Goal: Information Seeking & Learning: Learn about a topic

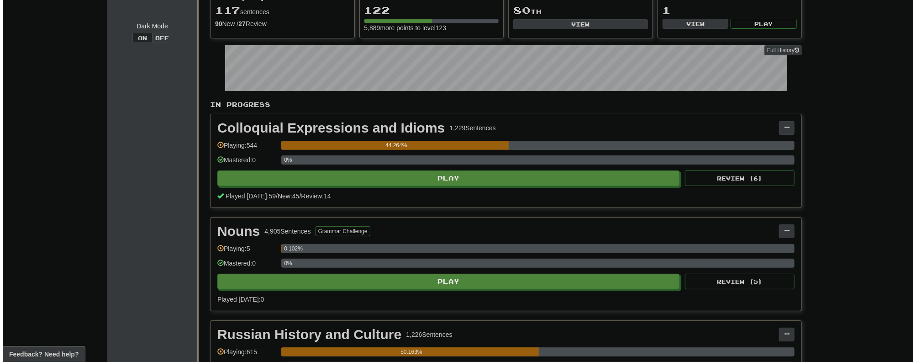
scroll to position [183, 0]
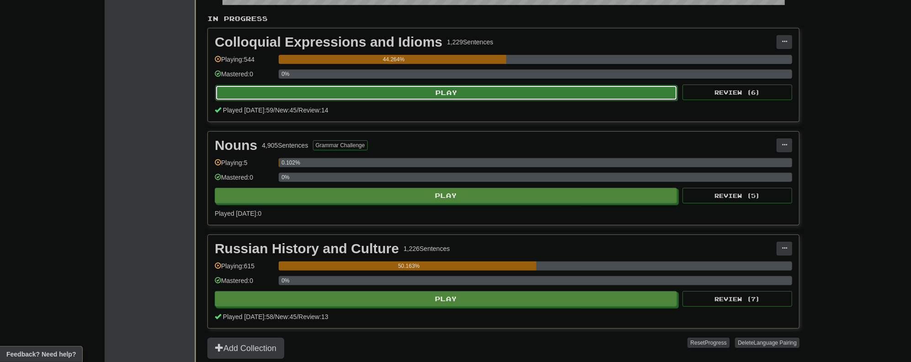
click at [451, 90] on button "Play" at bounding box center [446, 93] width 462 height 16
select select "**"
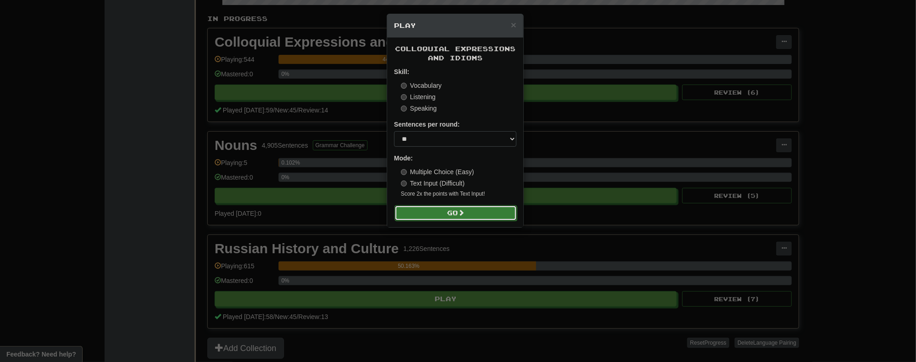
click at [453, 214] on button "Go" at bounding box center [456, 213] width 122 height 16
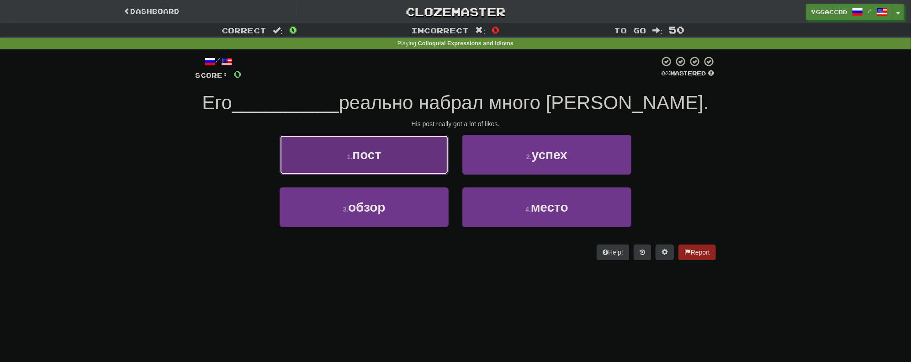
click at [383, 163] on button "1 . пост" at bounding box center [363, 155] width 169 height 40
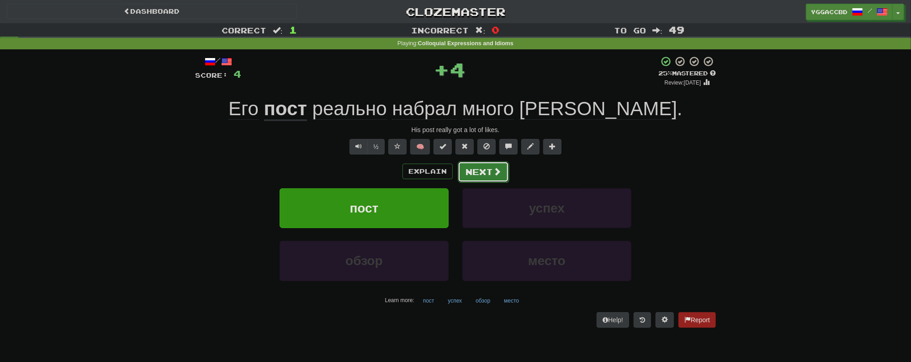
click at [495, 167] on span at bounding box center [497, 171] width 8 height 8
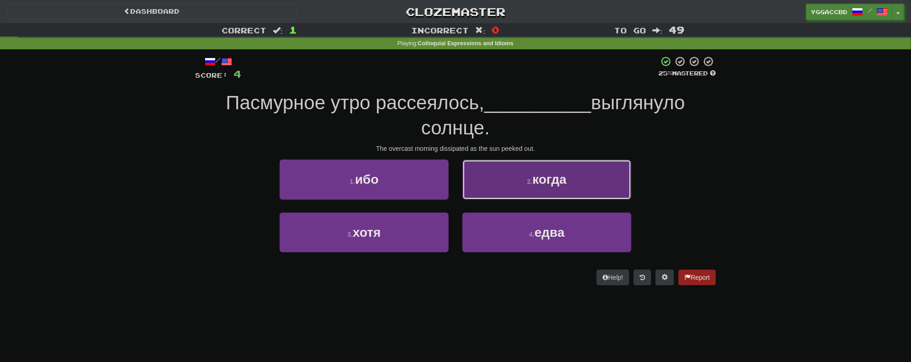
click at [536, 192] on button "2 . когда" at bounding box center [546, 179] width 169 height 40
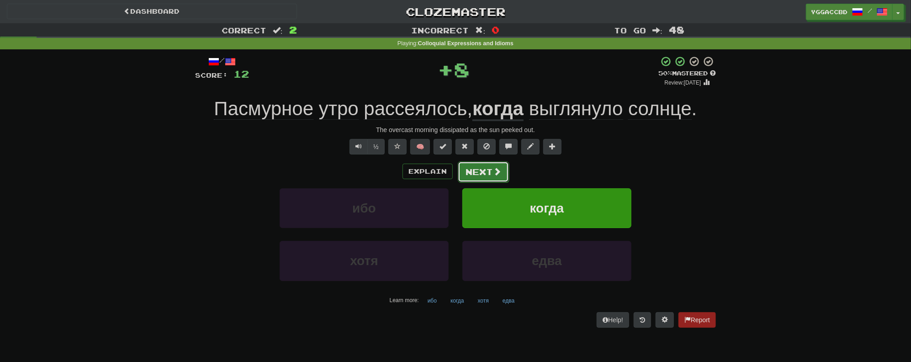
click at [478, 175] on button "Next" at bounding box center [483, 171] width 51 height 21
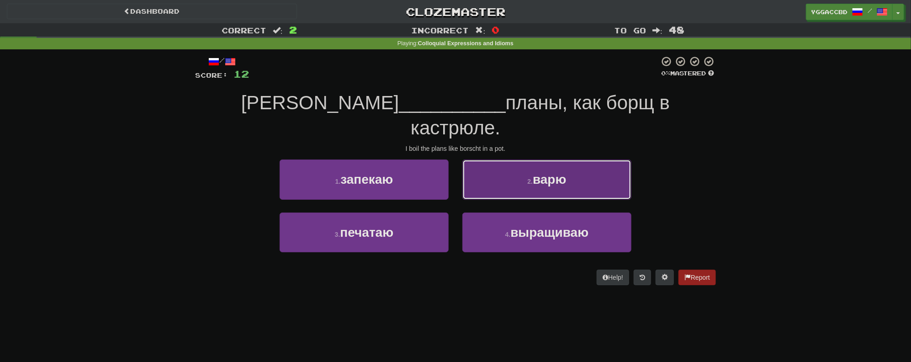
click at [517, 159] on button "2 . варю" at bounding box center [546, 179] width 169 height 40
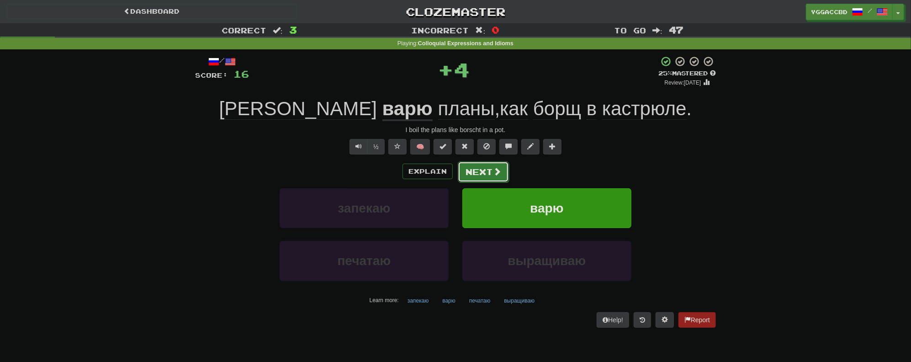
click at [482, 170] on button "Next" at bounding box center [483, 171] width 51 height 21
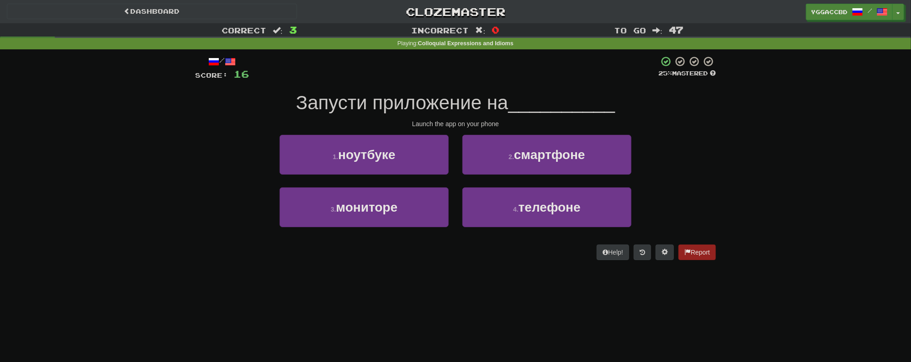
click at [877, 73] on div "Correct : 3 Incorrect : 0 To go : 47 Playing : Colloquial Expressions and Idiom…" at bounding box center [455, 147] width 911 height 249
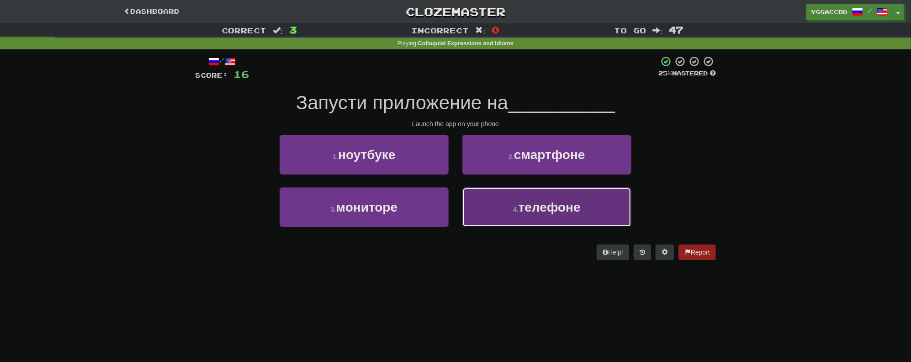
click at [525, 216] on button "4 . телефоне" at bounding box center [546, 207] width 169 height 40
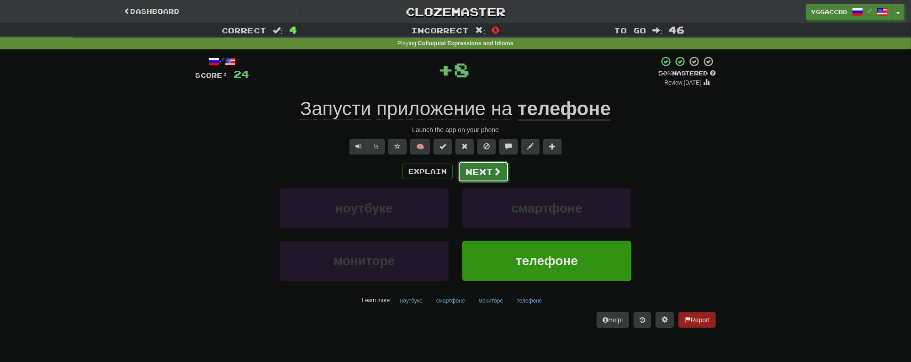
click at [478, 166] on button "Next" at bounding box center [483, 171] width 51 height 21
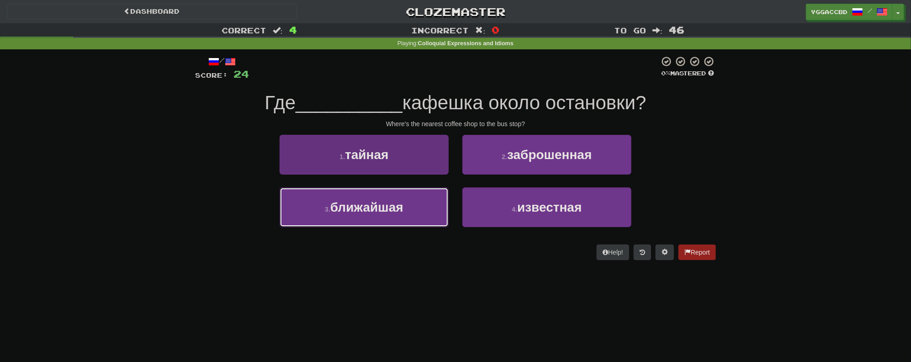
click at [405, 208] on button "3 . ближайшая" at bounding box center [363, 207] width 169 height 40
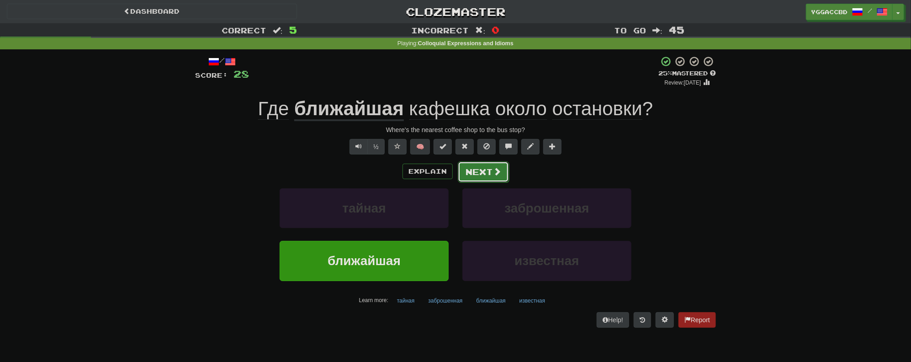
click at [474, 171] on button "Next" at bounding box center [483, 171] width 51 height 21
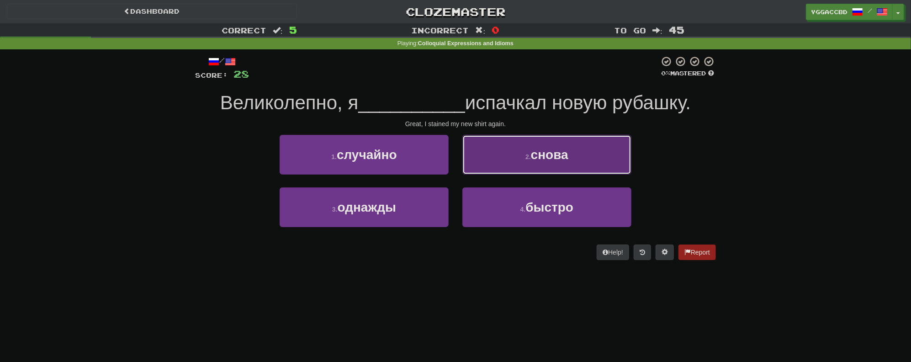
click at [499, 162] on button "2 . снова" at bounding box center [546, 155] width 169 height 40
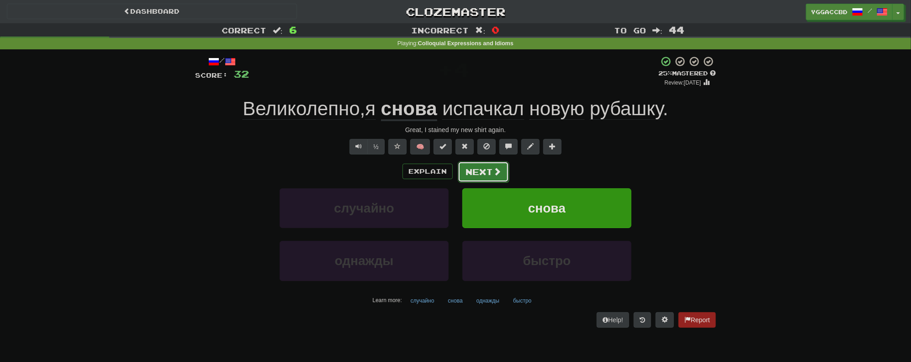
click at [478, 176] on button "Next" at bounding box center [483, 171] width 51 height 21
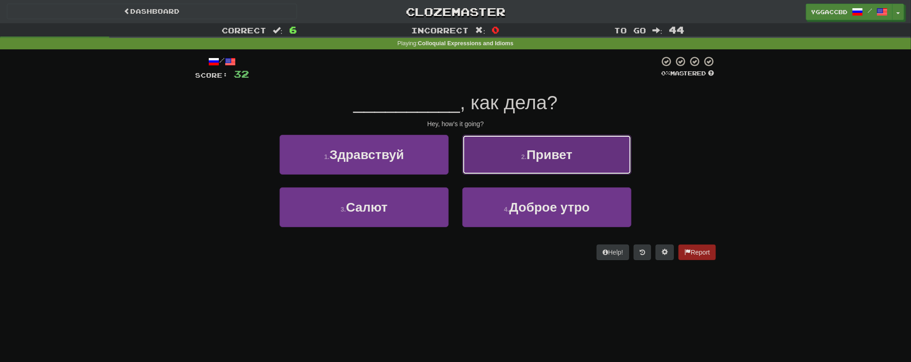
click at [552, 166] on button "2 . Привет" at bounding box center [546, 155] width 169 height 40
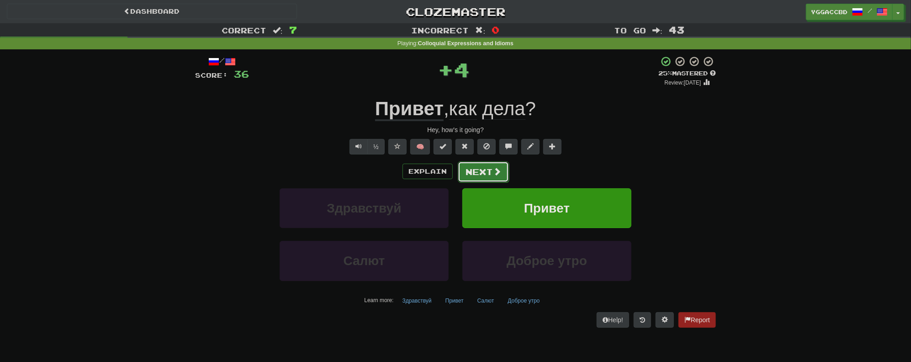
click at [479, 171] on button "Next" at bounding box center [483, 171] width 51 height 21
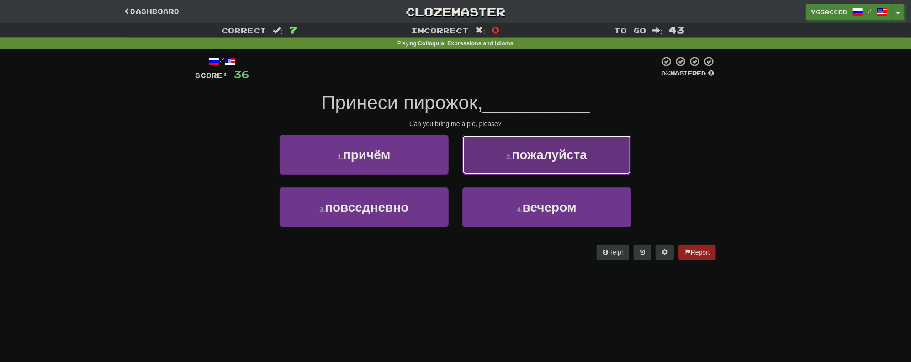
click at [524, 154] on span "пожалуйста" at bounding box center [549, 154] width 75 height 14
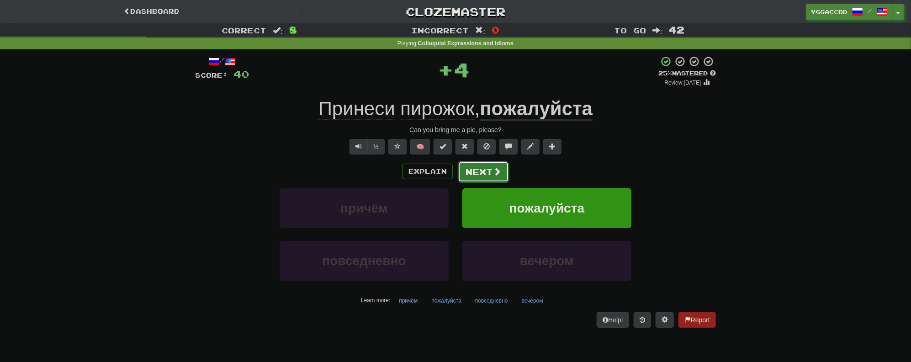
click at [483, 171] on button "Next" at bounding box center [483, 171] width 51 height 21
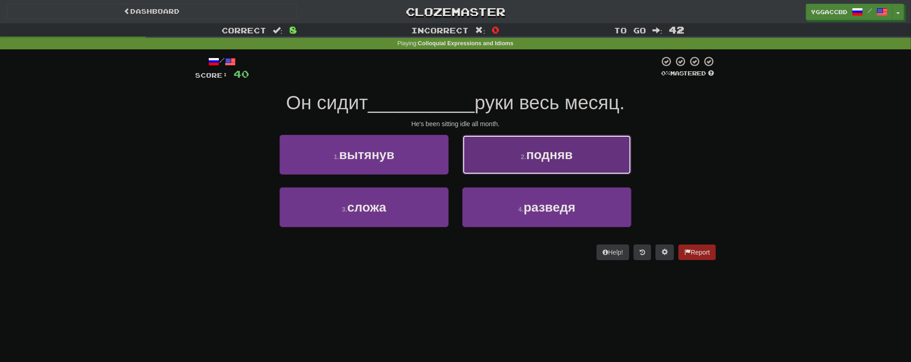
click at [498, 156] on button "2 . подняв" at bounding box center [546, 155] width 169 height 40
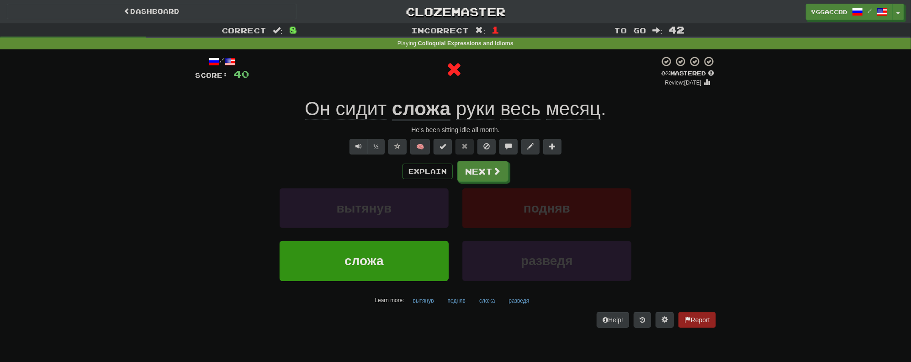
click at [428, 108] on u "сложа" at bounding box center [421, 109] width 58 height 23
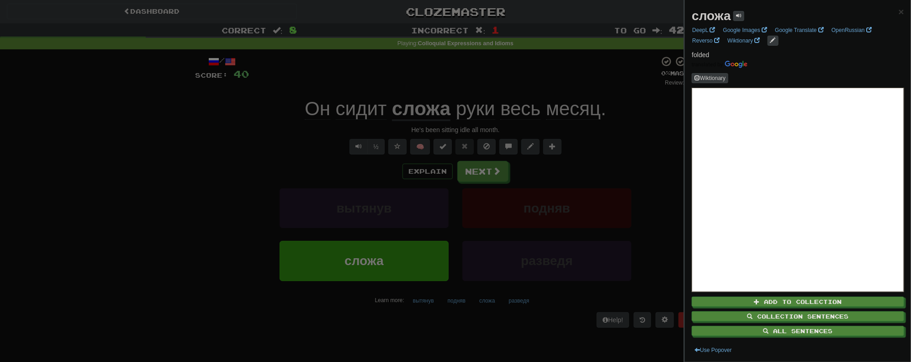
click at [468, 73] on div at bounding box center [455, 181] width 911 height 362
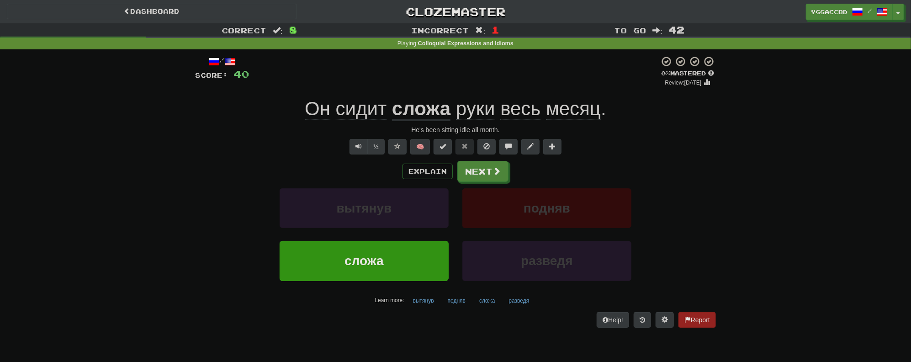
click at [472, 110] on span "руки" at bounding box center [475, 109] width 39 height 22
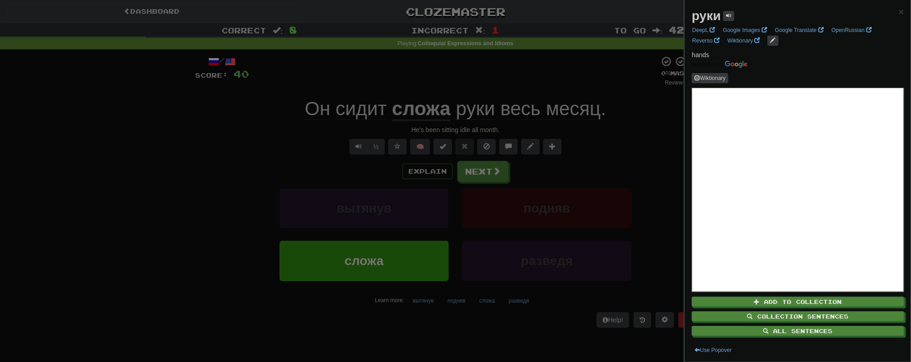
click at [614, 124] on div at bounding box center [455, 181] width 911 height 362
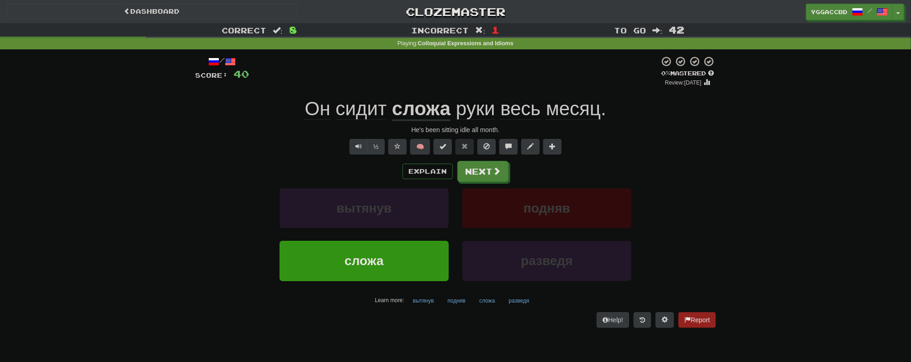
click at [410, 111] on u "сложа" at bounding box center [421, 109] width 58 height 23
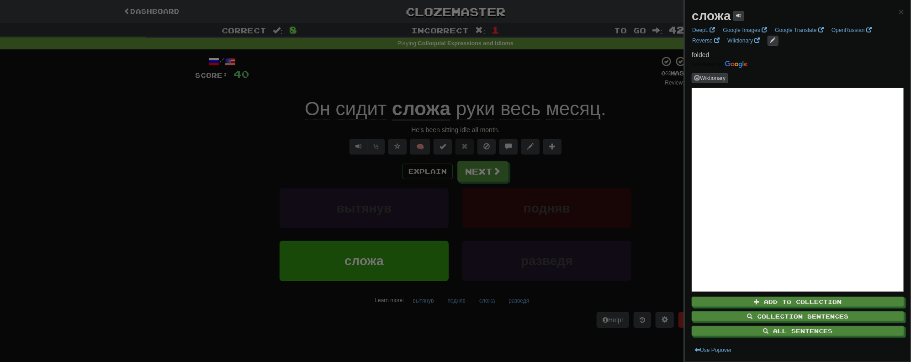
drag, startPoint x: 296, startPoint y: 108, endPoint x: 579, endPoint y: 103, distance: 283.2
click at [579, 103] on div at bounding box center [455, 181] width 911 height 362
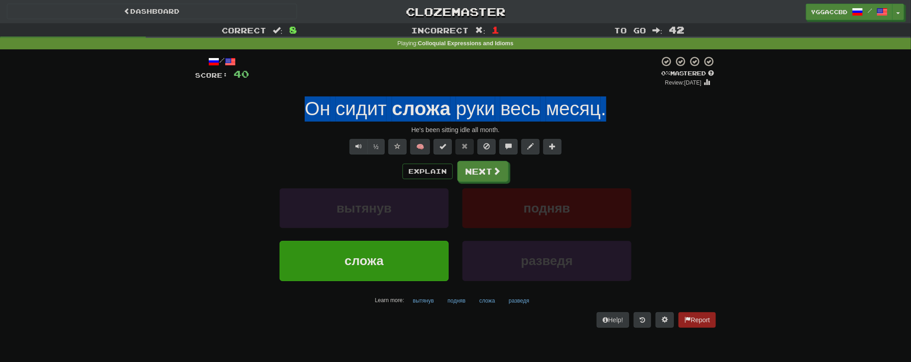
drag, startPoint x: 305, startPoint y: 106, endPoint x: 621, endPoint y: 103, distance: 315.6
click at [621, 103] on div "Он сидит сложа руки весь месяц ." at bounding box center [455, 108] width 521 height 25
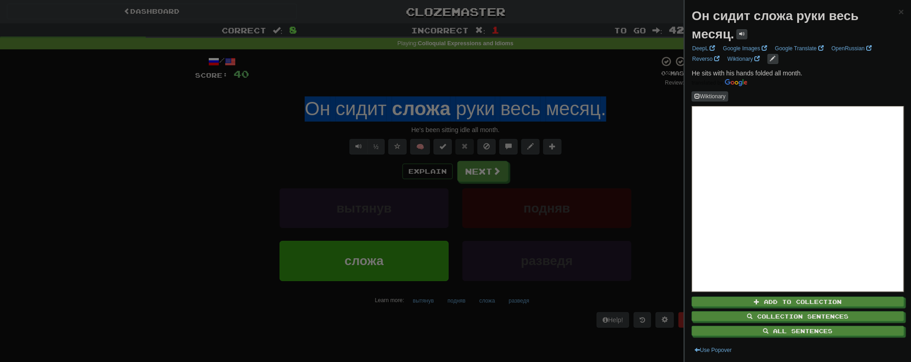
copy div "Он сидит сложа руки весь месяц ."
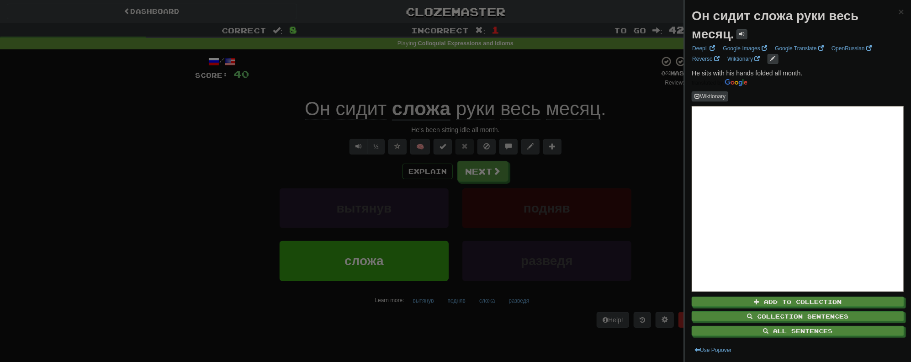
click at [35, 150] on div at bounding box center [455, 181] width 911 height 362
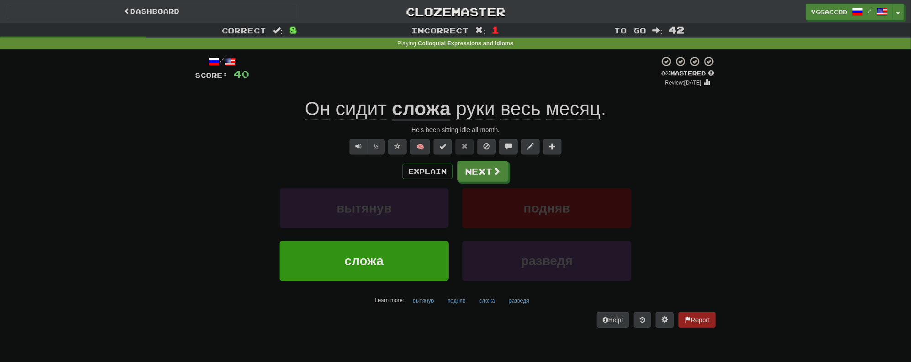
click at [80, 165] on div "Correct : 8 Incorrect : 1 To go : 42 Playing : Colloquial Expressions and Idiom…" at bounding box center [455, 181] width 911 height 317
click at [480, 171] on button "Next" at bounding box center [483, 171] width 51 height 21
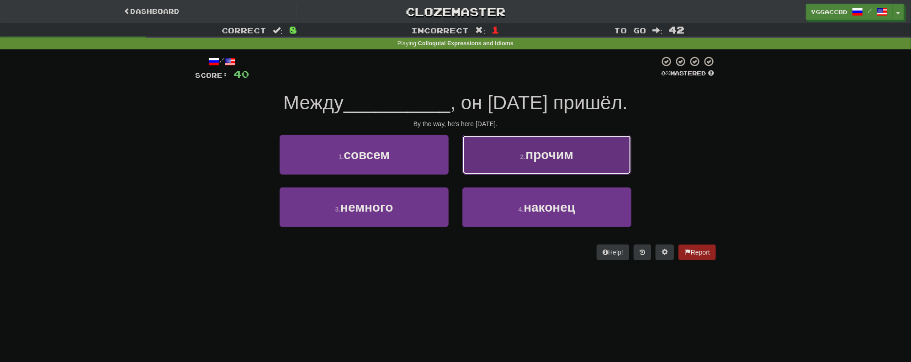
click at [546, 156] on span "прочим" at bounding box center [550, 154] width 48 height 14
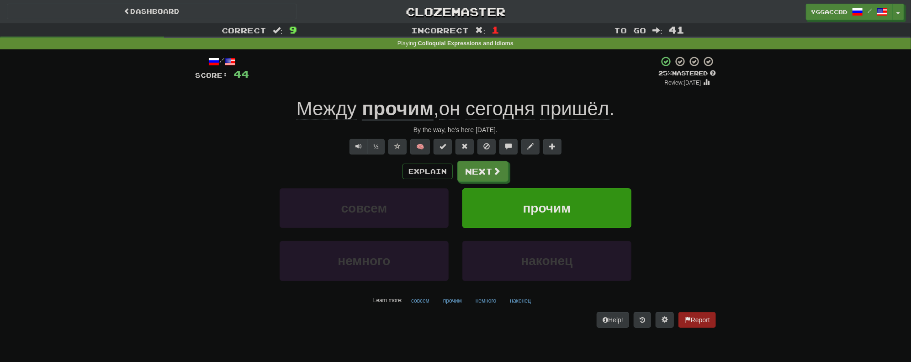
click at [395, 109] on u "прочим" at bounding box center [398, 109] width 72 height 23
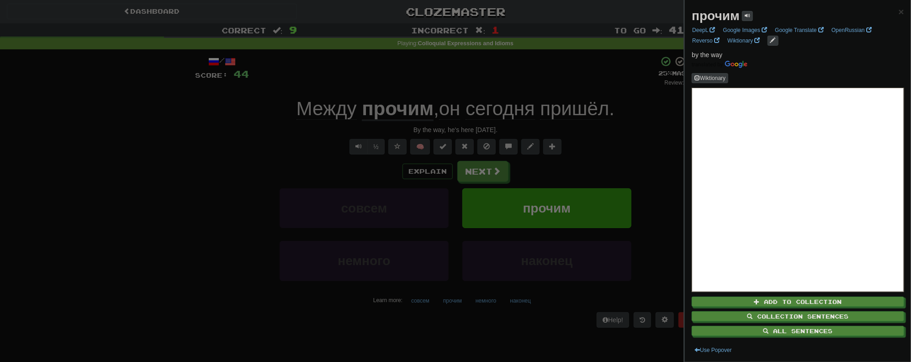
click at [325, 89] on div at bounding box center [455, 181] width 911 height 362
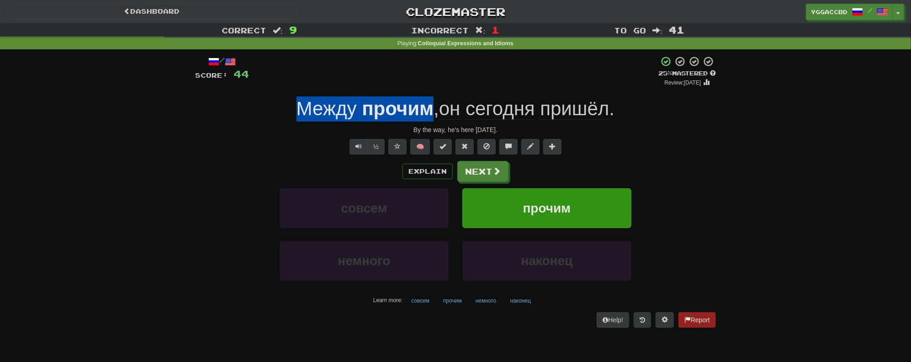
drag, startPoint x: 296, startPoint y: 101, endPoint x: 431, endPoint y: 109, distance: 135.0
click at [431, 109] on div "Между прочим , он сегодня пришёл ." at bounding box center [455, 108] width 521 height 25
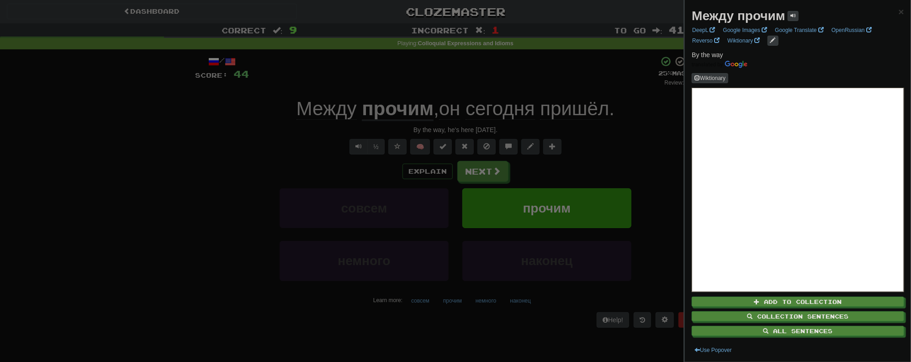
click at [471, 170] on div at bounding box center [455, 181] width 911 height 362
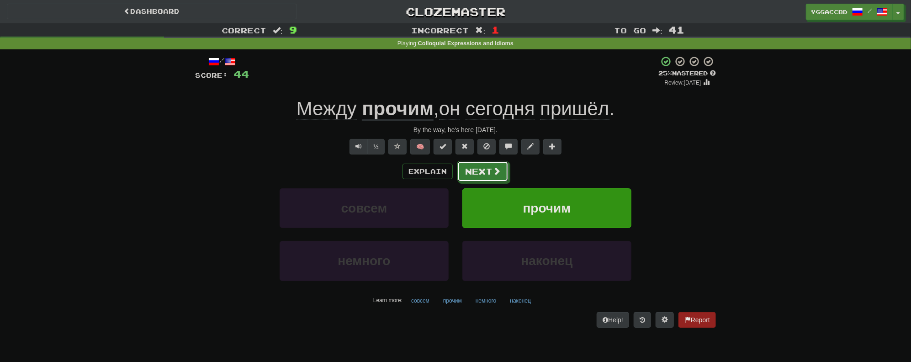
click at [484, 167] on button "Next" at bounding box center [482, 171] width 51 height 21
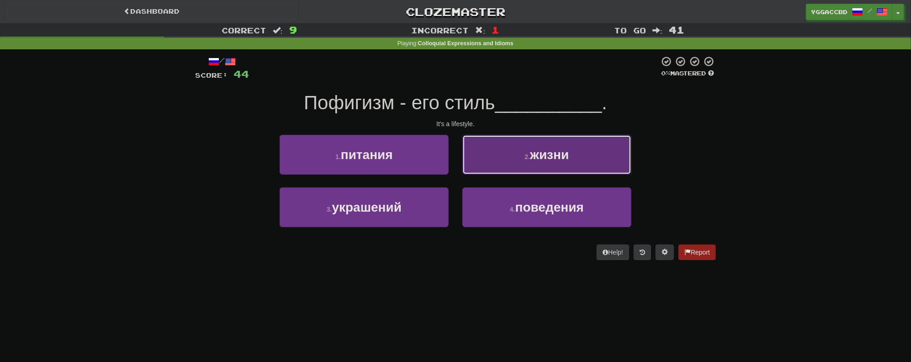
click at [590, 153] on button "2 . жизни" at bounding box center [546, 155] width 169 height 40
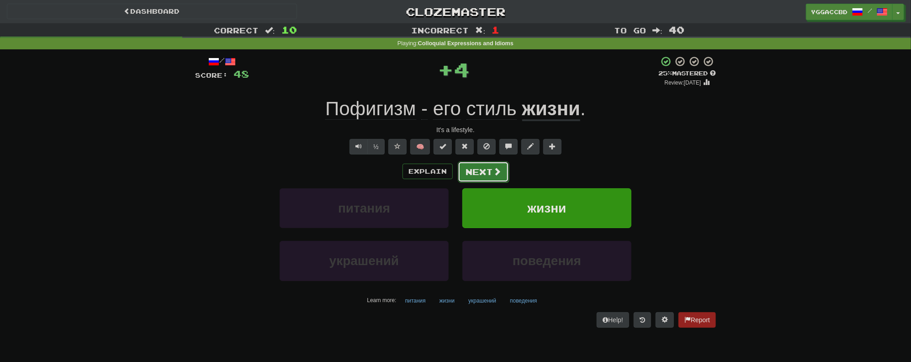
click at [482, 172] on button "Next" at bounding box center [483, 171] width 51 height 21
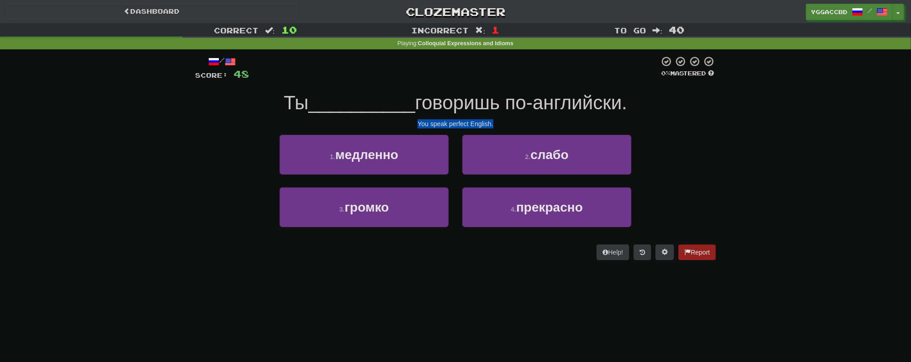
drag, startPoint x: 418, startPoint y: 123, endPoint x: 497, endPoint y: 126, distance: 79.0
click at [497, 126] on div "You speak perfect English." at bounding box center [455, 123] width 521 height 9
click at [241, 147] on div "1 . медленно 2 . слабо" at bounding box center [455, 161] width 548 height 53
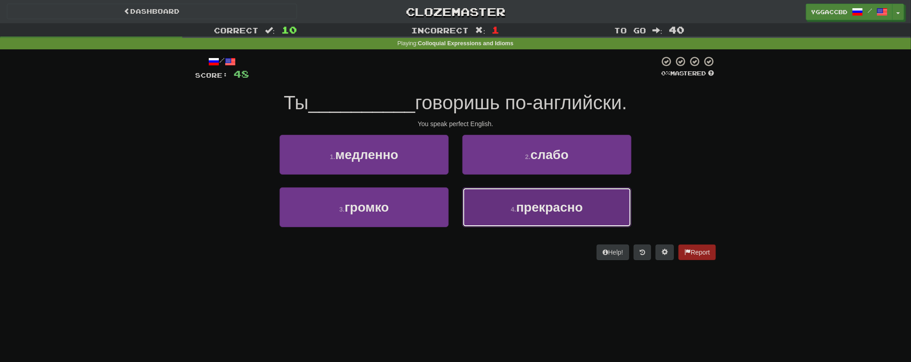
drag, startPoint x: 565, startPoint y: 210, endPoint x: 585, endPoint y: 211, distance: 20.6
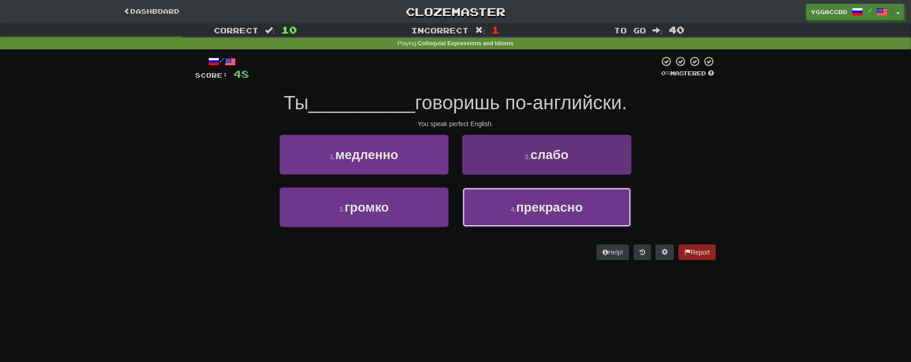
click at [566, 210] on span "прекрасно" at bounding box center [549, 207] width 67 height 14
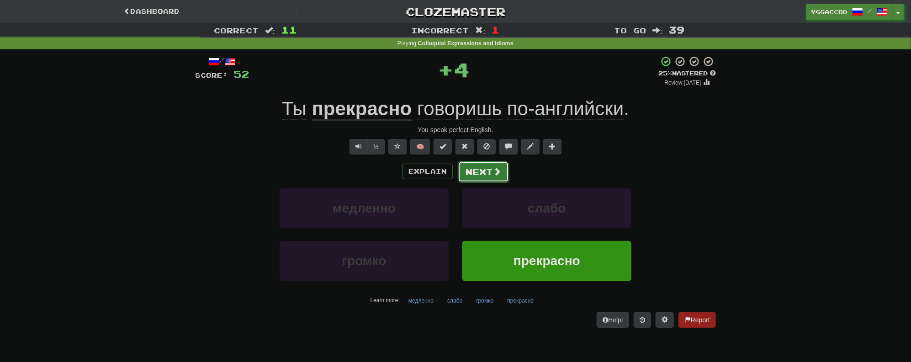
click at [468, 176] on button "Next" at bounding box center [483, 171] width 51 height 21
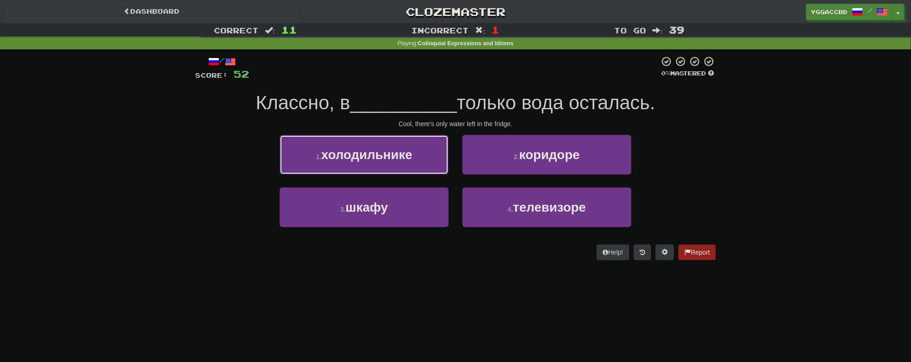
click at [333, 154] on span "холодильнике" at bounding box center [366, 154] width 91 height 14
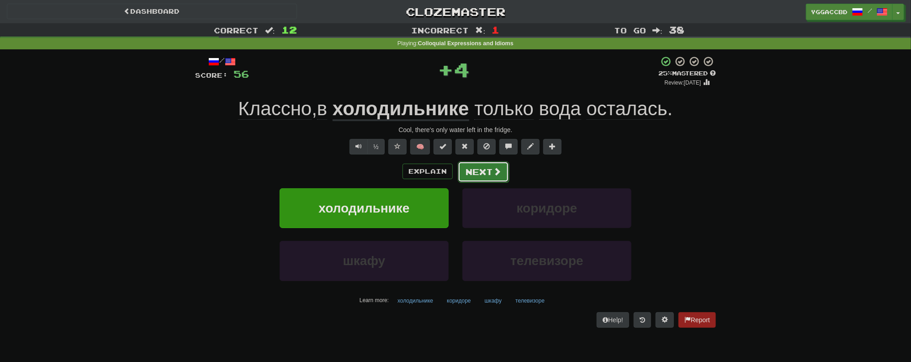
click at [477, 173] on button "Next" at bounding box center [483, 171] width 51 height 21
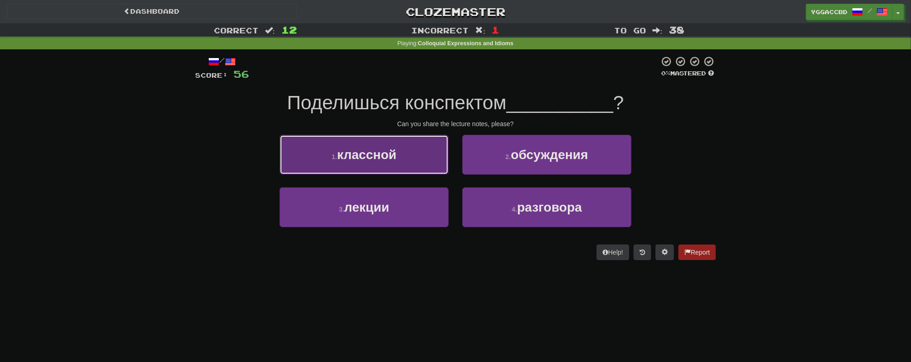
click at [367, 153] on span "классной" at bounding box center [366, 154] width 59 height 14
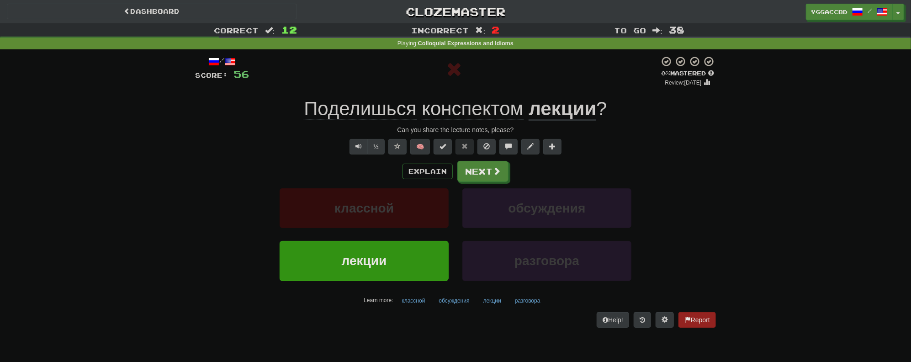
click at [462, 106] on span "конспектом" at bounding box center [471, 109] width 101 height 22
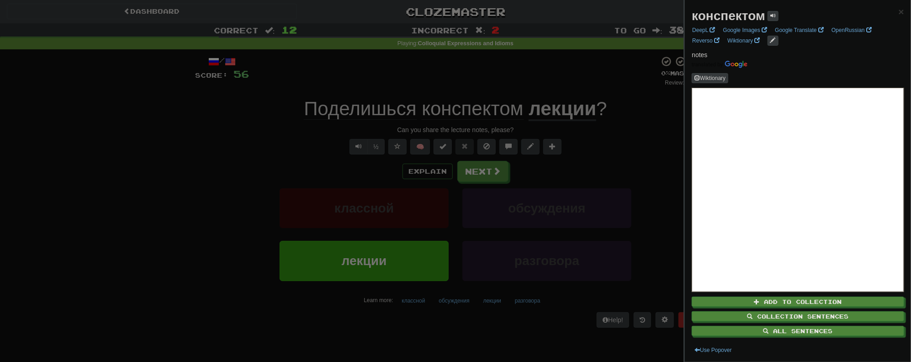
click at [616, 151] on div at bounding box center [455, 181] width 911 height 362
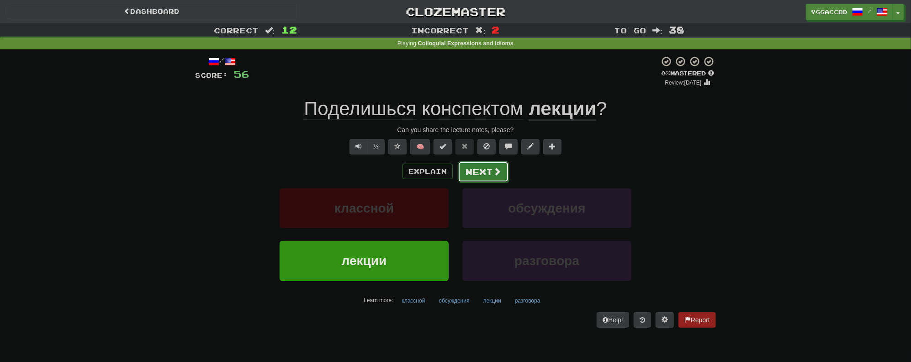
drag, startPoint x: 477, startPoint y: 174, endPoint x: 475, endPoint y: 34, distance: 139.3
click at [477, 170] on button "Next" at bounding box center [482, 171] width 51 height 21
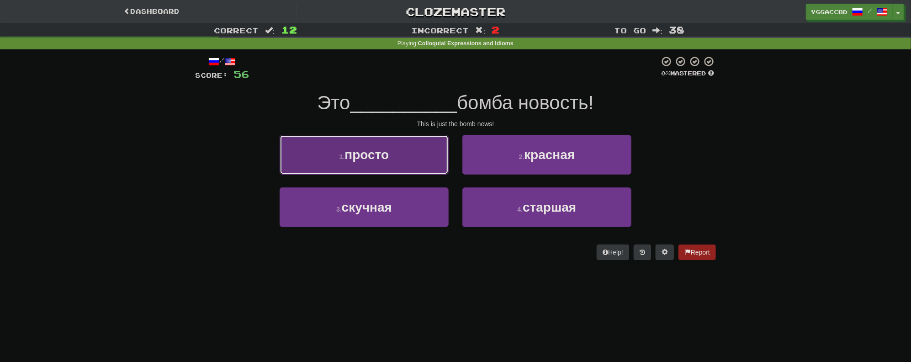
click at [361, 157] on span "просто" at bounding box center [366, 154] width 44 height 14
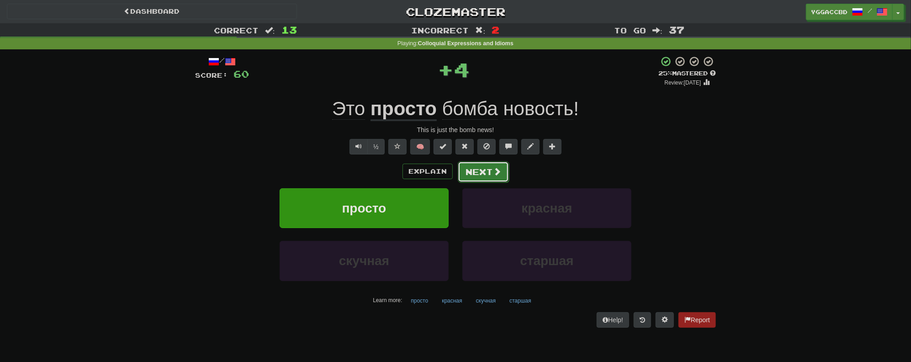
click at [481, 177] on button "Next" at bounding box center [483, 171] width 51 height 21
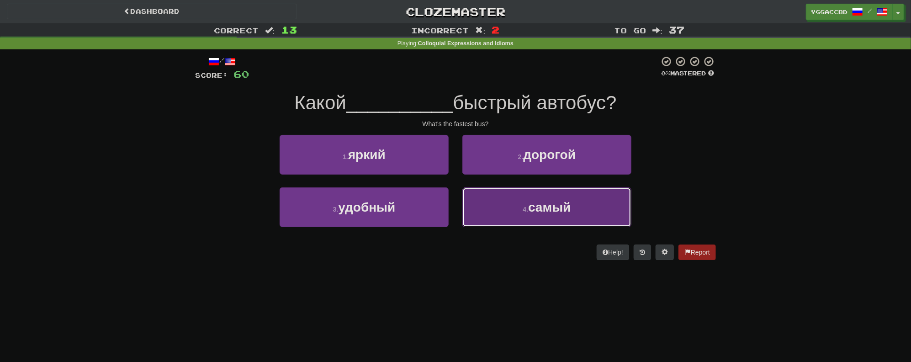
click at [532, 216] on button "4 . самый" at bounding box center [546, 207] width 169 height 40
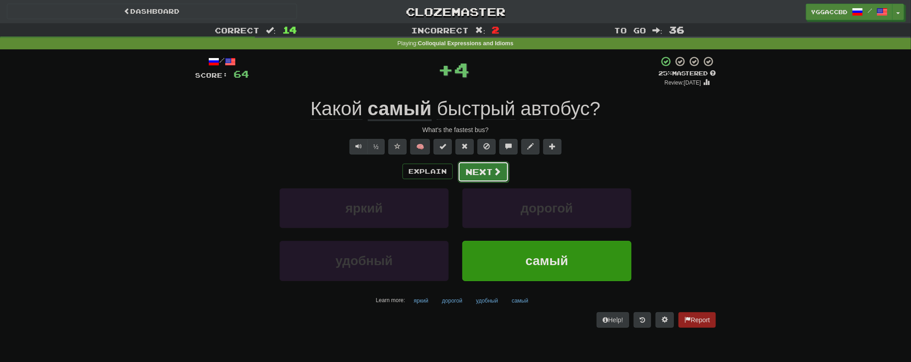
click at [473, 166] on button "Next" at bounding box center [483, 171] width 51 height 21
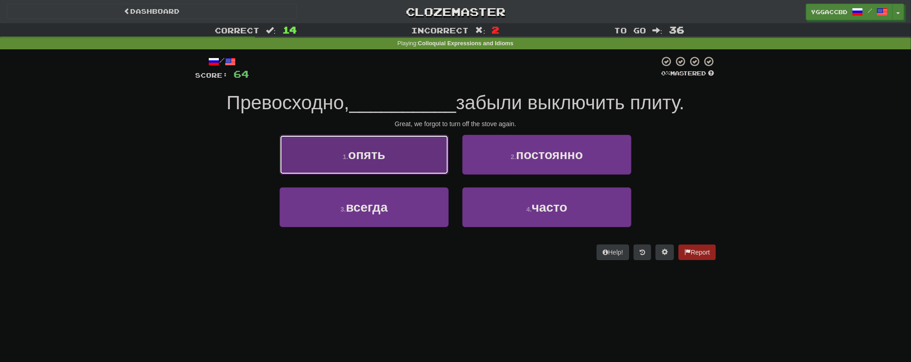
click at [379, 155] on span "опять" at bounding box center [366, 154] width 37 height 14
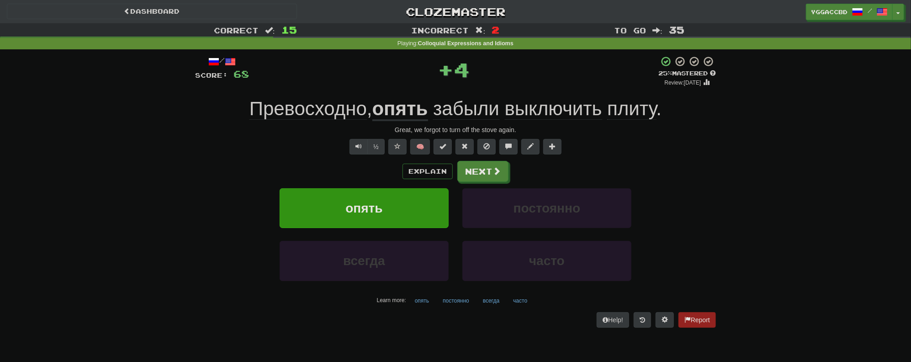
click at [292, 111] on span "Превосходно" at bounding box center [307, 109] width 117 height 22
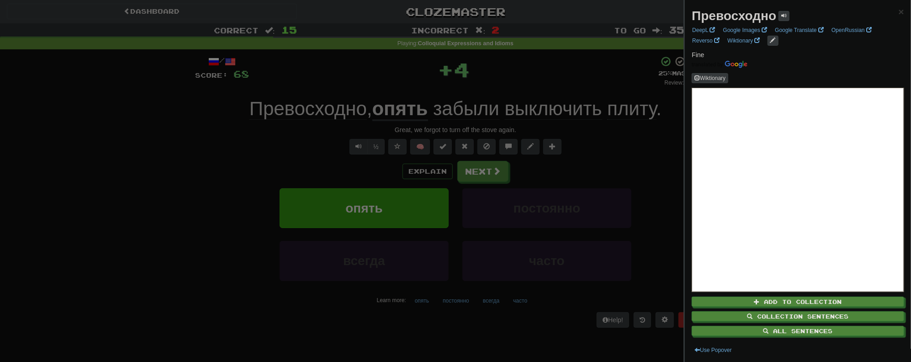
drag, startPoint x: 226, startPoint y: 144, endPoint x: 463, endPoint y: 152, distance: 236.2
click at [228, 144] on div at bounding box center [455, 181] width 911 height 362
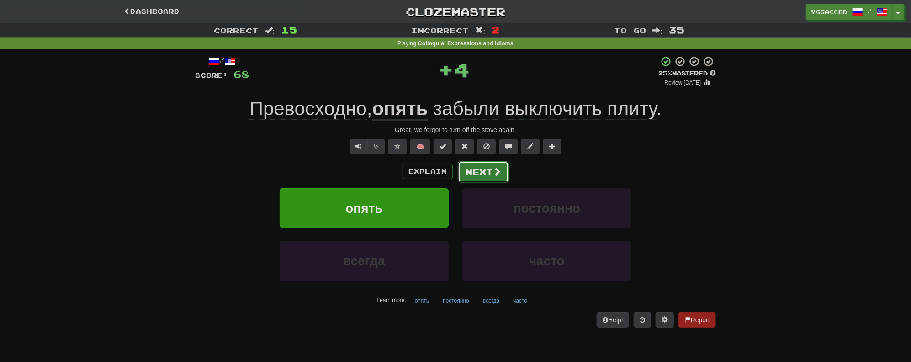
click at [487, 166] on button "Next" at bounding box center [483, 171] width 51 height 21
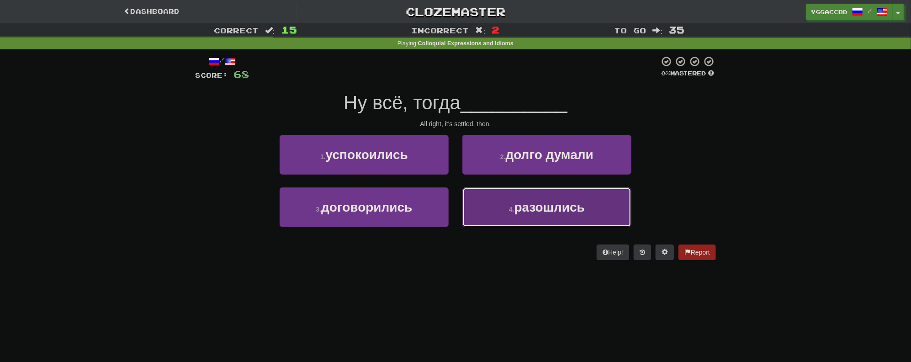
click at [541, 210] on span "разошлись" at bounding box center [549, 207] width 70 height 14
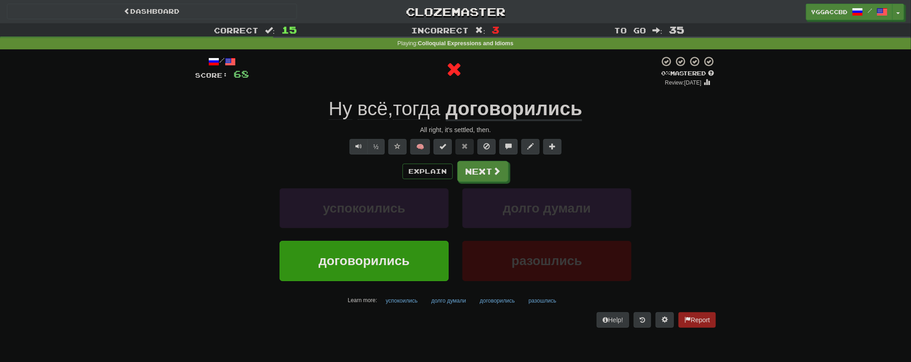
click at [490, 110] on u "договорились" at bounding box center [514, 109] width 137 height 23
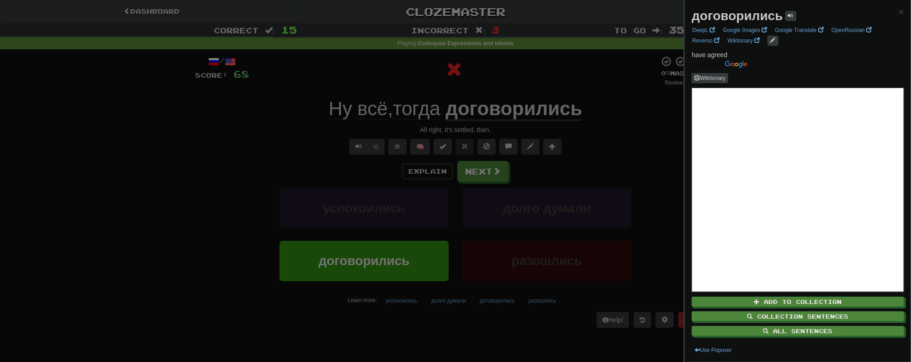
click at [613, 131] on div at bounding box center [455, 181] width 911 height 362
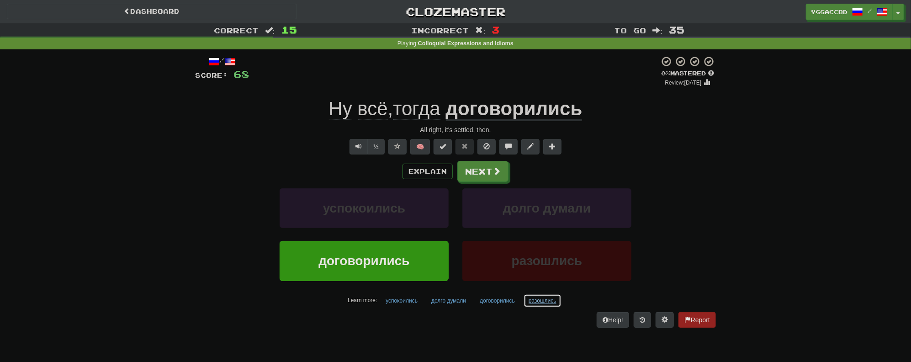
click at [539, 298] on button "разошлись" at bounding box center [542, 301] width 38 height 14
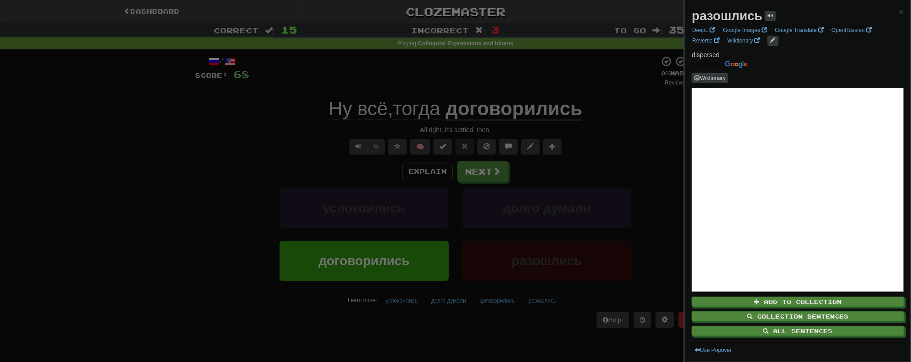
click at [598, 123] on div at bounding box center [455, 181] width 911 height 362
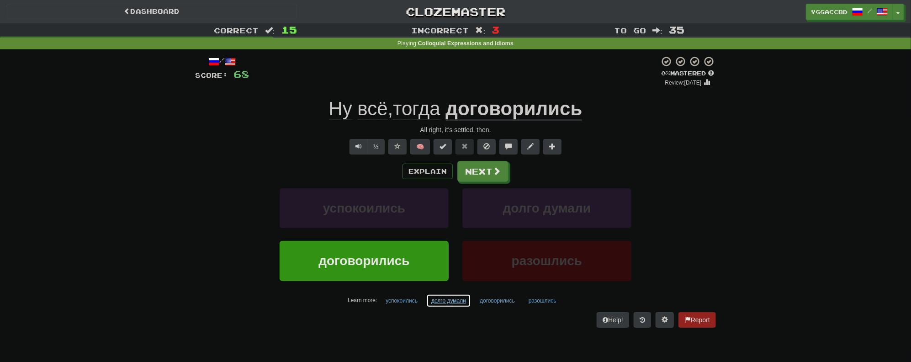
click at [445, 301] on button "долго думали" at bounding box center [448, 301] width 45 height 14
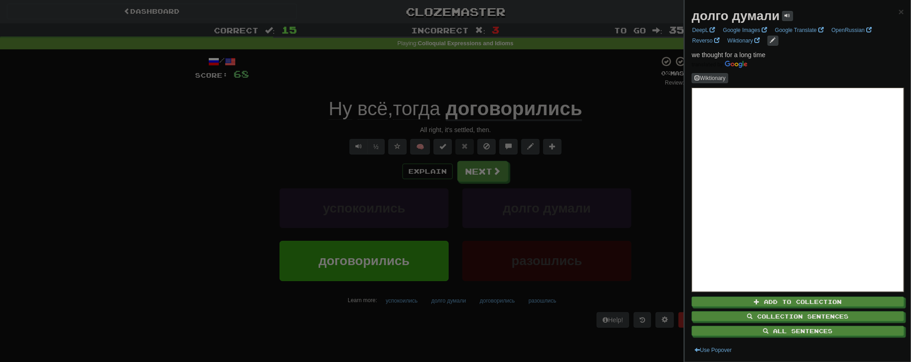
click at [594, 139] on div at bounding box center [455, 181] width 911 height 362
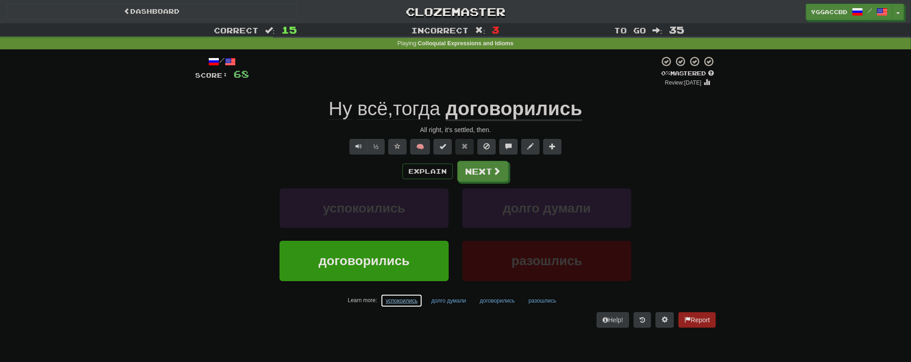
click at [399, 304] on button "успокоились" at bounding box center [401, 301] width 42 height 14
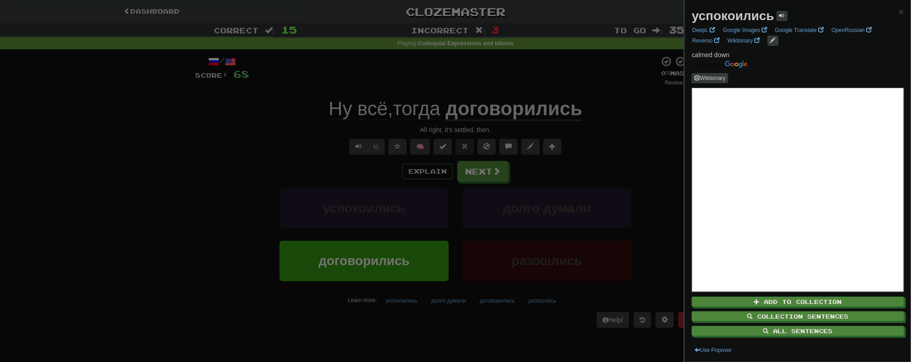
click at [591, 146] on div at bounding box center [455, 181] width 911 height 362
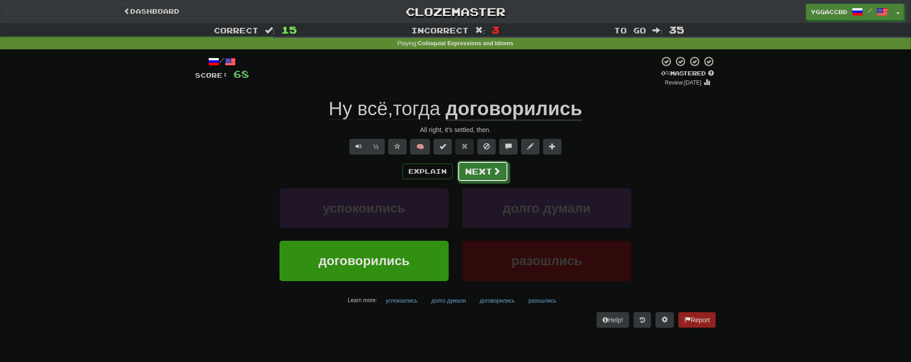
click at [491, 170] on button "Next" at bounding box center [482, 171] width 51 height 21
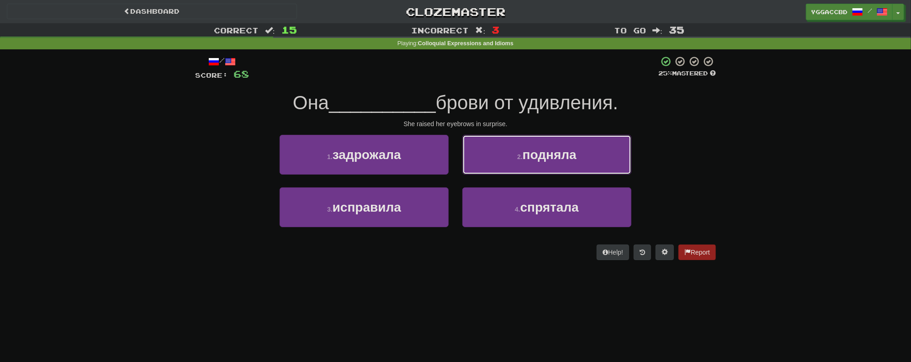
click at [604, 155] on button "2 . подняла" at bounding box center [546, 155] width 169 height 40
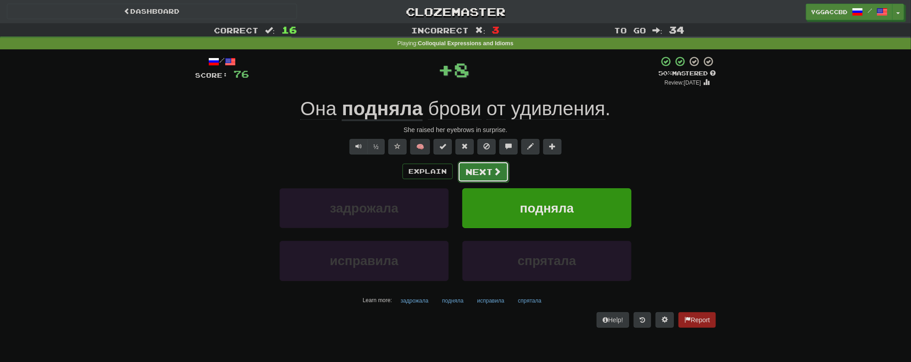
click at [487, 173] on button "Next" at bounding box center [483, 171] width 51 height 21
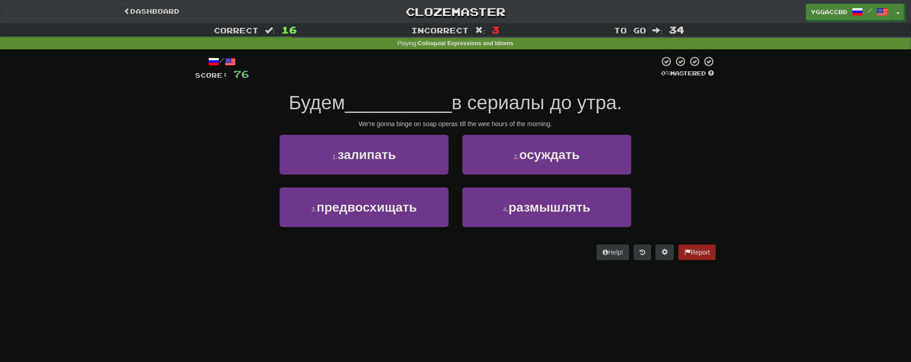
click at [551, 228] on div "4 . размышлять" at bounding box center [546, 213] width 183 height 53
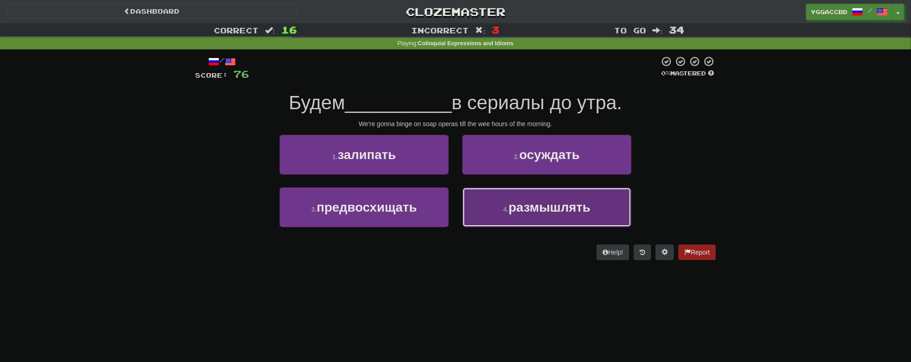
click at [552, 225] on button "4 . размышлять" at bounding box center [546, 207] width 169 height 40
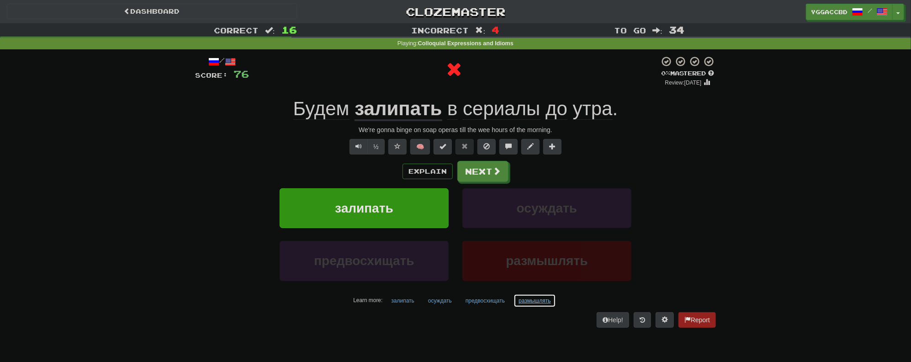
click at [537, 302] on button "размышлять" at bounding box center [534, 301] width 42 height 14
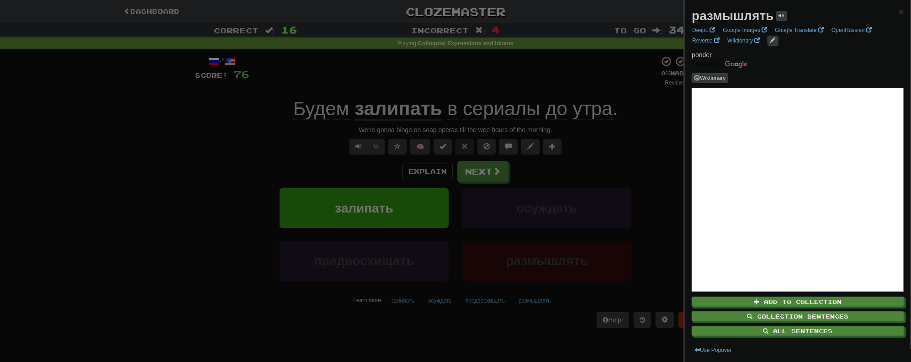
click at [495, 317] on div at bounding box center [455, 181] width 911 height 362
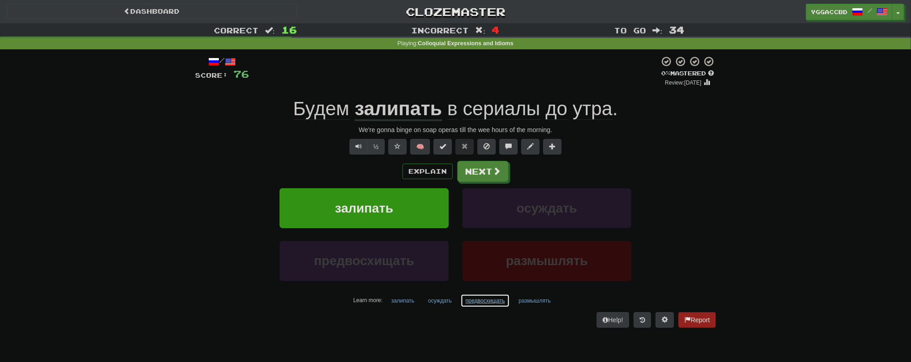
click at [483, 302] on button "предвосхищать" at bounding box center [484, 301] width 49 height 14
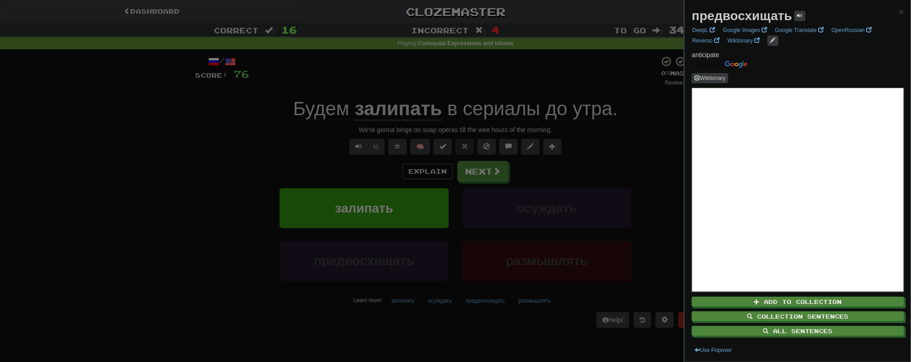
click at [643, 222] on div at bounding box center [455, 181] width 911 height 362
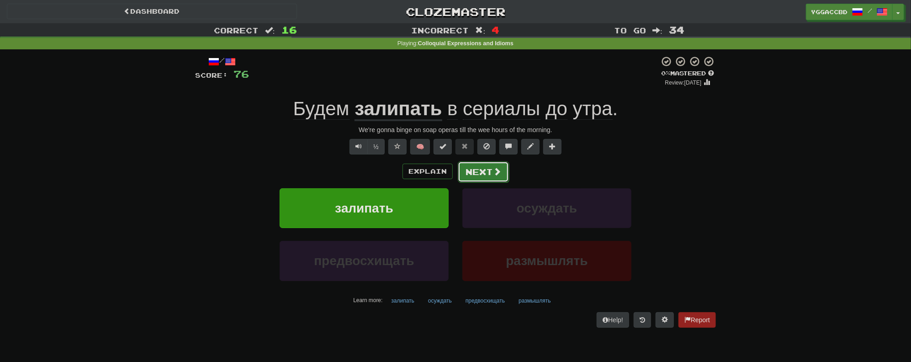
click at [484, 171] on button "Next" at bounding box center [483, 171] width 51 height 21
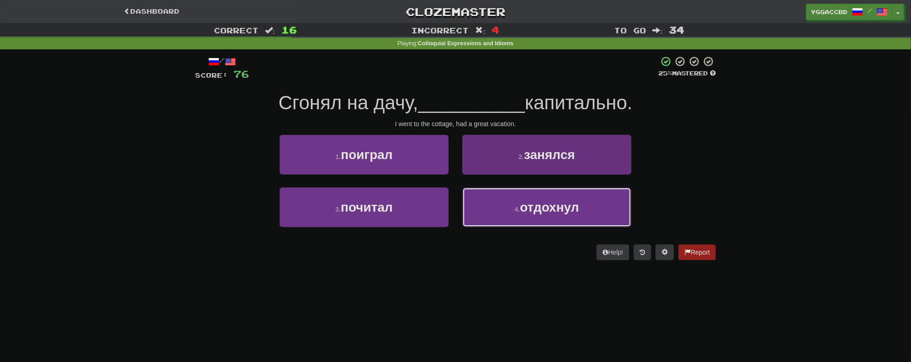
click at [548, 207] on span "отдохнул" at bounding box center [549, 207] width 59 height 14
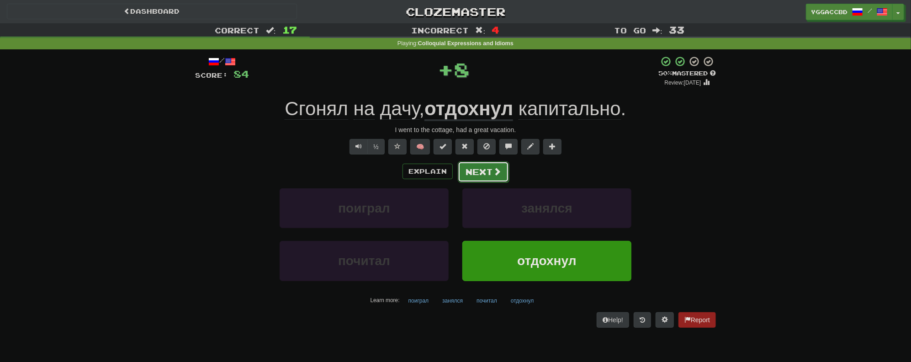
click at [468, 166] on button "Next" at bounding box center [483, 171] width 51 height 21
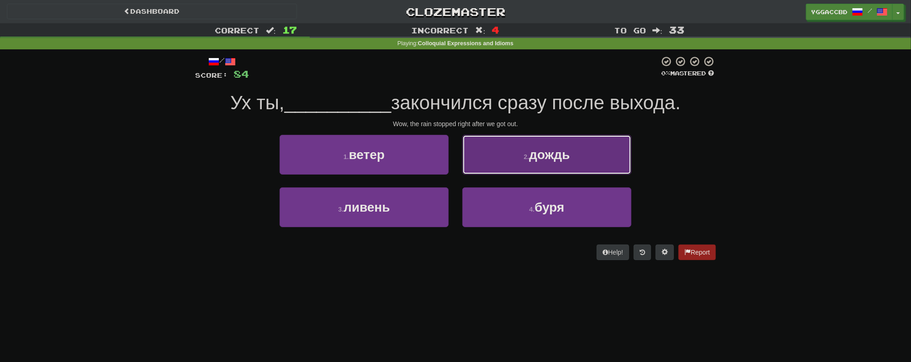
click at [601, 153] on button "2 . дождь" at bounding box center [546, 155] width 169 height 40
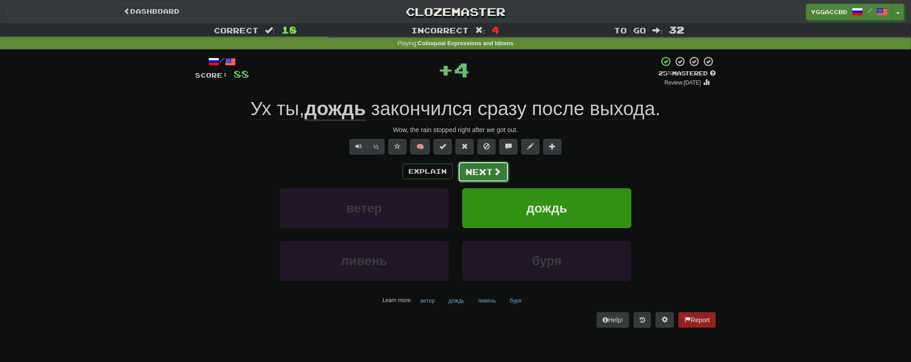
click at [476, 172] on button "Next" at bounding box center [483, 171] width 51 height 21
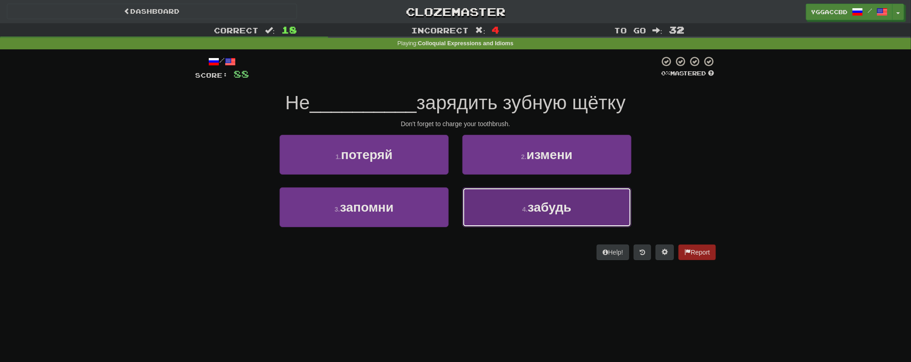
click at [553, 204] on span "забудь" at bounding box center [549, 207] width 44 height 14
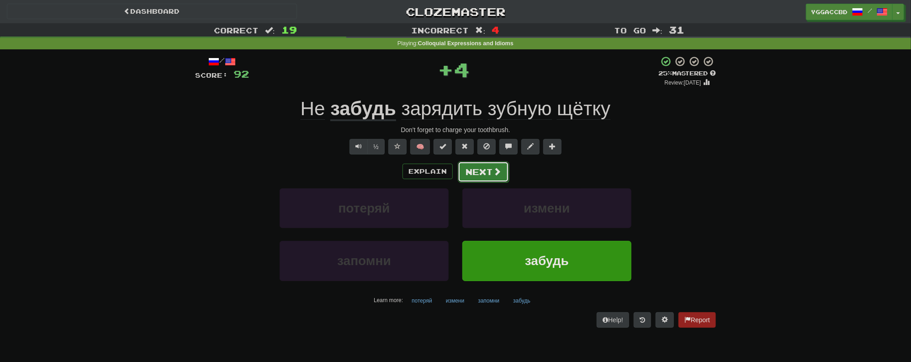
click at [484, 172] on button "Next" at bounding box center [483, 171] width 51 height 21
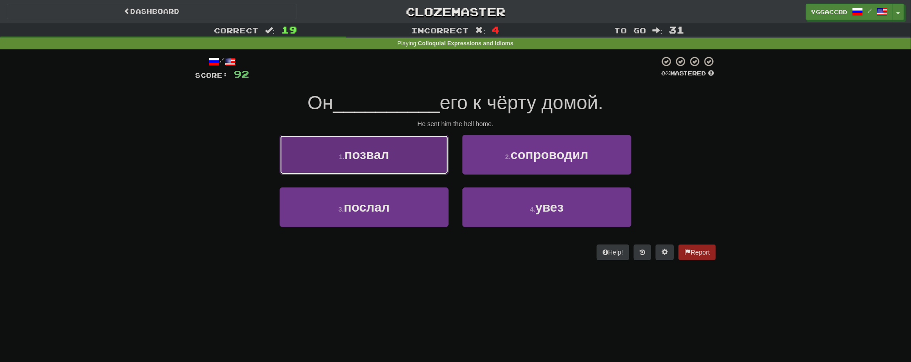
click at [416, 166] on button "1 . позвал" at bounding box center [363, 155] width 169 height 40
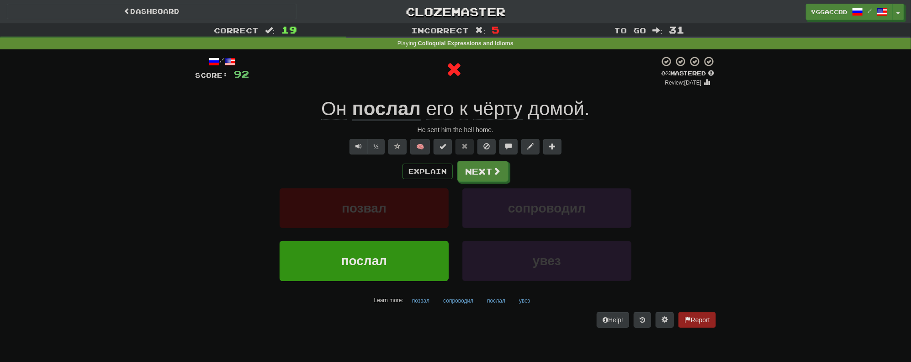
click at [390, 110] on u "послал" at bounding box center [386, 109] width 69 height 23
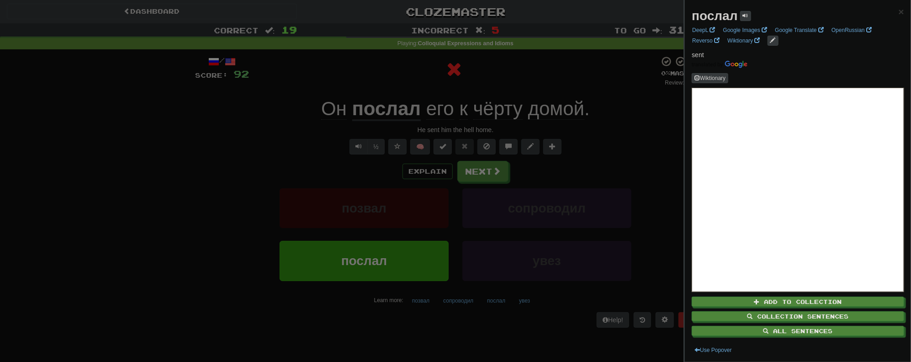
click at [617, 149] on div at bounding box center [455, 181] width 911 height 362
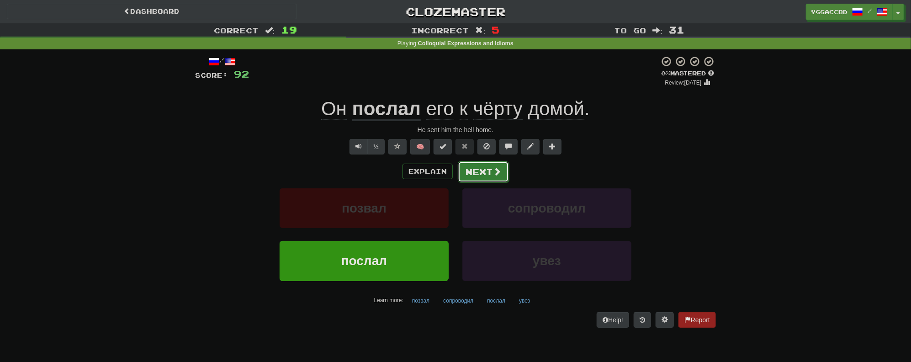
click at [481, 174] on button "Next" at bounding box center [483, 171] width 51 height 21
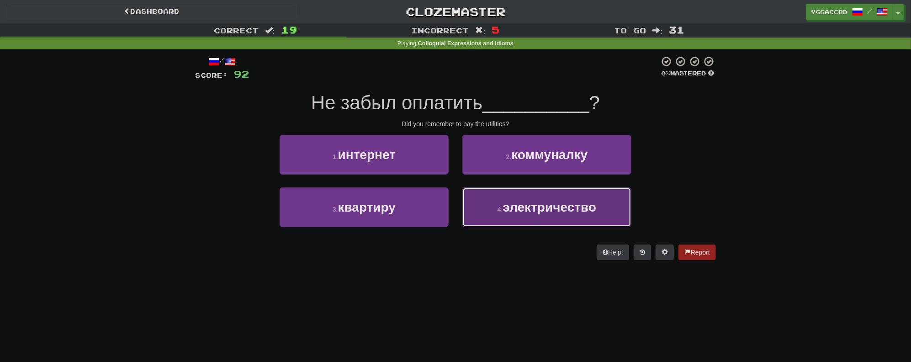
click at [565, 207] on span "электричество" at bounding box center [550, 207] width 94 height 14
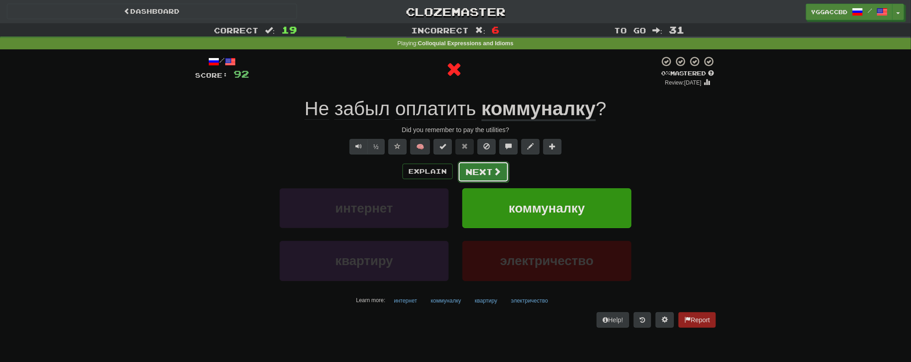
click at [488, 172] on button "Next" at bounding box center [483, 171] width 51 height 21
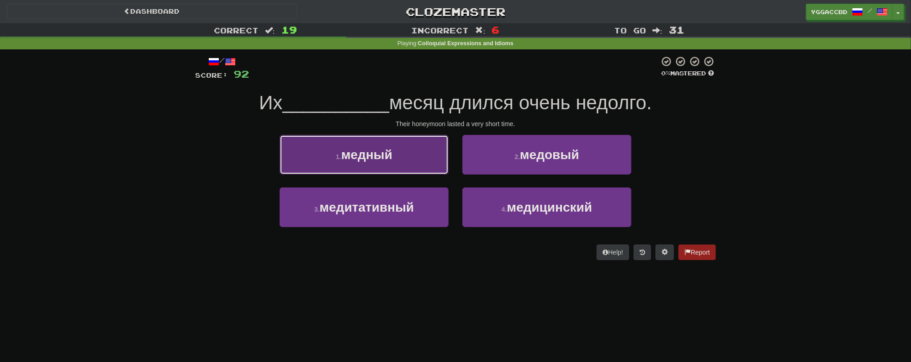
click at [406, 152] on button "1 . медный" at bounding box center [363, 155] width 169 height 40
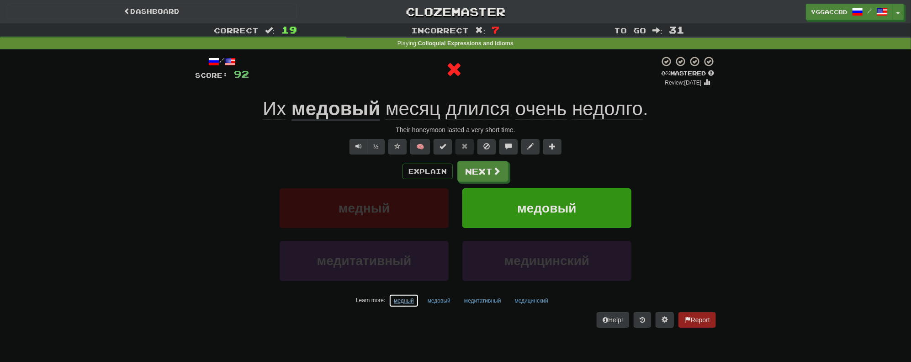
click at [409, 299] on button "медный" at bounding box center [404, 301] width 30 height 14
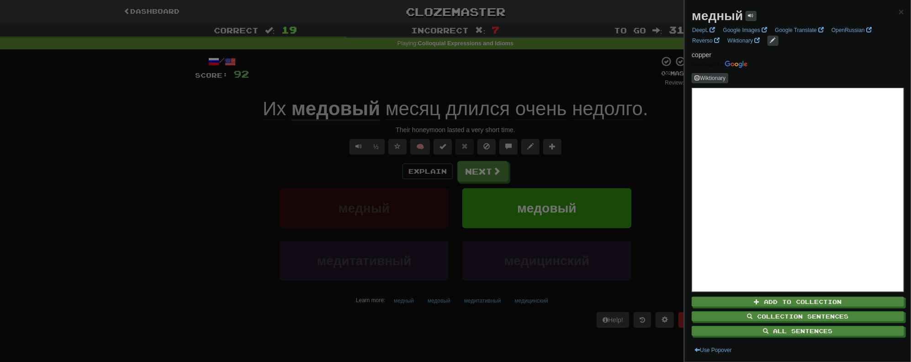
click at [407, 326] on div at bounding box center [455, 181] width 911 height 362
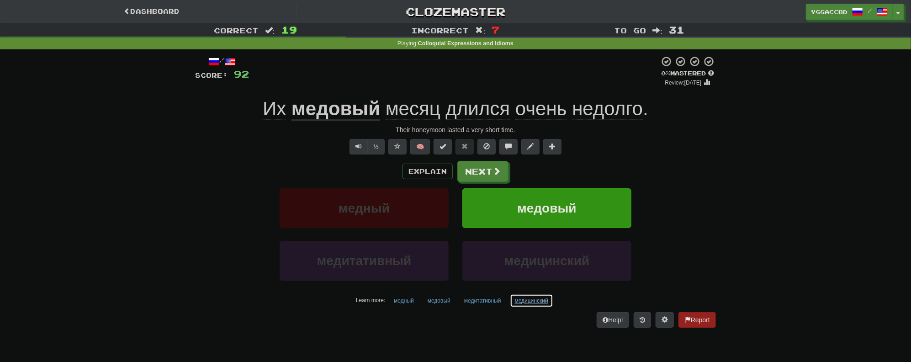
click at [526, 298] on button "медицинский" at bounding box center [531, 301] width 43 height 14
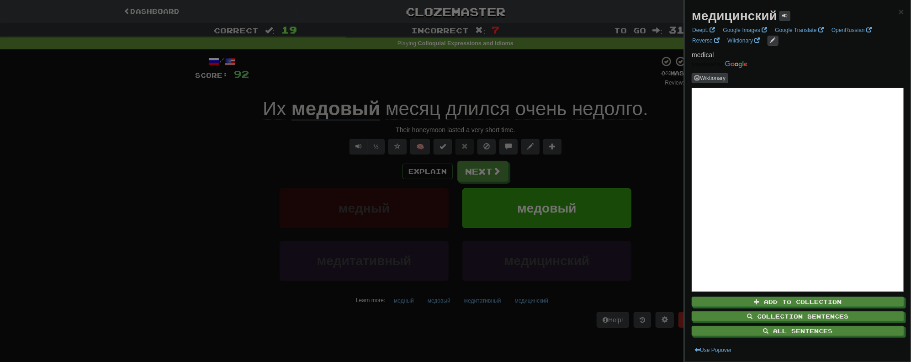
click at [485, 170] on div at bounding box center [455, 181] width 911 height 362
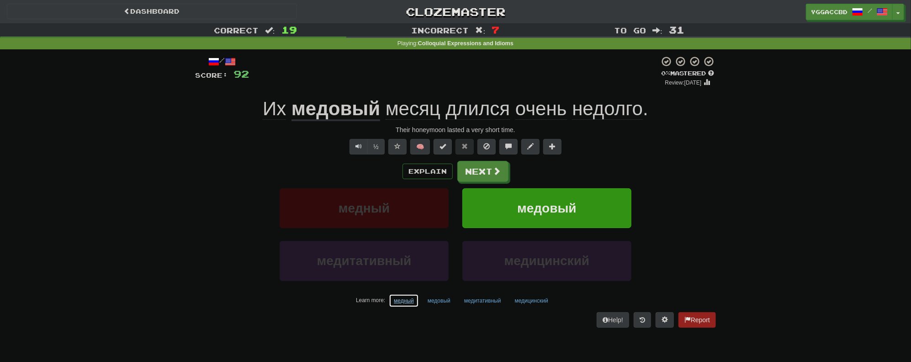
click at [404, 300] on button "медный" at bounding box center [404, 301] width 30 height 14
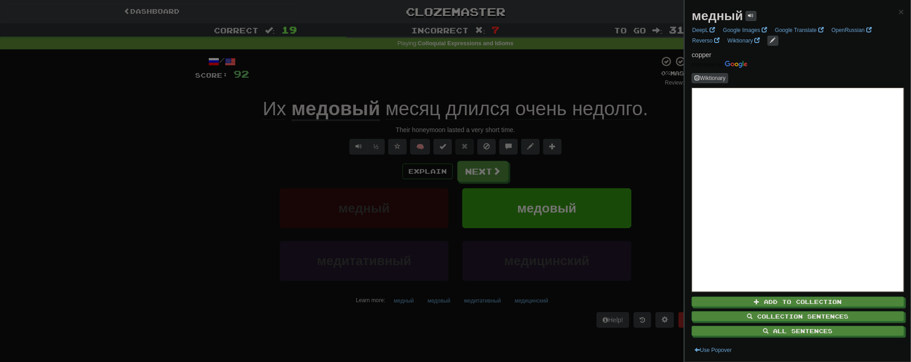
click at [479, 176] on div at bounding box center [455, 181] width 911 height 362
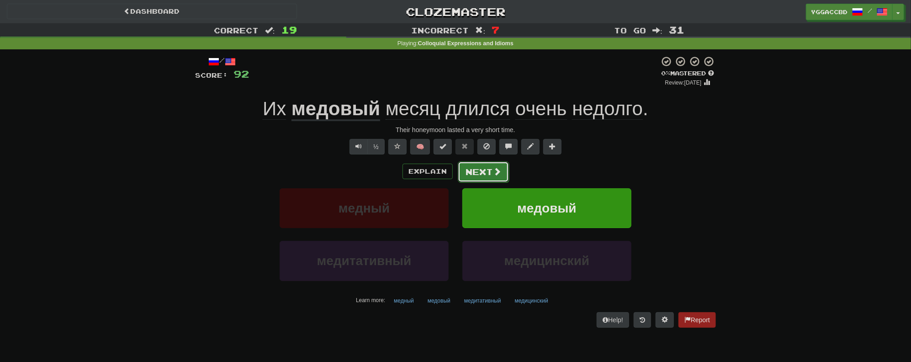
click at [479, 175] on button "Next" at bounding box center [483, 171] width 51 height 21
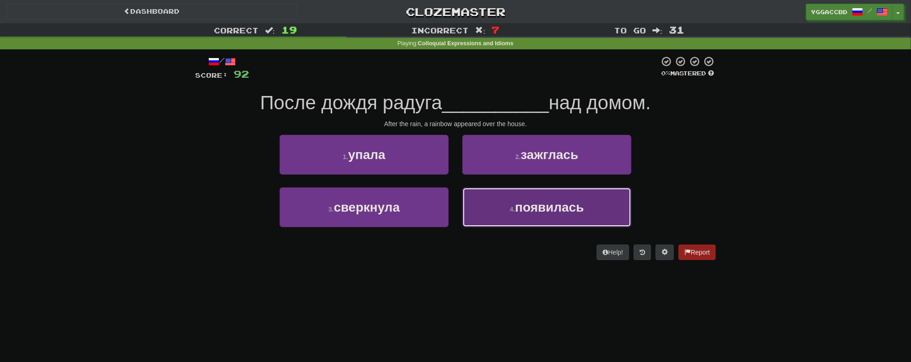
click at [536, 206] on span "появилась" at bounding box center [549, 207] width 69 height 14
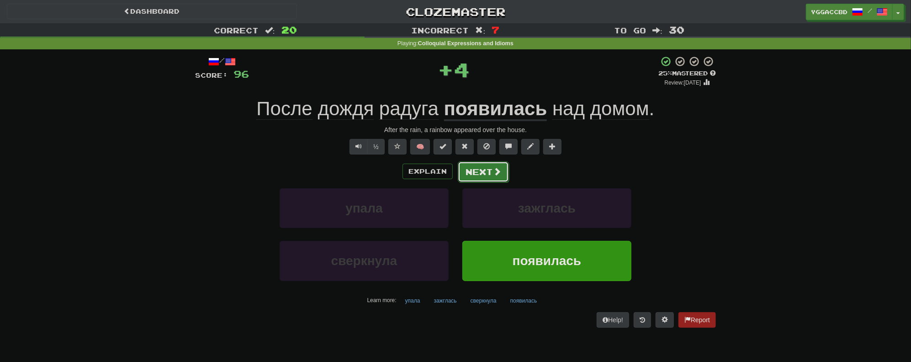
click at [487, 168] on button "Next" at bounding box center [483, 171] width 51 height 21
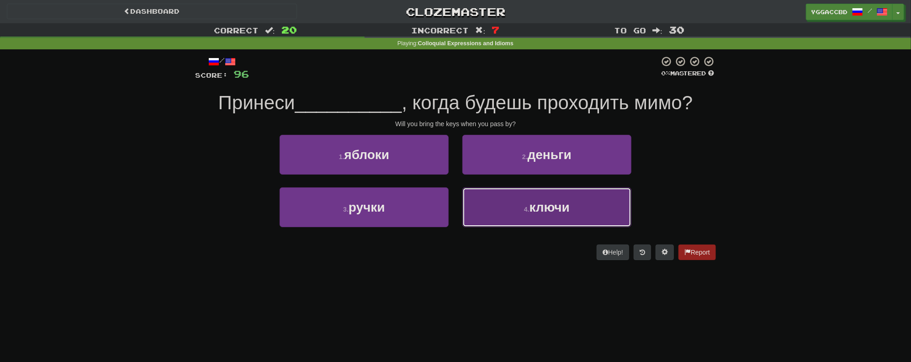
click at [535, 203] on span "ключи" at bounding box center [549, 207] width 40 height 14
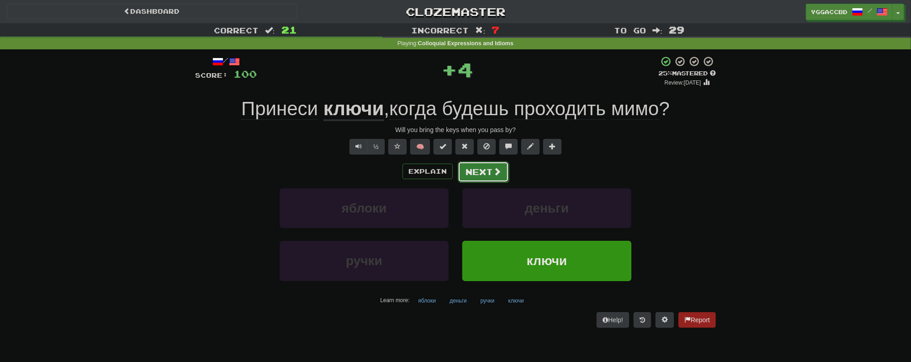
click at [478, 166] on button "Next" at bounding box center [483, 171] width 51 height 21
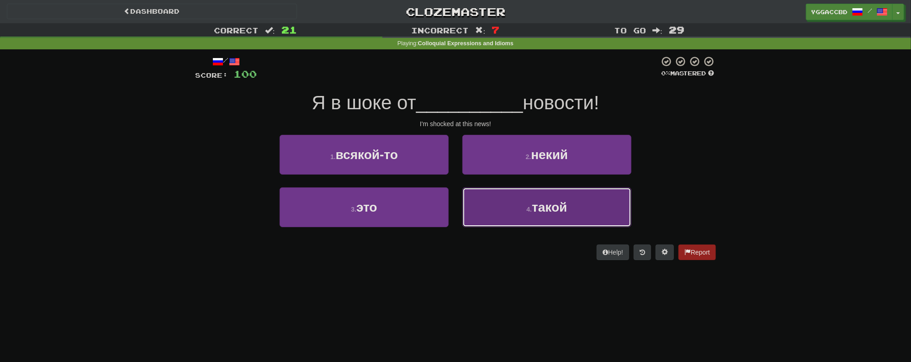
click at [511, 208] on button "4 . такой" at bounding box center [546, 207] width 169 height 40
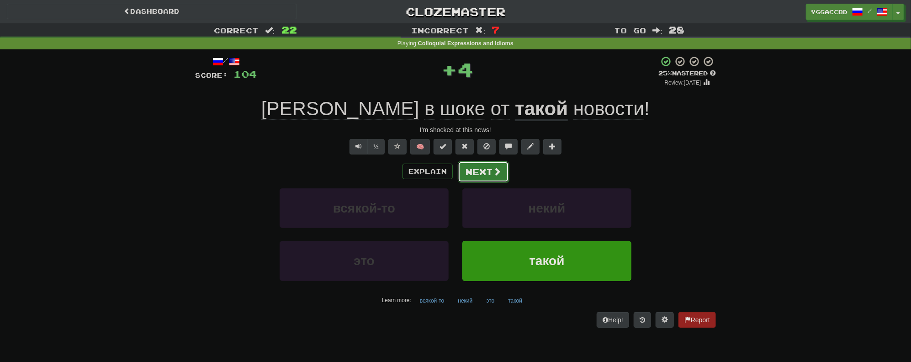
click at [486, 167] on button "Next" at bounding box center [483, 171] width 51 height 21
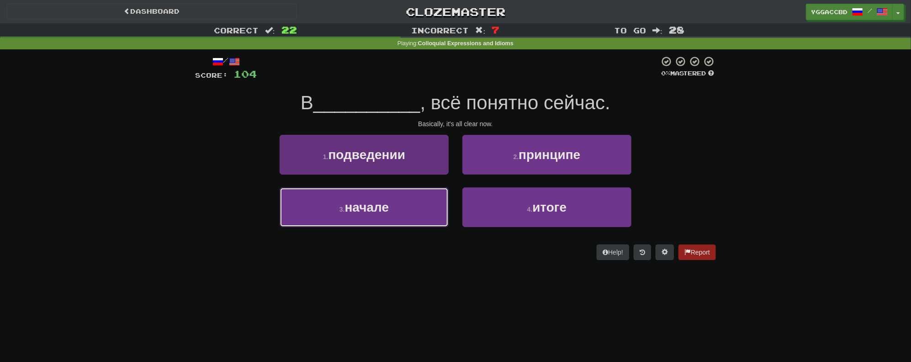
drag, startPoint x: 386, startPoint y: 195, endPoint x: 397, endPoint y: 194, distance: 11.6
click at [386, 195] on button "3 . начале" at bounding box center [363, 207] width 169 height 40
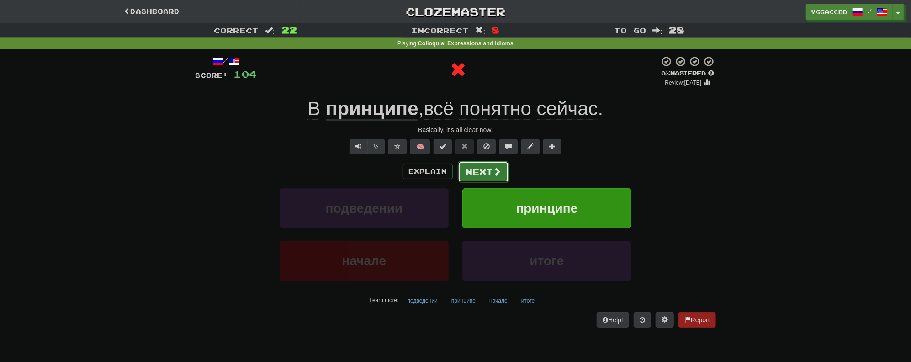
click at [482, 173] on button "Next" at bounding box center [483, 171] width 51 height 21
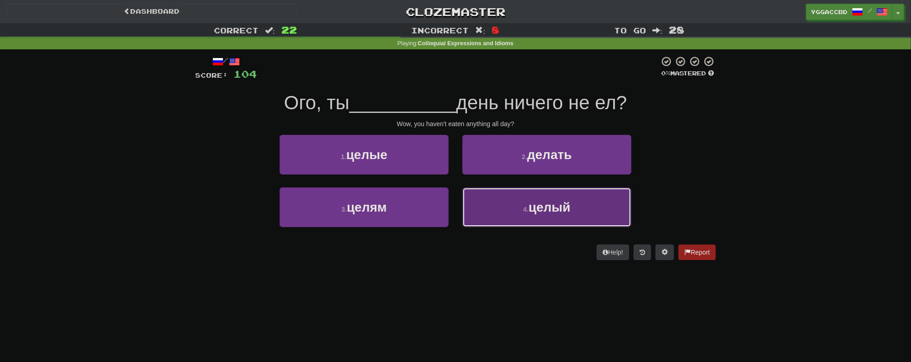
click at [548, 216] on button "4 . целый" at bounding box center [546, 207] width 169 height 40
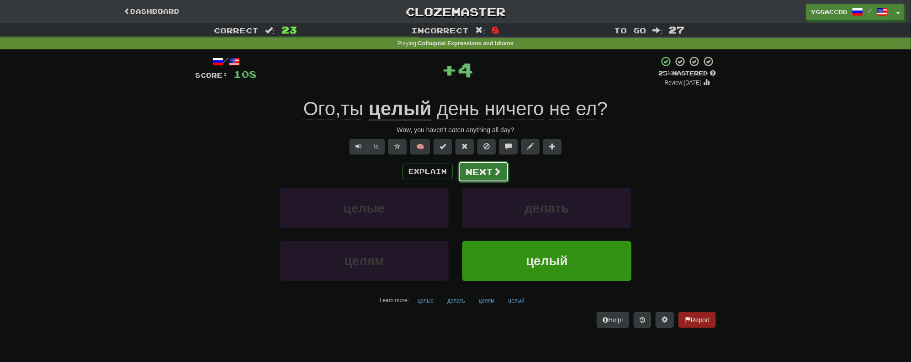
click at [485, 172] on button "Next" at bounding box center [483, 171] width 51 height 21
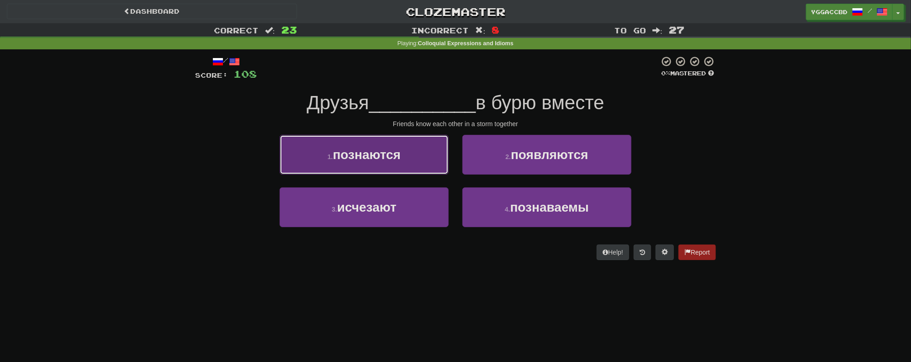
click at [427, 169] on button "1 . познаются" at bounding box center [363, 155] width 169 height 40
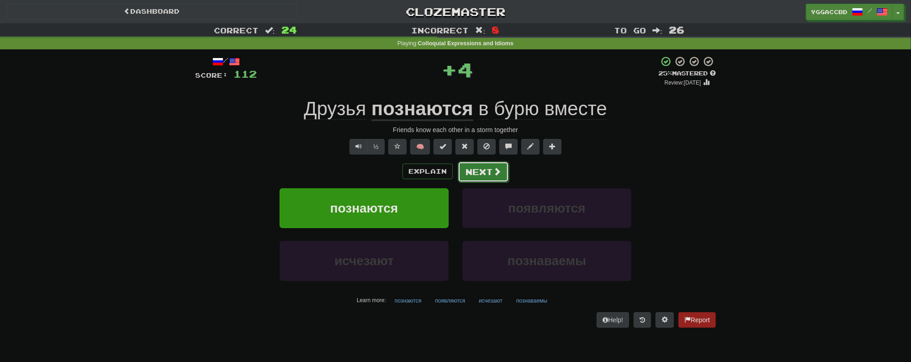
click at [480, 171] on button "Next" at bounding box center [483, 171] width 51 height 21
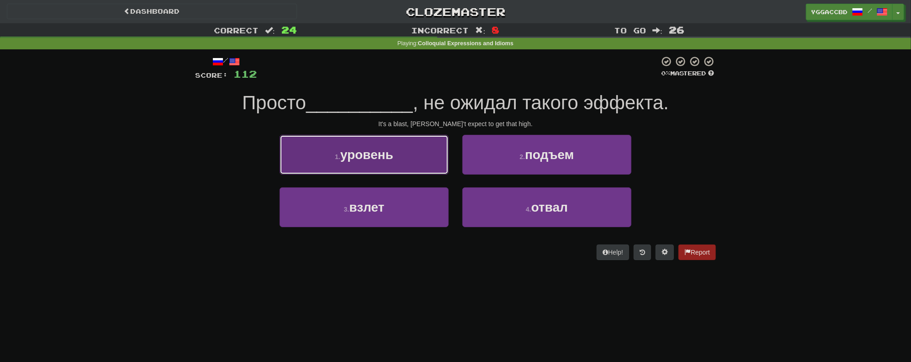
drag, startPoint x: 418, startPoint y: 157, endPoint x: 428, endPoint y: 158, distance: 9.8
click at [418, 156] on button "1 . уровень" at bounding box center [363, 155] width 169 height 40
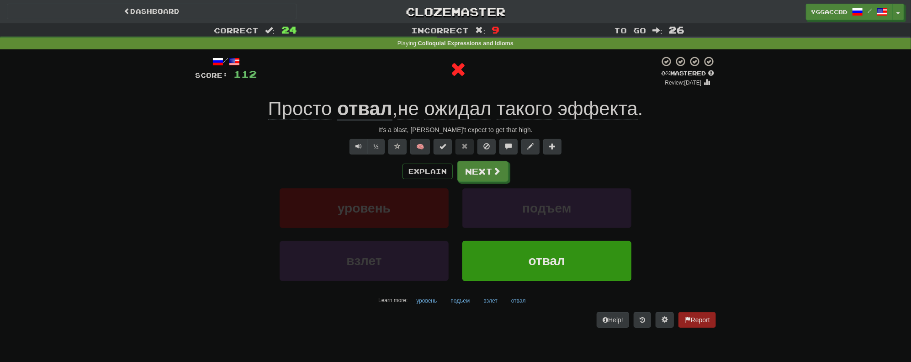
click at [347, 106] on u "отвал" at bounding box center [364, 109] width 55 height 23
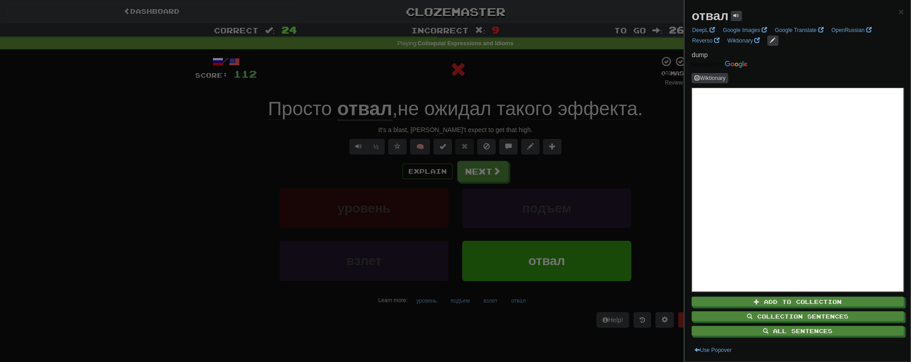
click at [269, 152] on div at bounding box center [455, 181] width 911 height 362
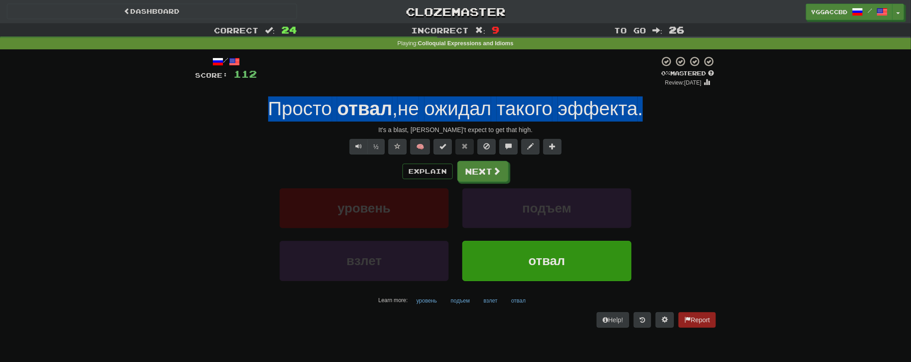
drag, startPoint x: 242, startPoint y: 105, endPoint x: 662, endPoint y: 109, distance: 420.6
click at [662, 109] on div "Просто отвал , не ожидал такого эффекта ." at bounding box center [455, 108] width 521 height 25
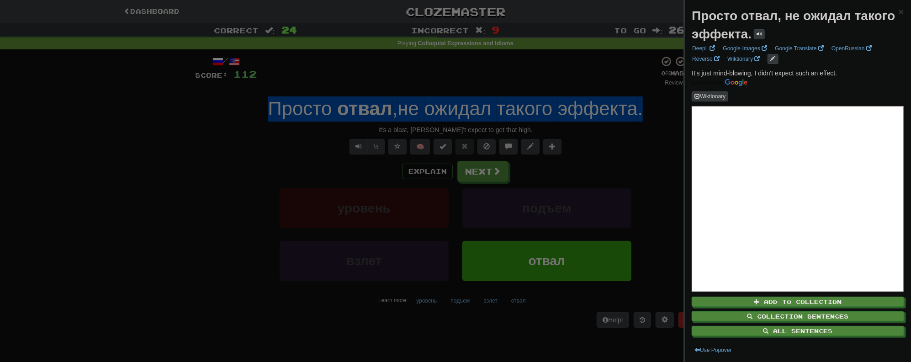
copy div "Просто отвал , не ожидал такого эффекта ."
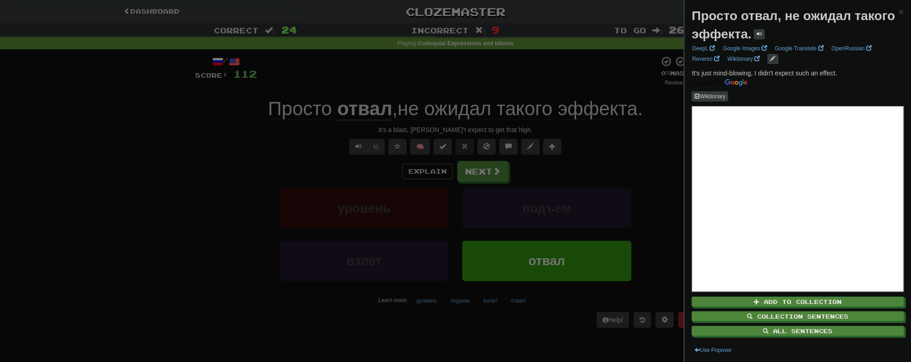
click at [174, 143] on div at bounding box center [455, 181] width 911 height 362
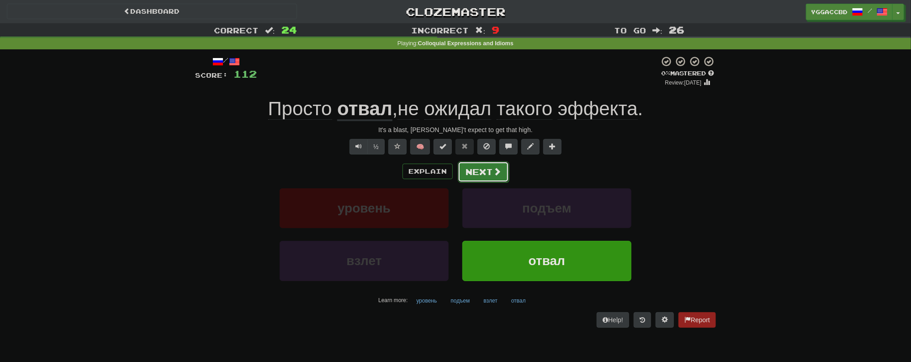
click at [477, 169] on button "Next" at bounding box center [483, 171] width 51 height 21
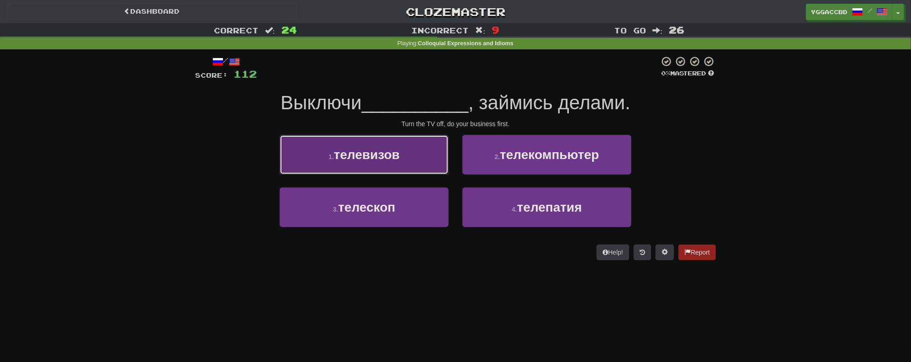
click at [411, 155] on button "1 . телевизов" at bounding box center [363, 155] width 169 height 40
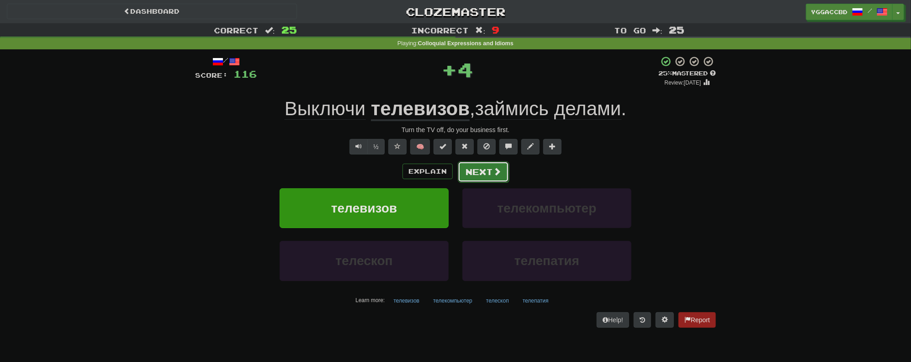
click at [486, 172] on button "Next" at bounding box center [483, 171] width 51 height 21
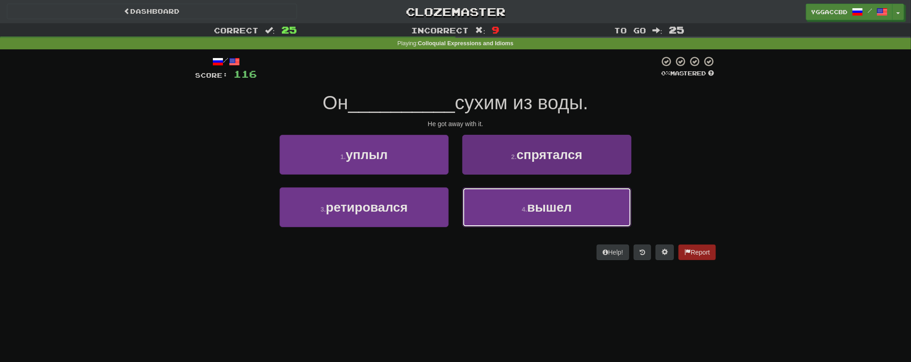
drag, startPoint x: 535, startPoint y: 200, endPoint x: 544, endPoint y: 198, distance: 9.9
click at [537, 201] on span "вышел" at bounding box center [549, 207] width 45 height 14
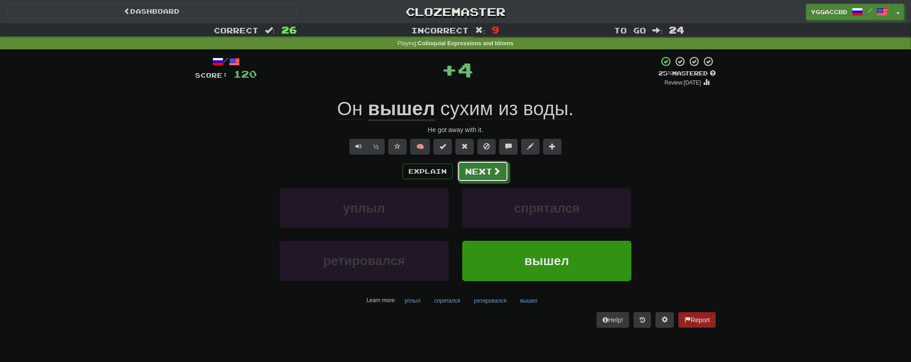
drag, startPoint x: 490, startPoint y: 170, endPoint x: 723, endPoint y: 151, distance: 234.6
click at [723, 151] on div "Correct : 26 Incorrect : 9 To go : 24 Playing : Colloquial Expressions and Idio…" at bounding box center [455, 181] width 911 height 317
click at [448, 107] on span "сухим" at bounding box center [466, 109] width 53 height 22
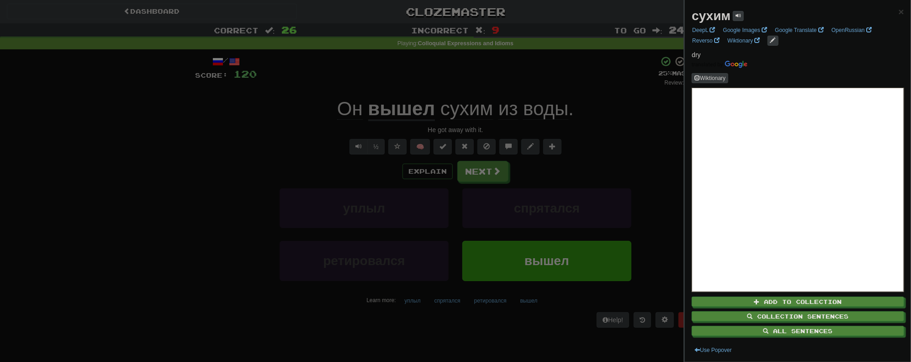
drag, startPoint x: 614, startPoint y: 113, endPoint x: 591, endPoint y: 126, distance: 26.6
click at [614, 113] on div at bounding box center [455, 181] width 911 height 362
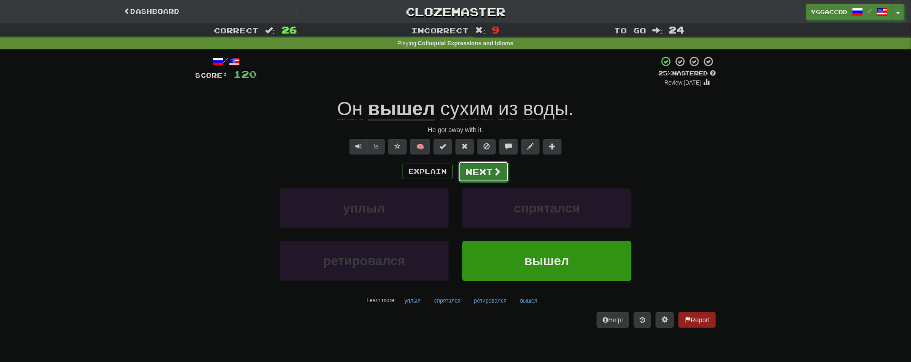
click at [493, 167] on span at bounding box center [497, 171] width 8 height 8
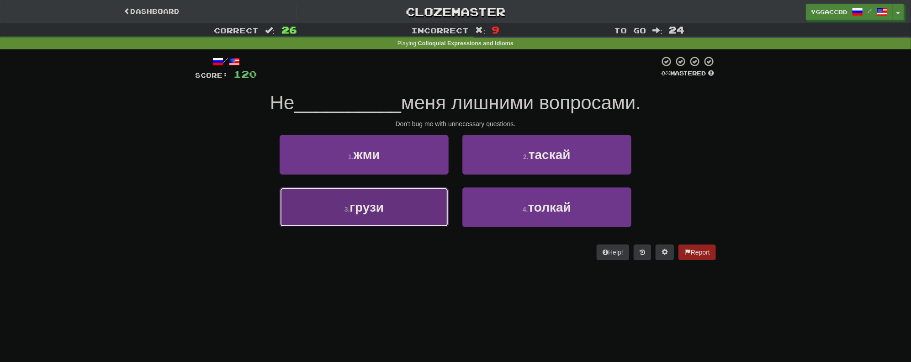
drag, startPoint x: 376, startPoint y: 203, endPoint x: 473, endPoint y: 184, distance: 98.6
click at [379, 202] on span "грузи" at bounding box center [366, 207] width 34 height 14
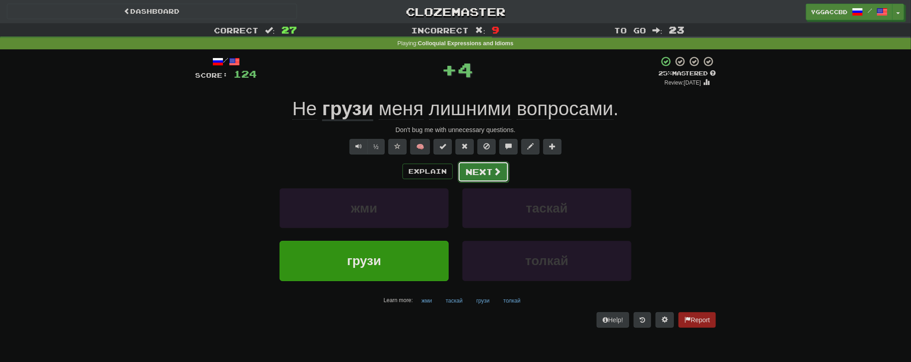
click at [507, 166] on button "Next" at bounding box center [483, 171] width 51 height 21
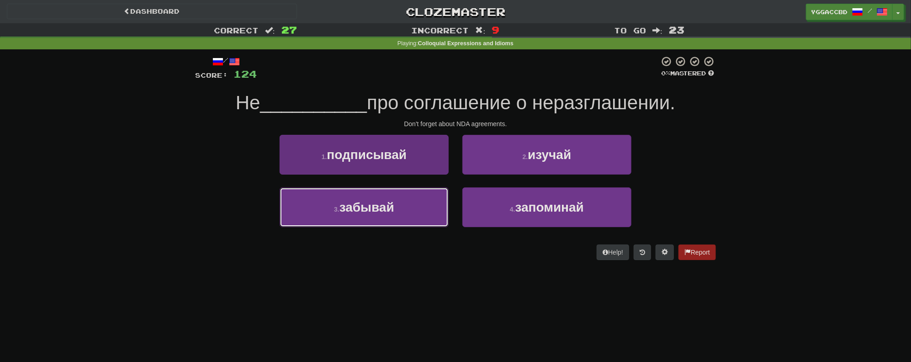
drag, startPoint x: 397, startPoint y: 215, endPoint x: 446, endPoint y: 198, distance: 51.1
click at [398, 215] on button "3 . забывай" at bounding box center [363, 207] width 169 height 40
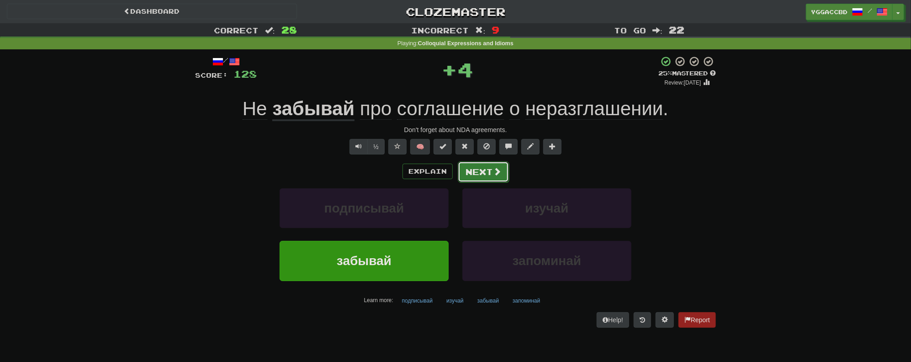
click at [481, 167] on button "Next" at bounding box center [483, 171] width 51 height 21
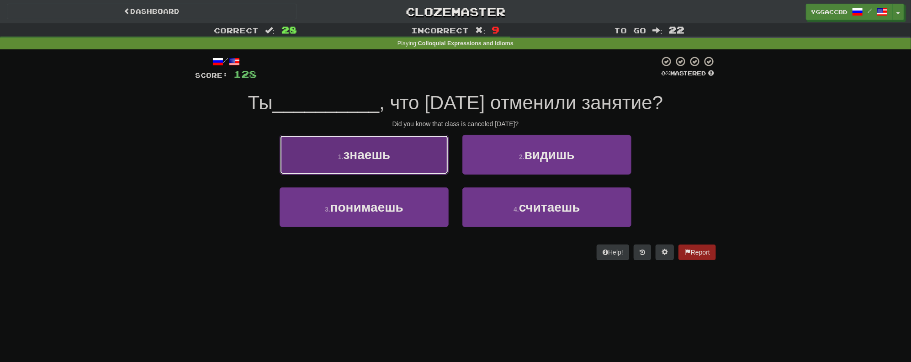
click at [379, 161] on span "знаешь" at bounding box center [366, 154] width 47 height 14
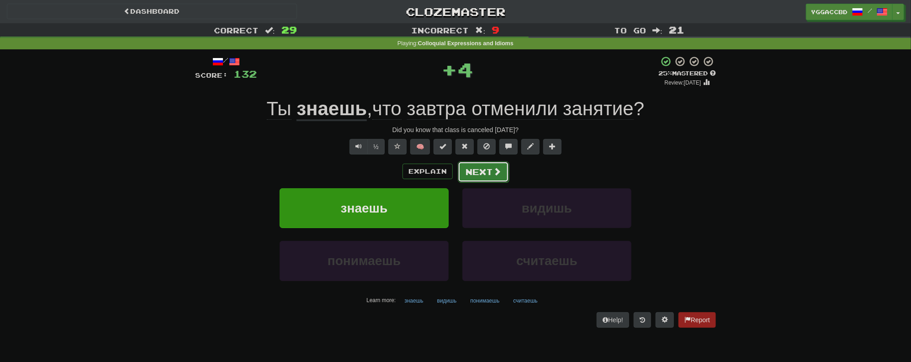
click at [486, 173] on button "Next" at bounding box center [483, 171] width 51 height 21
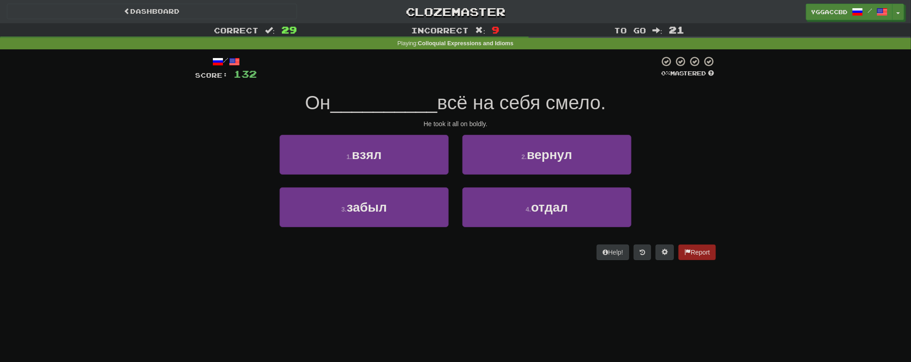
drag, startPoint x: 194, startPoint y: 189, endPoint x: 194, endPoint y: 180, distance: 8.2
click at [194, 188] on div "/ Score: 132 0 % Mastered Он __________ всё на себя смело. He took it all on bo…" at bounding box center [455, 160] width 534 height 223
click at [359, 157] on span "взял" at bounding box center [367, 154] width 30 height 14
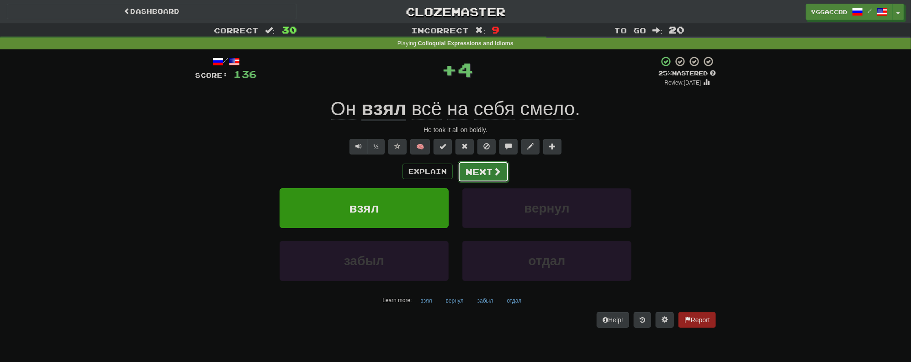
click at [489, 173] on button "Next" at bounding box center [483, 171] width 51 height 21
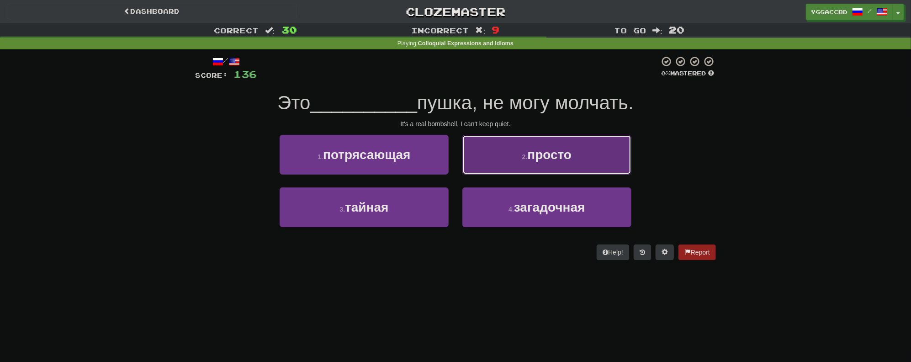
click at [494, 164] on button "2 . просто" at bounding box center [546, 155] width 169 height 40
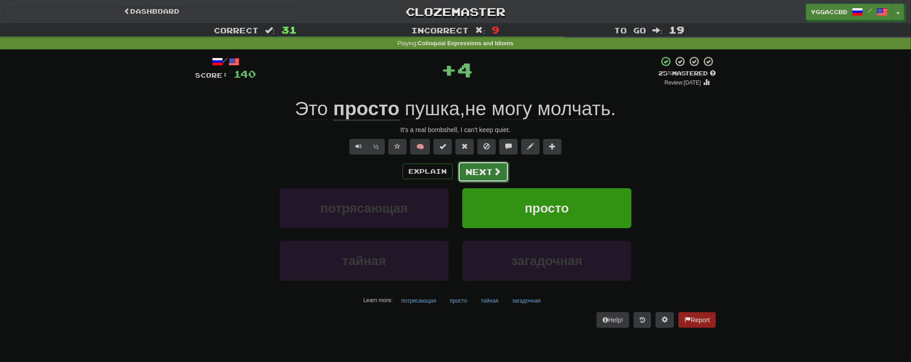
click at [472, 170] on button "Next" at bounding box center [483, 171] width 51 height 21
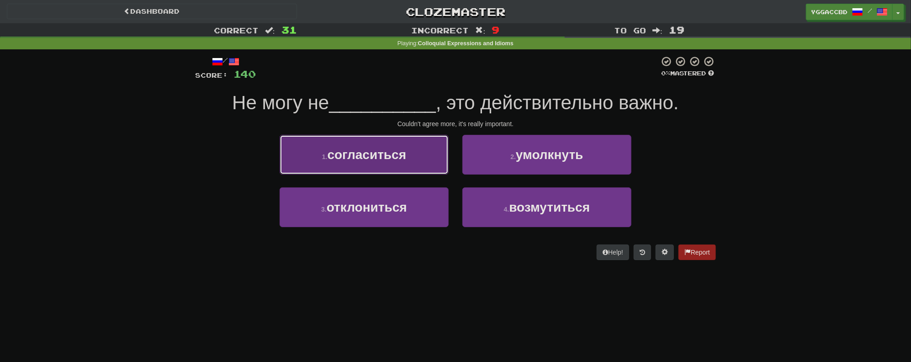
click at [406, 163] on button "1 . согласиться" at bounding box center [363, 155] width 169 height 40
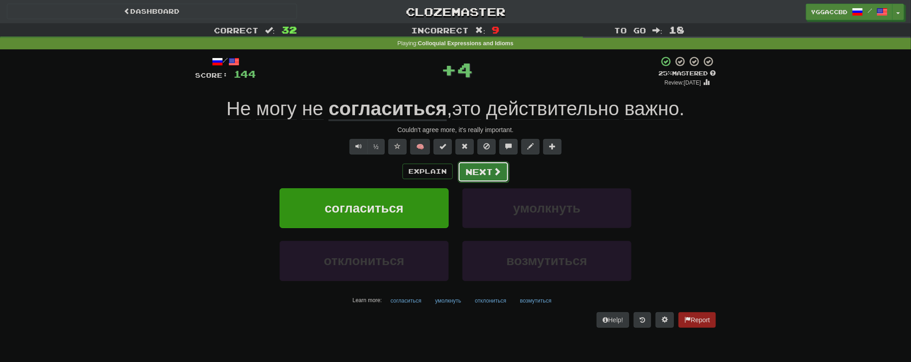
click at [472, 170] on button "Next" at bounding box center [483, 171] width 51 height 21
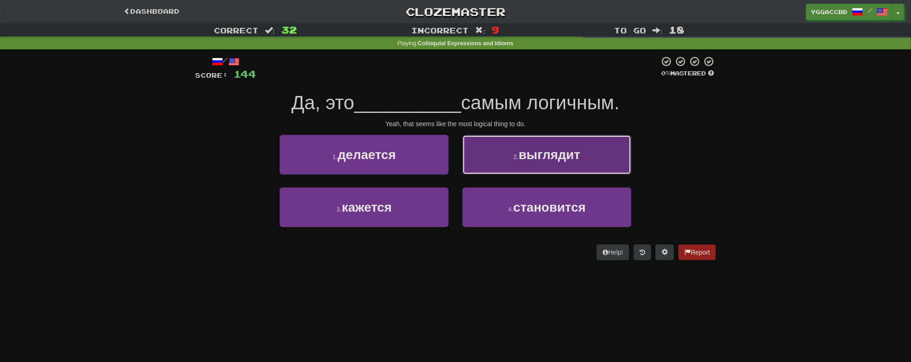
click at [481, 154] on button "2 . выглядит" at bounding box center [546, 155] width 169 height 40
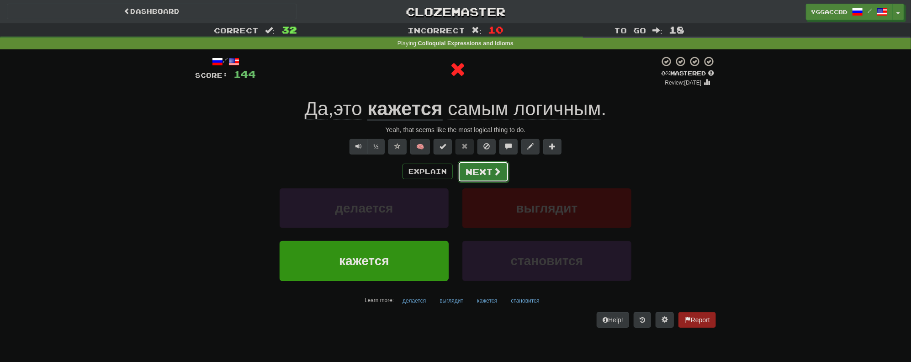
click at [475, 169] on button "Next" at bounding box center [483, 171] width 51 height 21
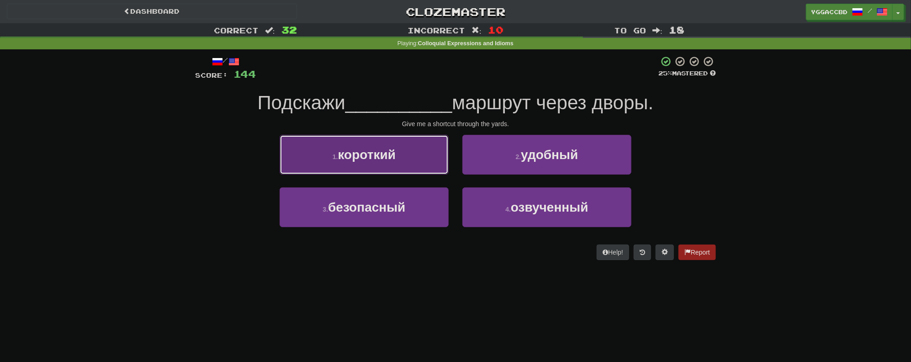
click at [406, 164] on button "1 . короткий" at bounding box center [363, 155] width 169 height 40
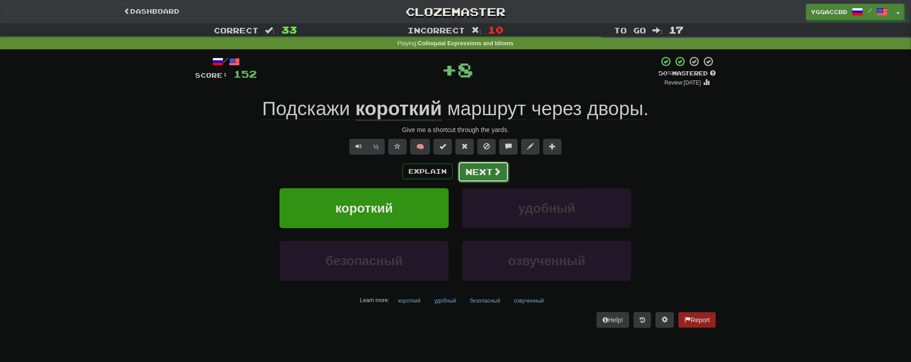
click at [471, 174] on button "Next" at bounding box center [483, 171] width 51 height 21
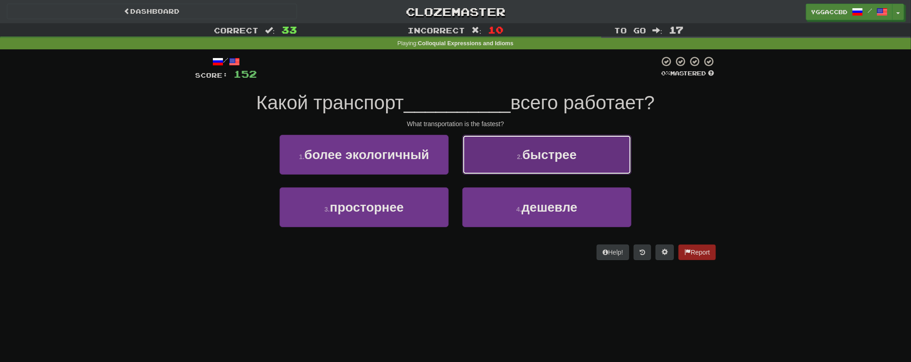
click at [490, 158] on button "2 . быстрее" at bounding box center [546, 155] width 169 height 40
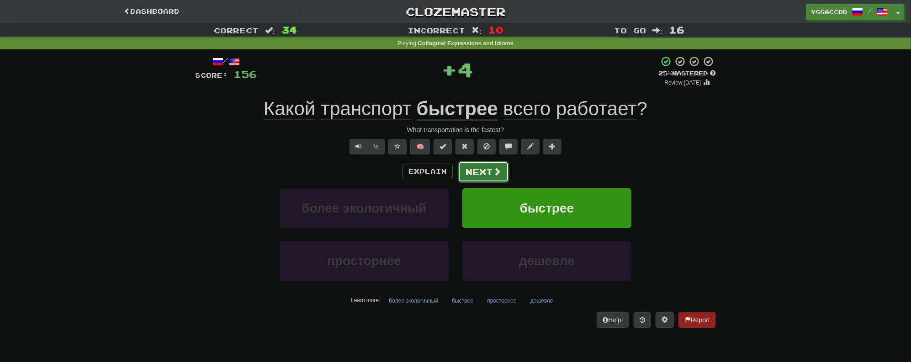
click at [474, 169] on button "Next" at bounding box center [483, 171] width 51 height 21
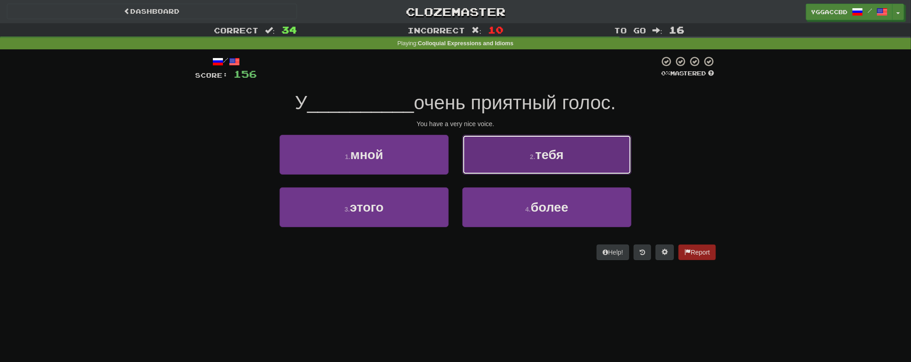
click at [491, 154] on button "2 . тебя" at bounding box center [546, 155] width 169 height 40
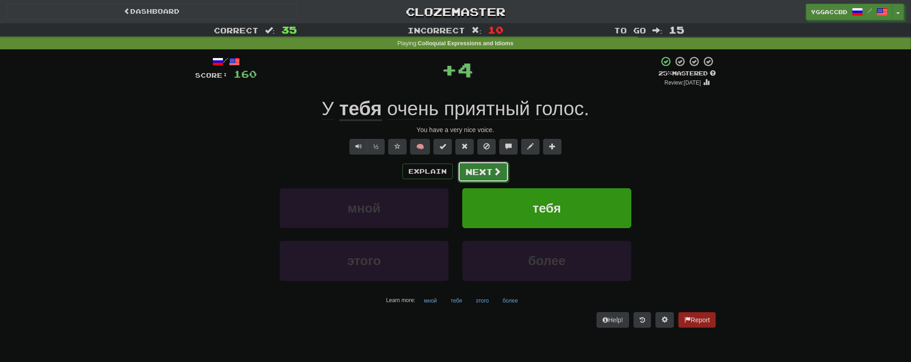
click at [472, 170] on button "Next" at bounding box center [483, 171] width 51 height 21
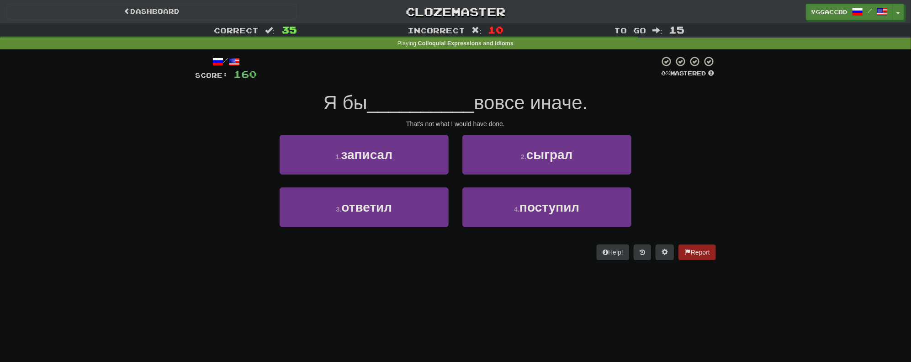
click at [545, 106] on span "вовсе иначе." at bounding box center [531, 102] width 114 height 21
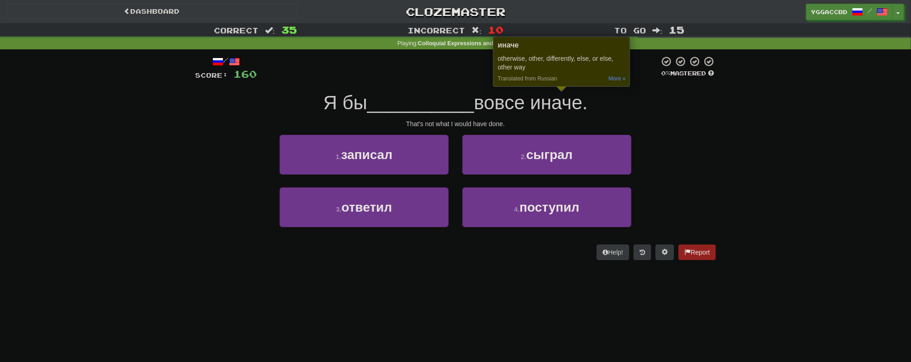
click at [844, 144] on div "Correct : 35 Incorrect : 10 To go : 15 Playing : Colloquial Expressions and Idi…" at bounding box center [455, 147] width 911 height 249
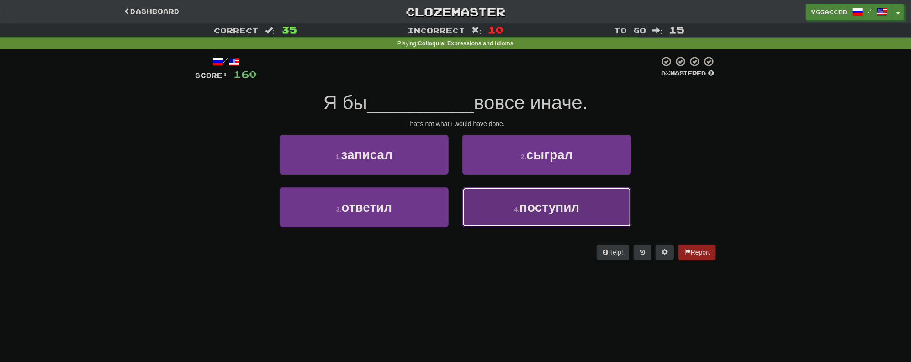
click at [533, 196] on button "4 . поступил" at bounding box center [546, 207] width 169 height 40
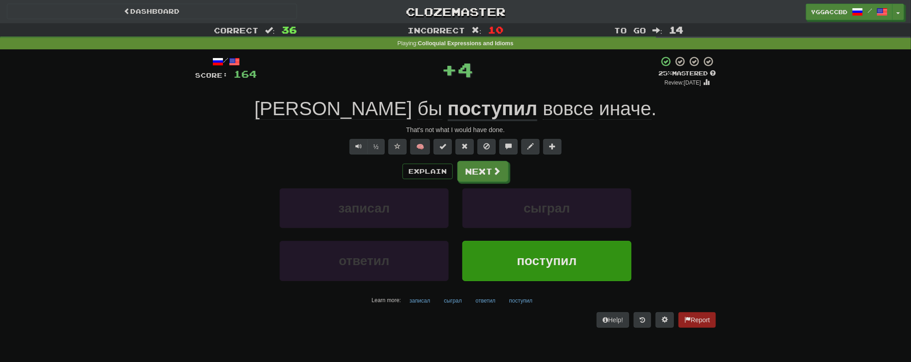
click at [448, 100] on u "поступил" at bounding box center [493, 109] width 90 height 23
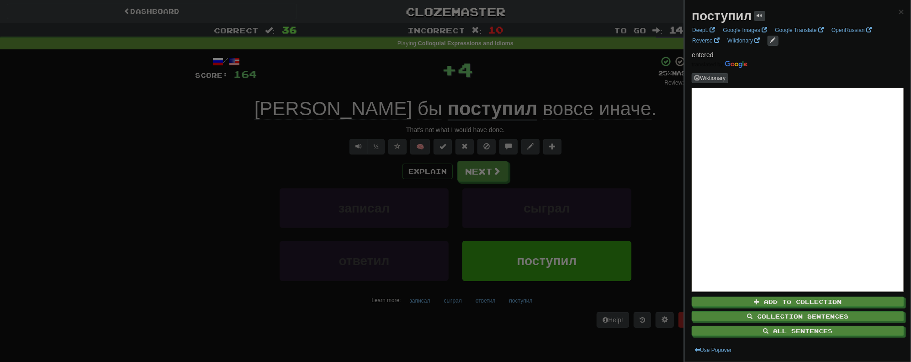
click at [400, 89] on div at bounding box center [455, 181] width 911 height 362
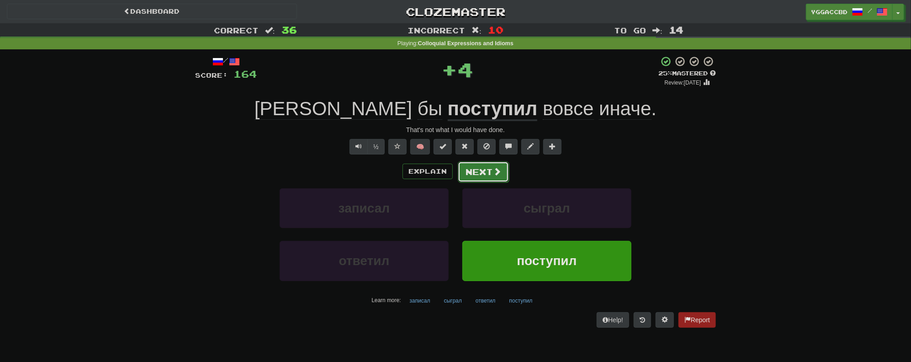
click at [488, 170] on button "Next" at bounding box center [483, 171] width 51 height 21
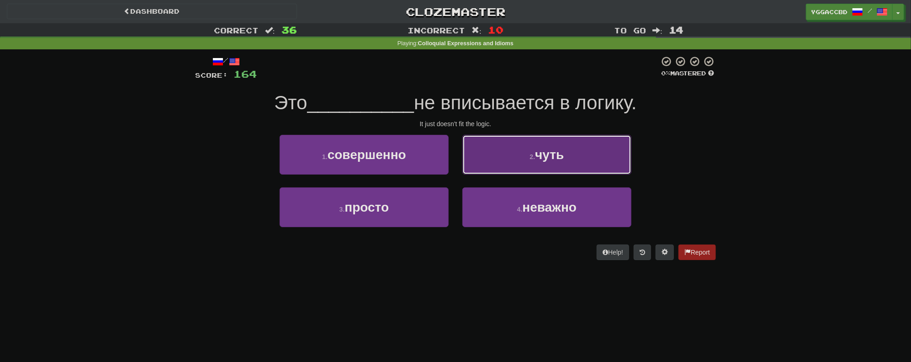
click at [500, 157] on button "2 . чуть" at bounding box center [546, 155] width 169 height 40
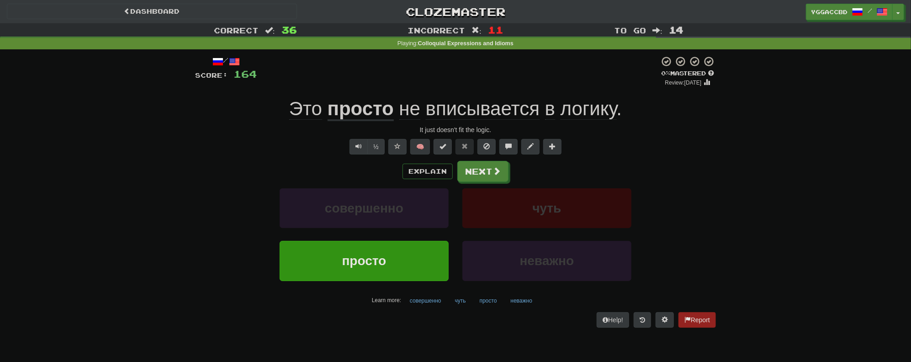
click at [481, 114] on span "вписывается" at bounding box center [483, 109] width 114 height 22
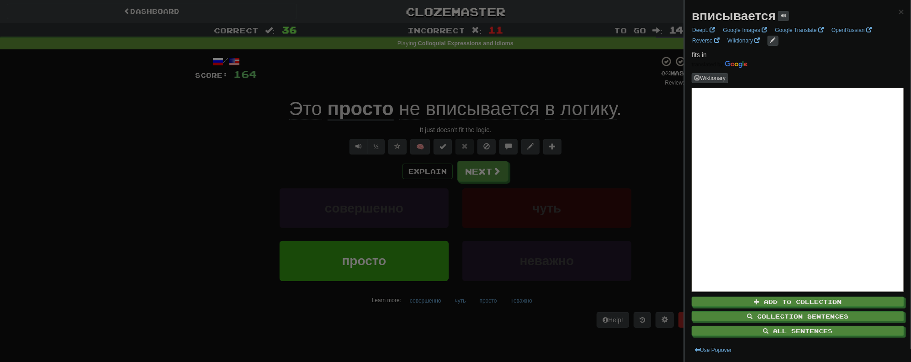
click at [475, 97] on div at bounding box center [455, 181] width 911 height 362
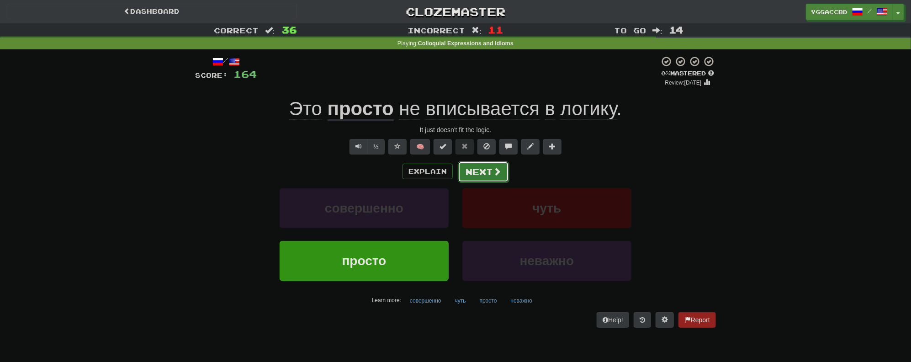
click at [469, 173] on button "Next" at bounding box center [483, 171] width 51 height 21
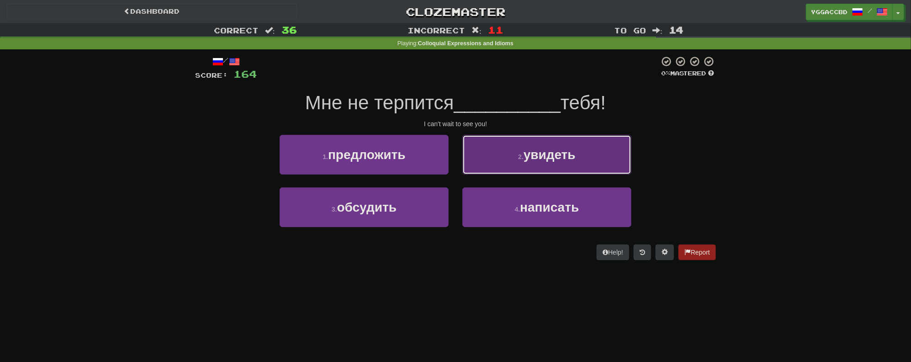
click at [533, 149] on span "увидеть" at bounding box center [549, 154] width 52 height 14
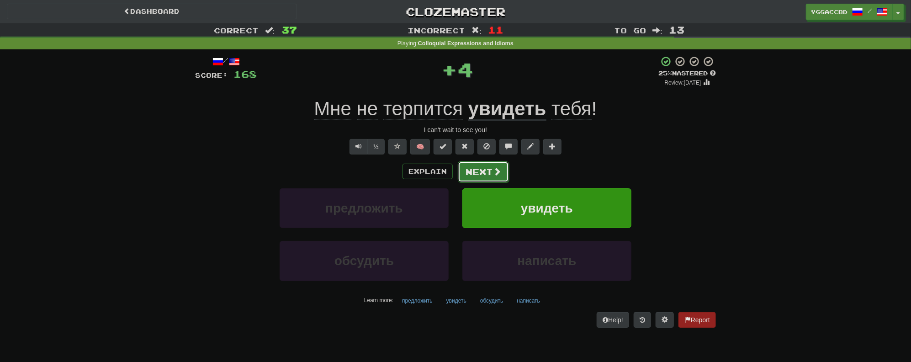
click at [482, 166] on button "Next" at bounding box center [483, 171] width 51 height 21
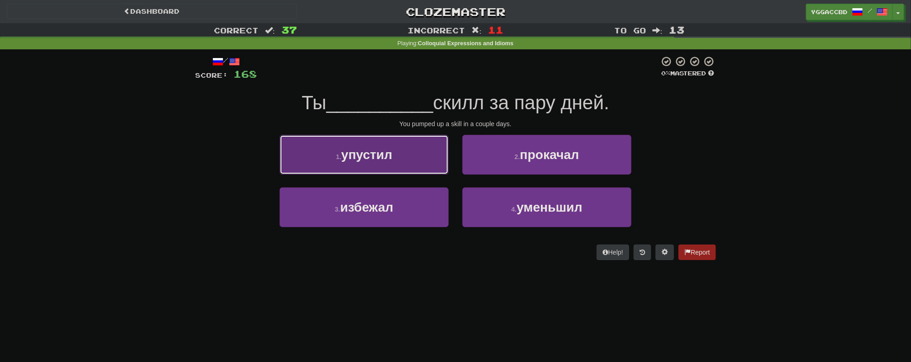
drag, startPoint x: 414, startPoint y: 155, endPoint x: 506, endPoint y: 155, distance: 92.7
click at [415, 155] on button "1 . упустил" at bounding box center [363, 155] width 169 height 40
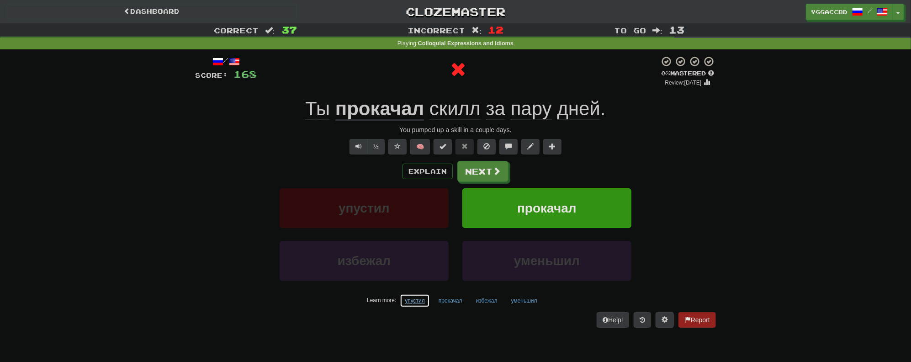
click at [415, 300] on button "упустил" at bounding box center [415, 301] width 30 height 14
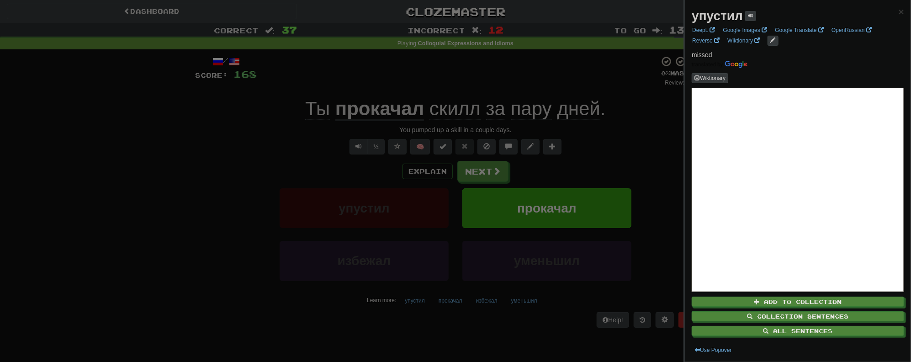
click at [674, 112] on div at bounding box center [455, 181] width 911 height 362
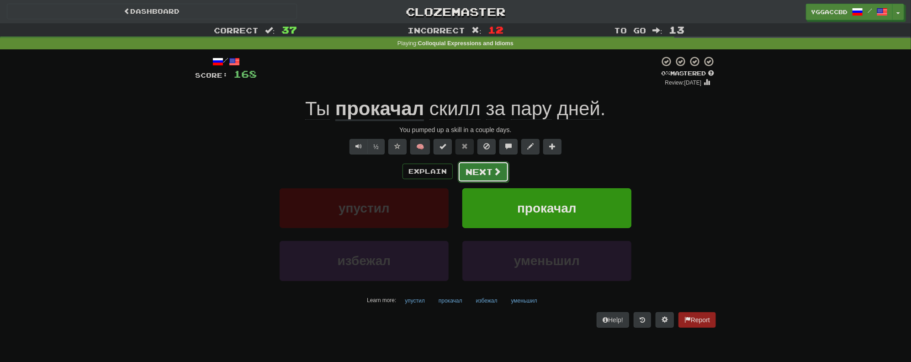
click at [490, 172] on button "Next" at bounding box center [483, 171] width 51 height 21
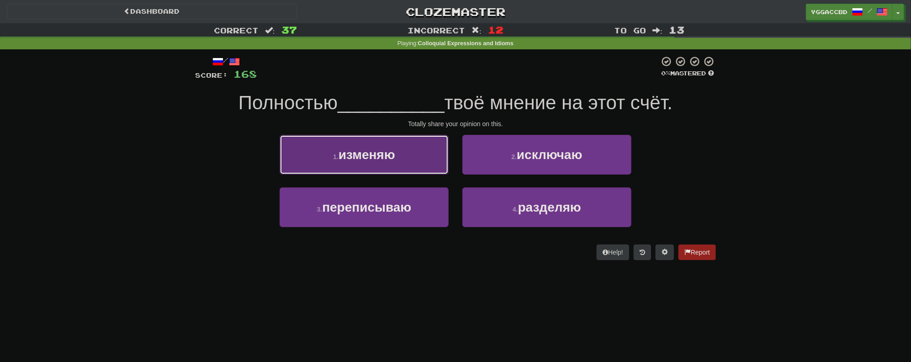
click at [392, 158] on span "изменяю" at bounding box center [366, 154] width 57 height 14
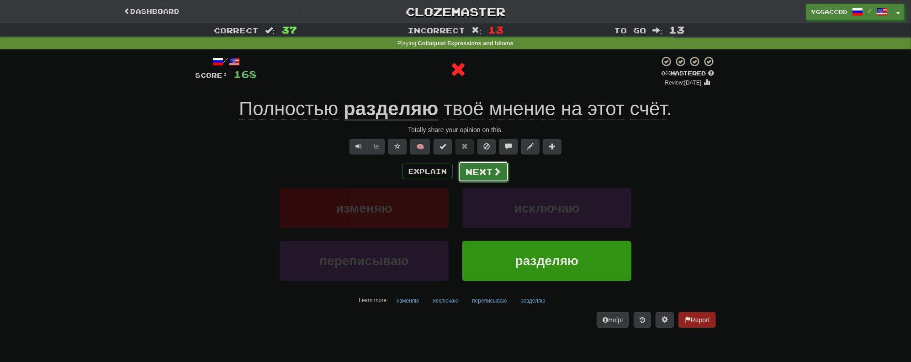
click at [478, 175] on button "Next" at bounding box center [483, 171] width 51 height 21
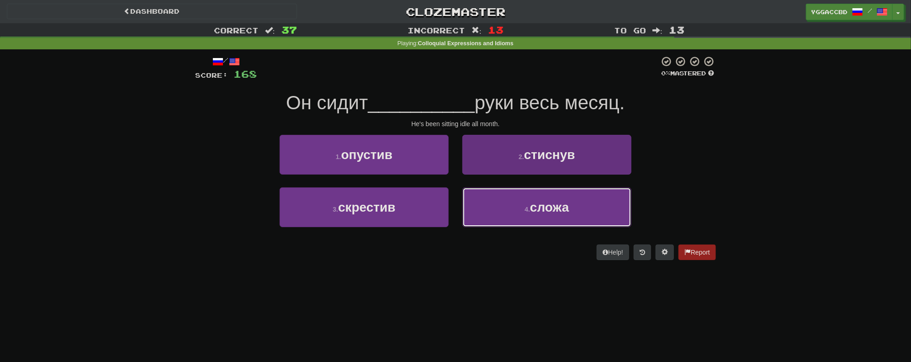
drag, startPoint x: 522, startPoint y: 223, endPoint x: 523, endPoint y: 216, distance: 7.0
click at [523, 220] on button "4 . сложа" at bounding box center [546, 207] width 169 height 40
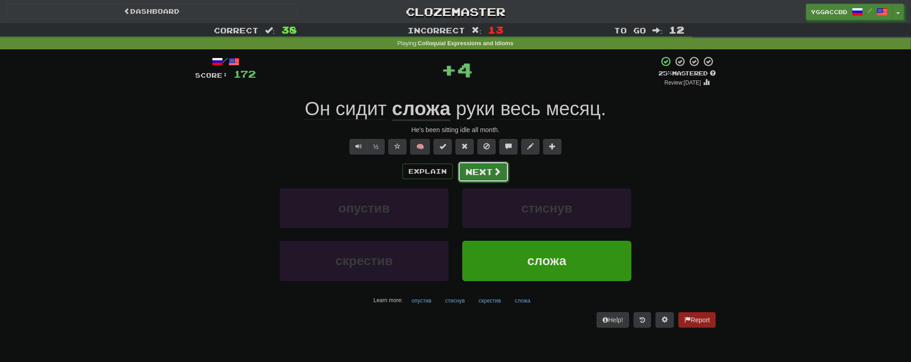
click at [491, 169] on button "Next" at bounding box center [483, 171] width 51 height 21
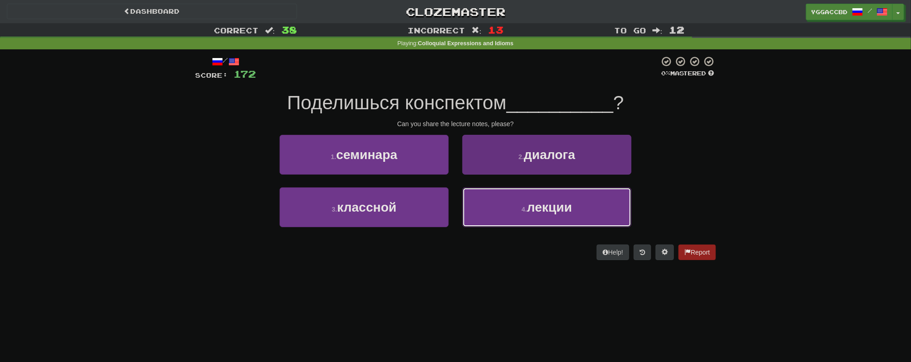
drag, startPoint x: 542, startPoint y: 197, endPoint x: 536, endPoint y: 192, distance: 8.1
click at [542, 197] on button "4 . лекции" at bounding box center [546, 207] width 169 height 40
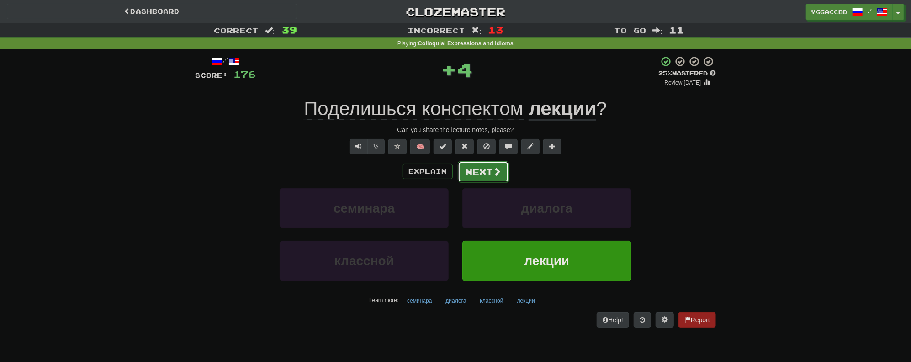
click at [483, 174] on button "Next" at bounding box center [483, 171] width 51 height 21
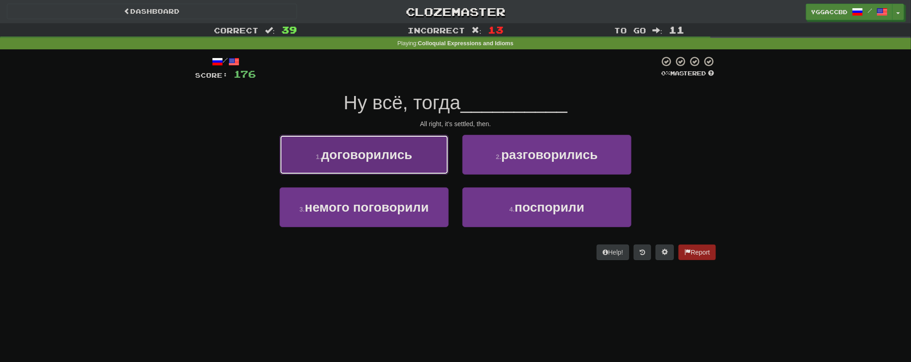
click at [421, 168] on button "1 . договорились" at bounding box center [363, 155] width 169 height 40
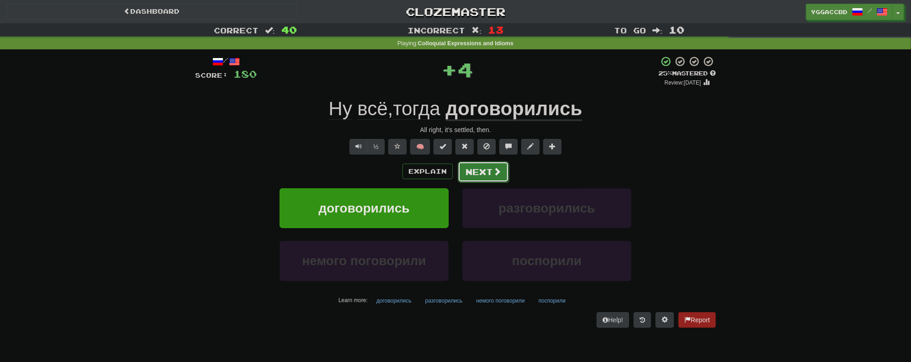
click at [479, 171] on button "Next" at bounding box center [483, 171] width 51 height 21
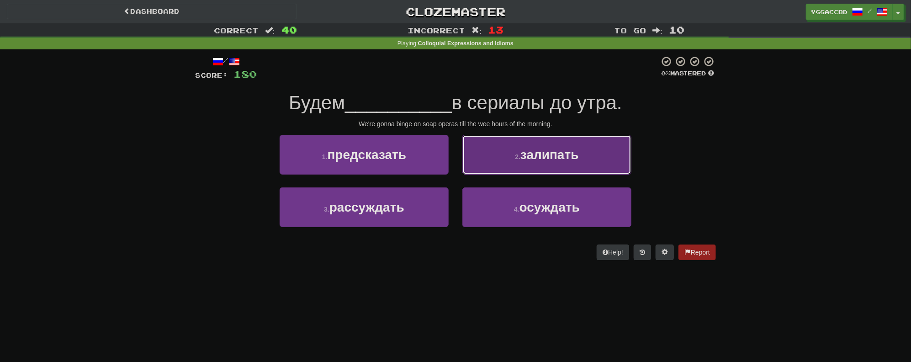
click at [504, 163] on button "2 . залипать" at bounding box center [546, 155] width 169 height 40
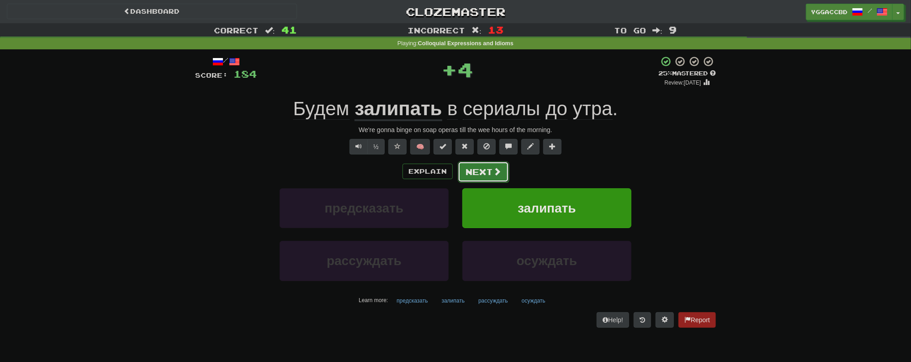
click at [475, 164] on button "Next" at bounding box center [483, 171] width 51 height 21
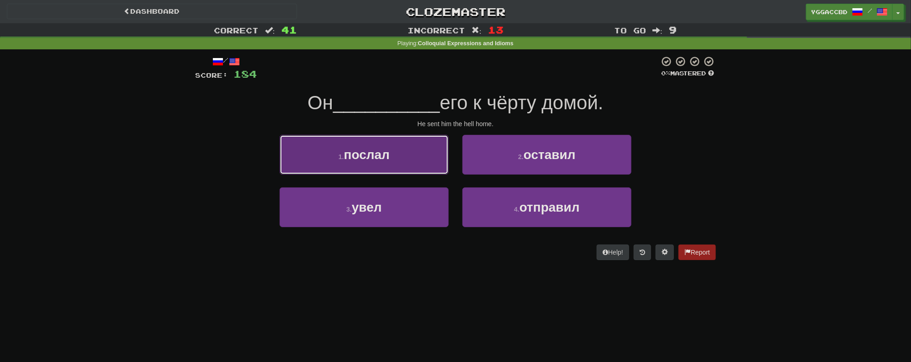
click at [423, 161] on button "1 . послал" at bounding box center [363, 155] width 169 height 40
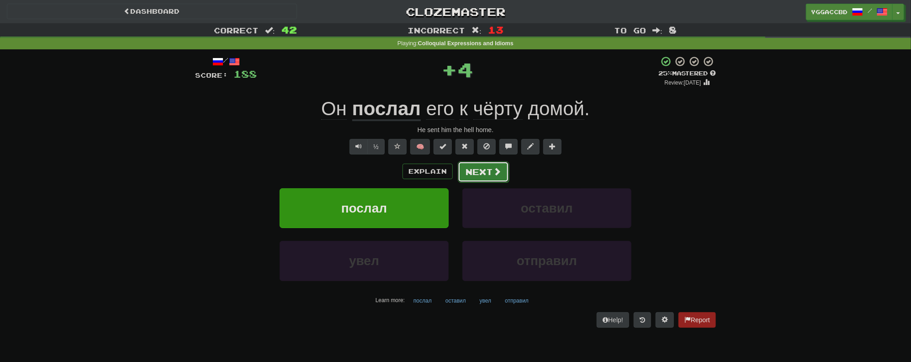
click at [484, 169] on button "Next" at bounding box center [483, 171] width 51 height 21
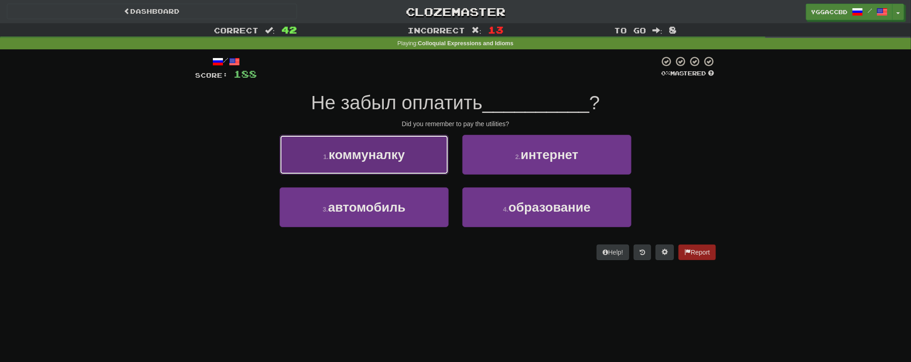
click at [411, 163] on button "1 . коммуналку" at bounding box center [363, 155] width 169 height 40
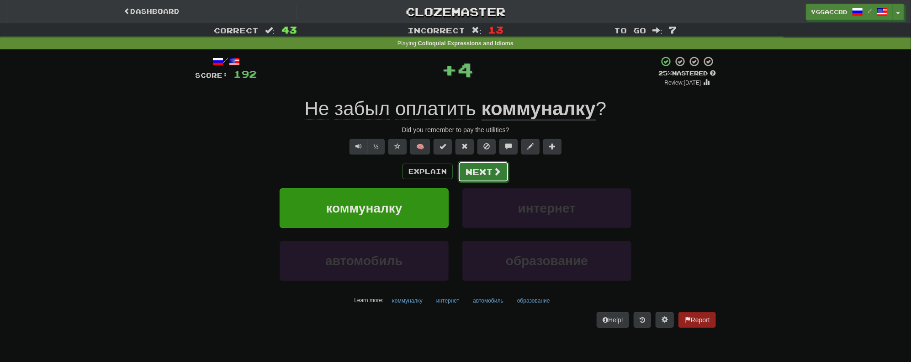
click at [482, 177] on button "Next" at bounding box center [483, 171] width 51 height 21
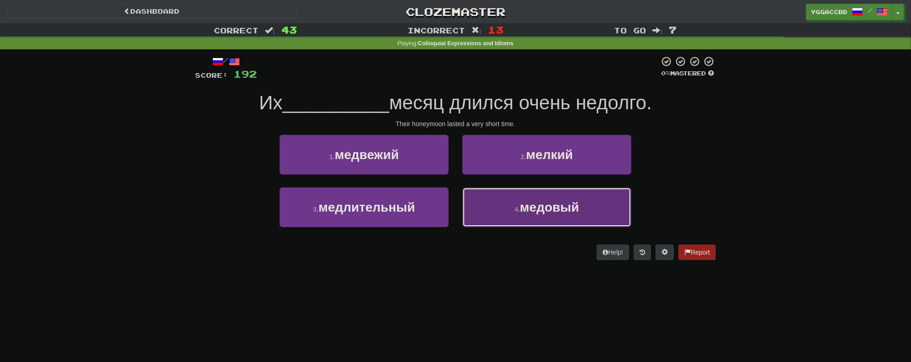
click at [526, 206] on span "медовый" at bounding box center [549, 207] width 59 height 14
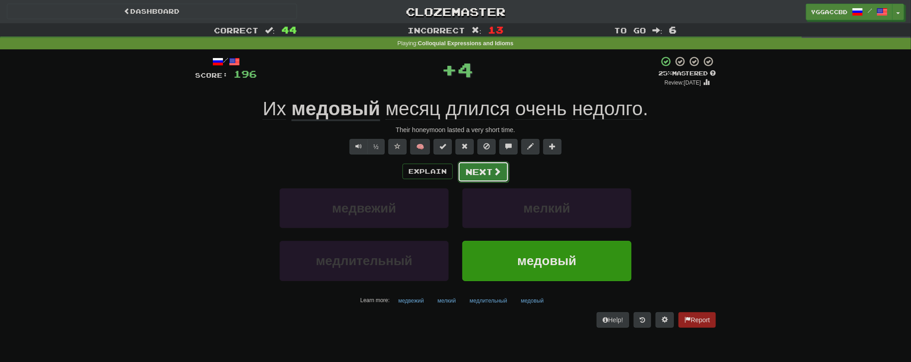
click at [494, 174] on span at bounding box center [497, 171] width 8 height 8
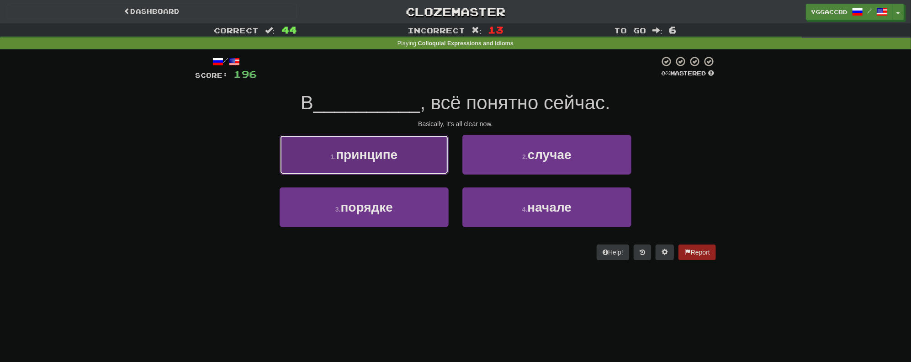
click at [396, 157] on span "принципе" at bounding box center [367, 154] width 62 height 14
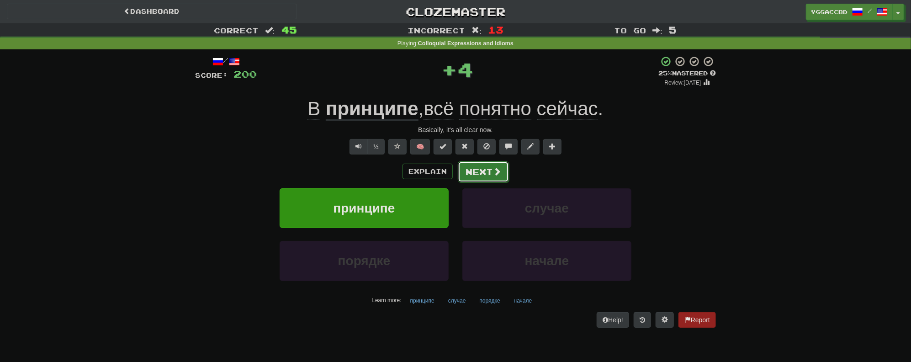
click at [482, 164] on button "Next" at bounding box center [483, 171] width 51 height 21
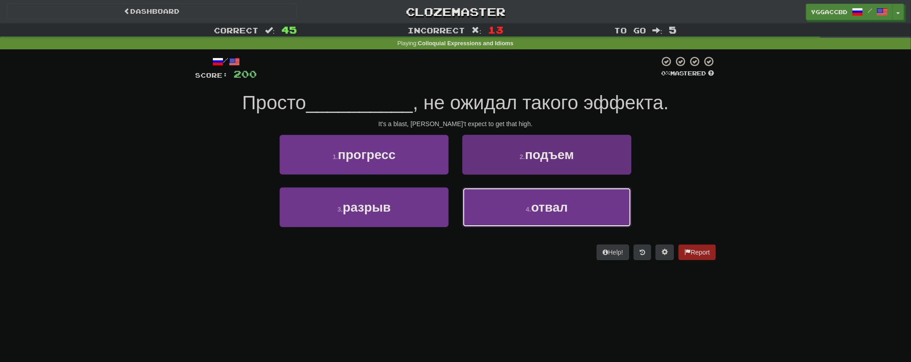
drag, startPoint x: 528, startPoint y: 218, endPoint x: 511, endPoint y: 212, distance: 18.8
click at [528, 218] on button "4 . отвал" at bounding box center [546, 207] width 169 height 40
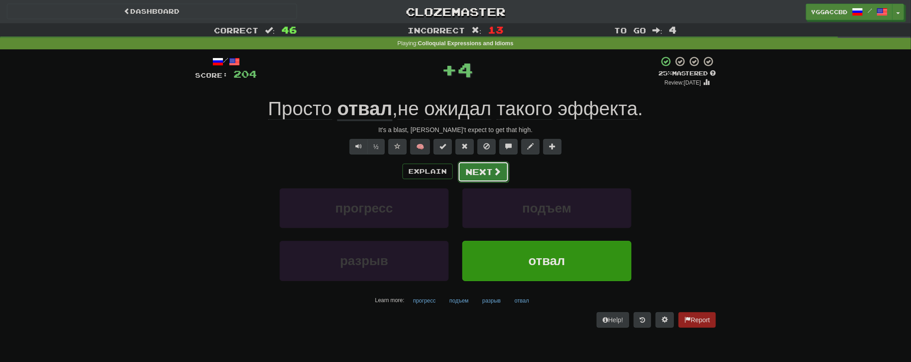
click at [477, 172] on button "Next" at bounding box center [483, 171] width 51 height 21
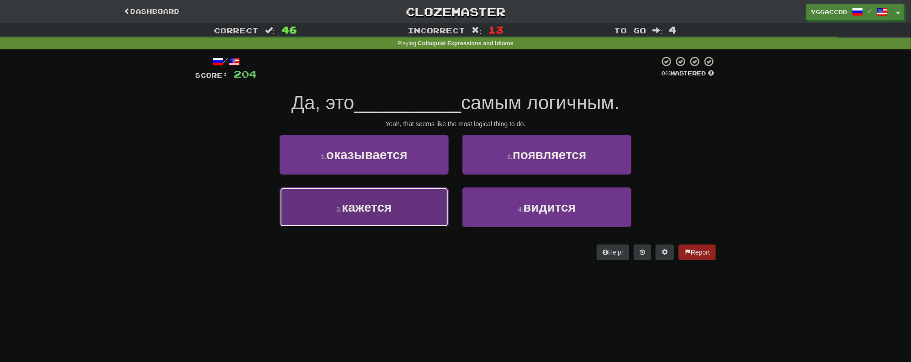
click at [411, 203] on button "3 . кажется" at bounding box center [363, 207] width 169 height 40
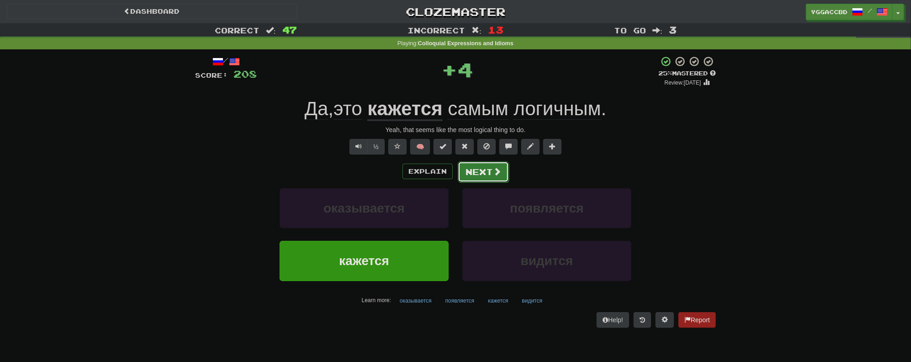
click at [480, 171] on button "Next" at bounding box center [483, 171] width 51 height 21
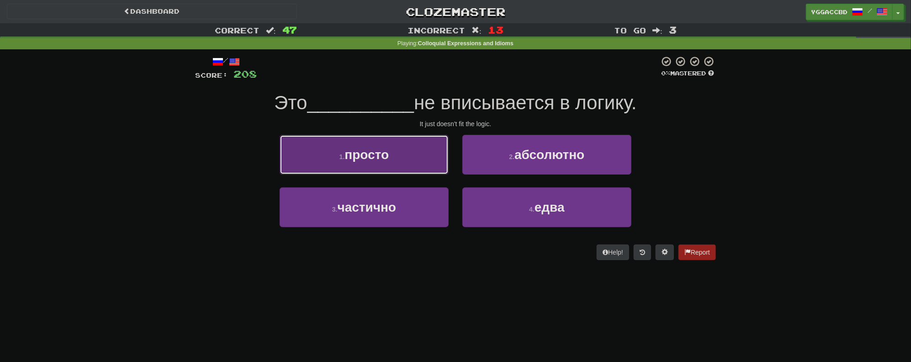
click at [400, 163] on button "1 . просто" at bounding box center [363, 155] width 169 height 40
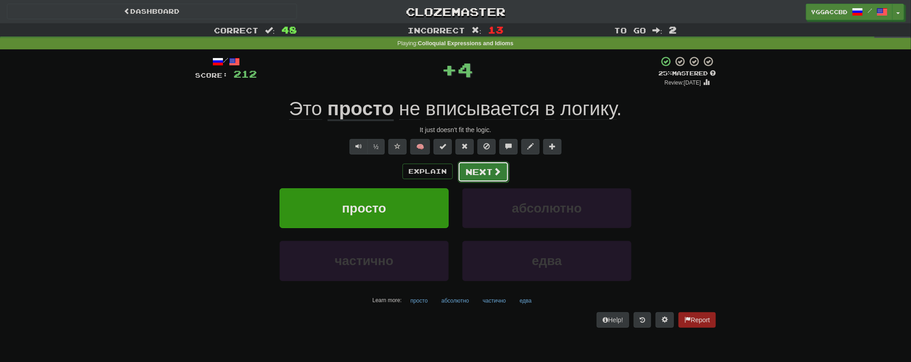
click at [490, 173] on button "Next" at bounding box center [483, 171] width 51 height 21
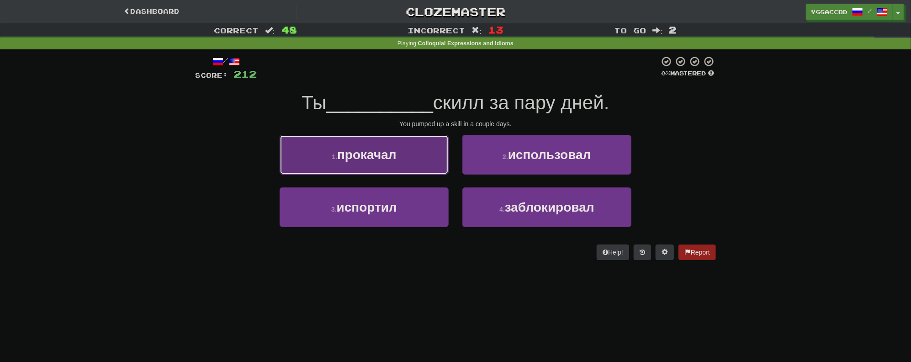
click at [401, 154] on button "1 . прокачал" at bounding box center [363, 155] width 169 height 40
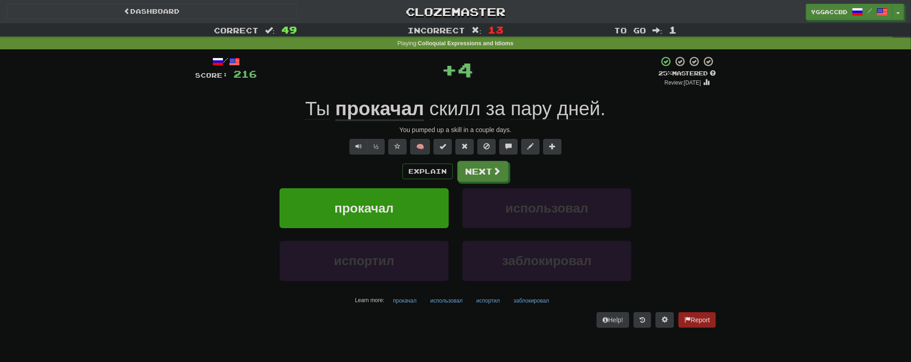
click at [367, 105] on u "прокачал" at bounding box center [379, 109] width 89 height 23
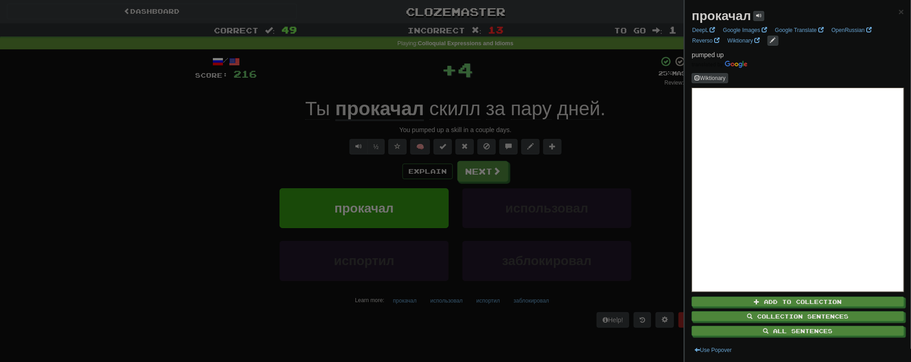
click at [614, 141] on div at bounding box center [455, 181] width 911 height 362
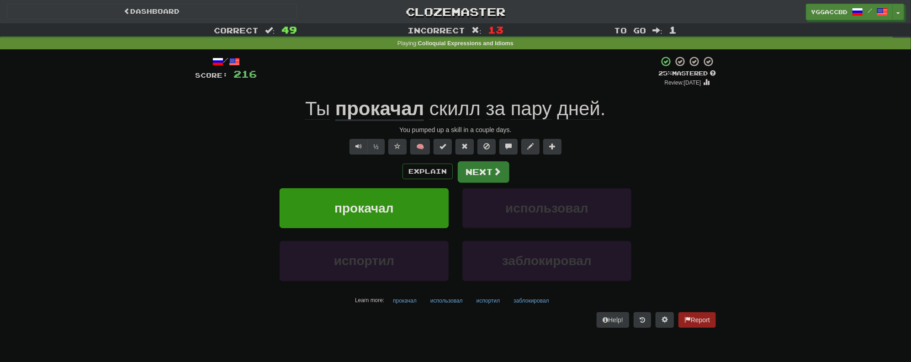
drag, startPoint x: 440, startPoint y: 184, endPoint x: 472, endPoint y: 177, distance: 32.8
click at [442, 184] on div "Explain Next прокачал использовал испортил заблокировал Learn more: прокачал ис…" at bounding box center [455, 234] width 521 height 147
click at [494, 165] on button "Next" at bounding box center [483, 171] width 51 height 21
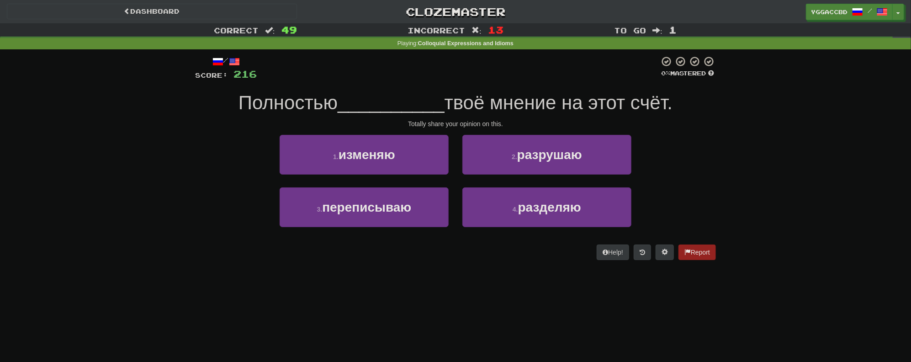
click at [505, 242] on div "/ Score: 216 0 % Mastered Полностью __________ твоё мнение на этот счёт. Totall…" at bounding box center [455, 158] width 521 height 204
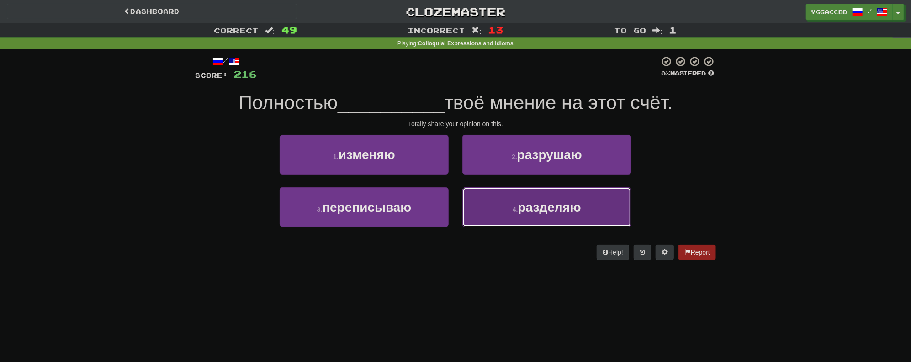
click at [542, 210] on span "разделяю" at bounding box center [549, 207] width 63 height 14
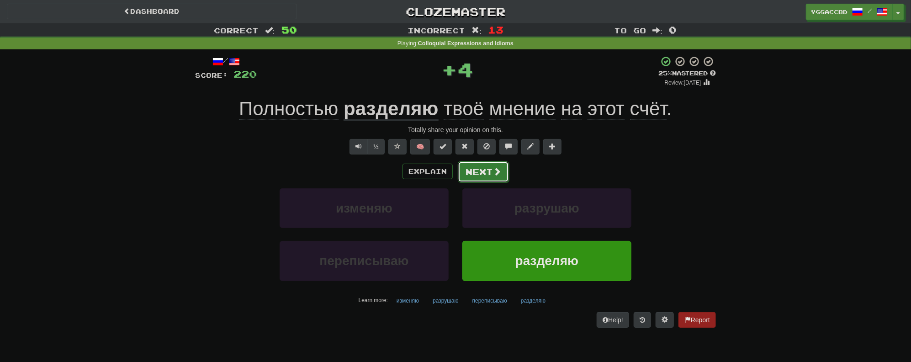
click at [482, 174] on button "Next" at bounding box center [483, 171] width 51 height 21
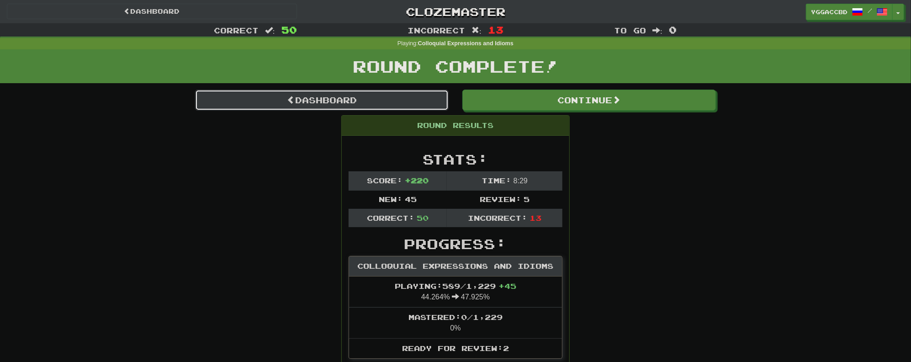
click at [353, 99] on link "Dashboard" at bounding box center [321, 100] width 253 height 21
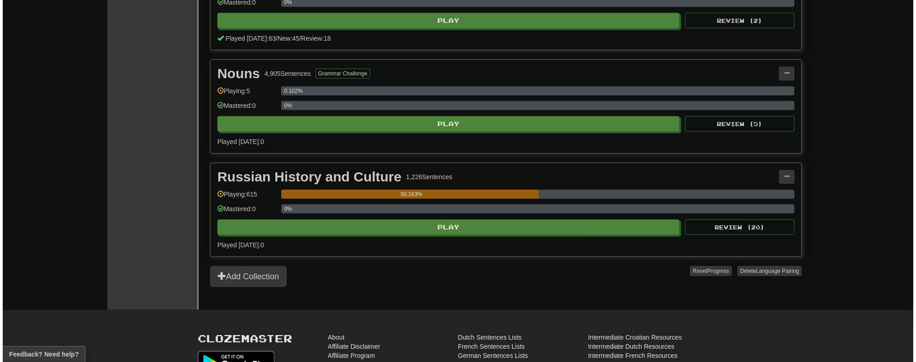
scroll to position [256, 0]
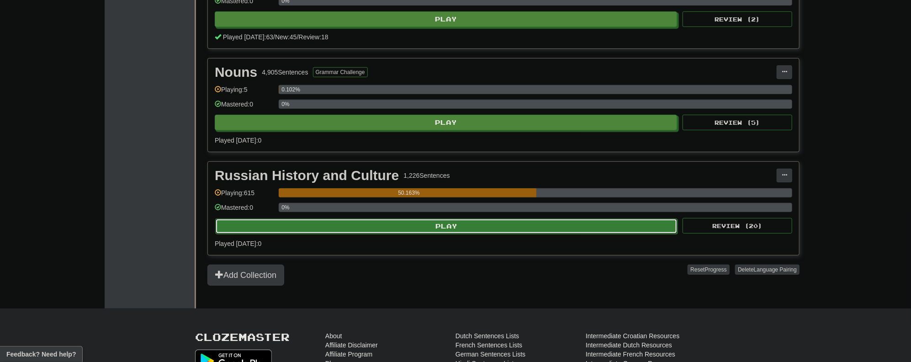
click at [384, 223] on button "Play" at bounding box center [446, 226] width 462 height 16
select select "**"
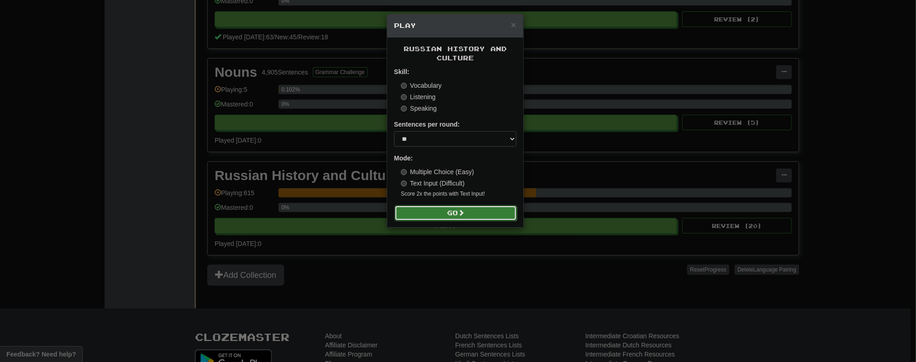
click at [442, 215] on button "Go" at bounding box center [456, 213] width 122 height 16
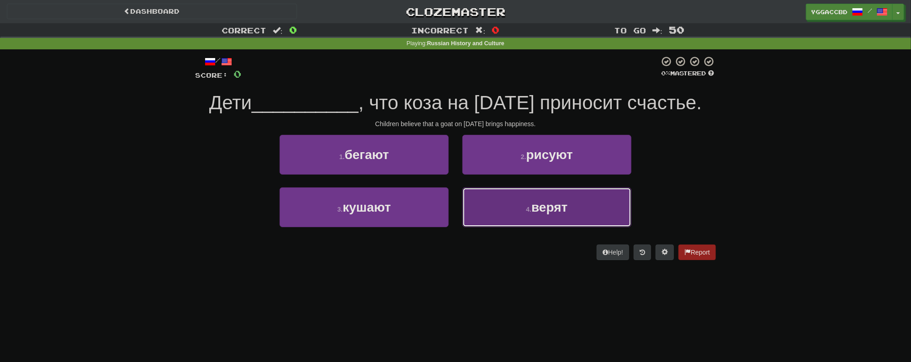
click at [476, 206] on button "4 . верят" at bounding box center [546, 207] width 169 height 40
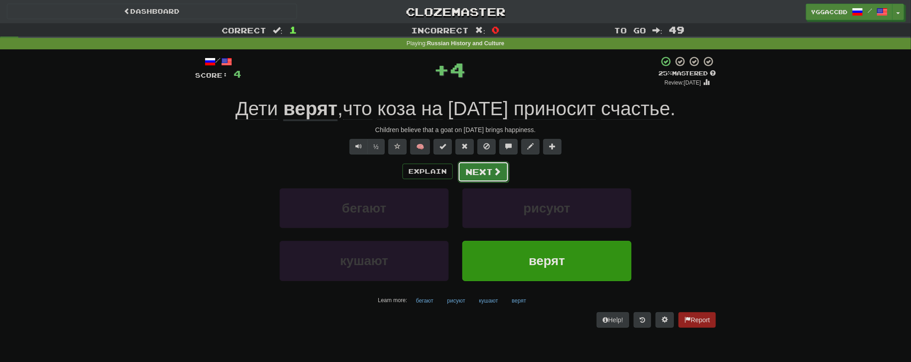
click at [466, 174] on button "Next" at bounding box center [483, 171] width 51 height 21
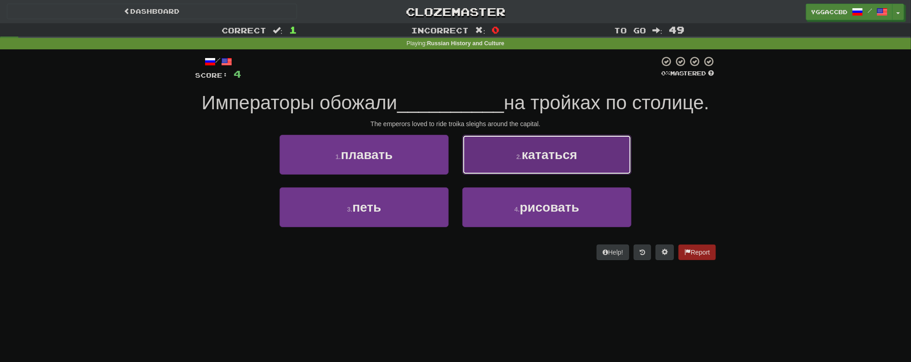
click at [512, 157] on button "2 . кататься" at bounding box center [546, 155] width 169 height 40
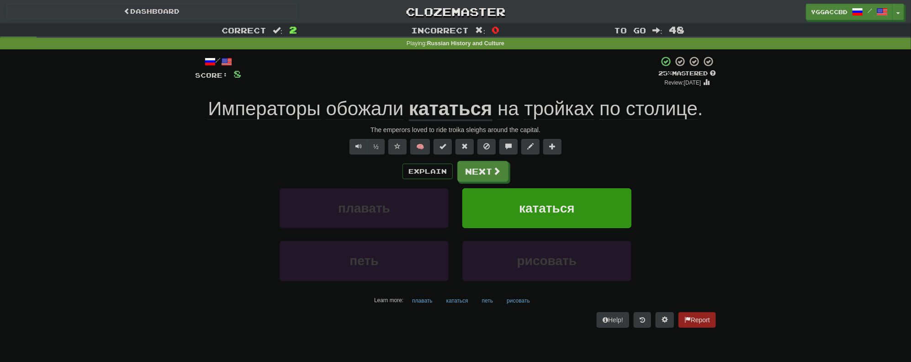
click at [457, 132] on div "The emperors loved to ride troika sleighs around the capital." at bounding box center [455, 129] width 521 height 9
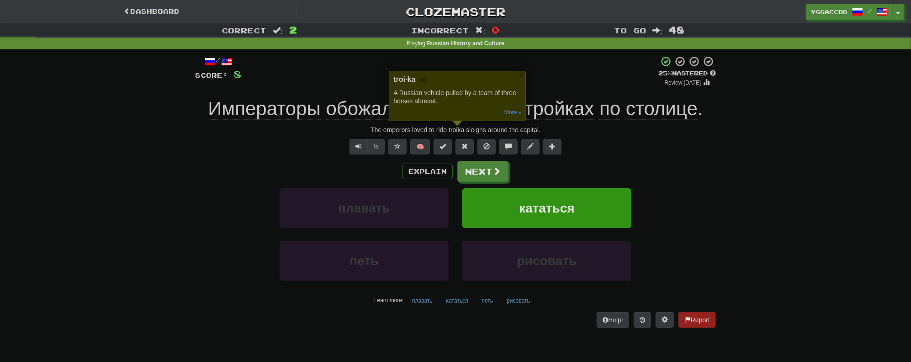
click at [160, 182] on div "Correct : 2 Incorrect : 0 To go : 48 Playing : Russian History and Culture / Sc…" at bounding box center [455, 181] width 911 height 317
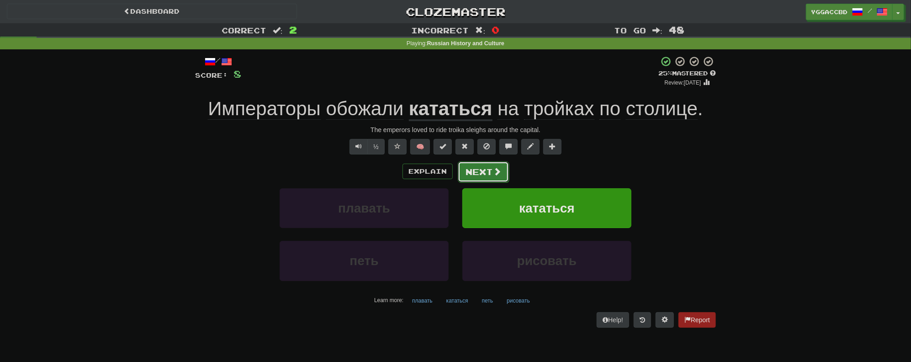
click at [473, 169] on button "Next" at bounding box center [483, 171] width 51 height 21
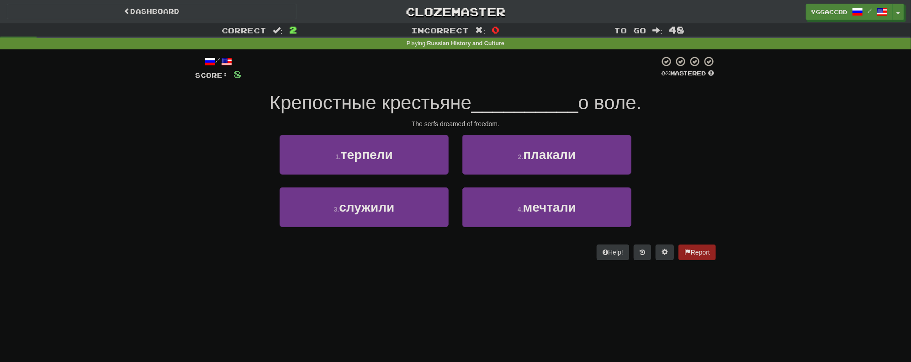
click at [735, 101] on div "Correct : 2 Incorrect : 0 To go : 48 Playing : Russian History and Culture / Sc…" at bounding box center [455, 147] width 911 height 249
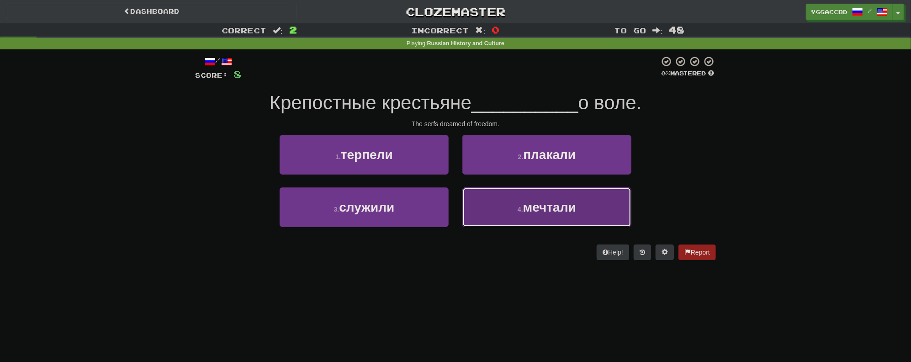
click at [590, 211] on button "4 . мечтали" at bounding box center [546, 207] width 169 height 40
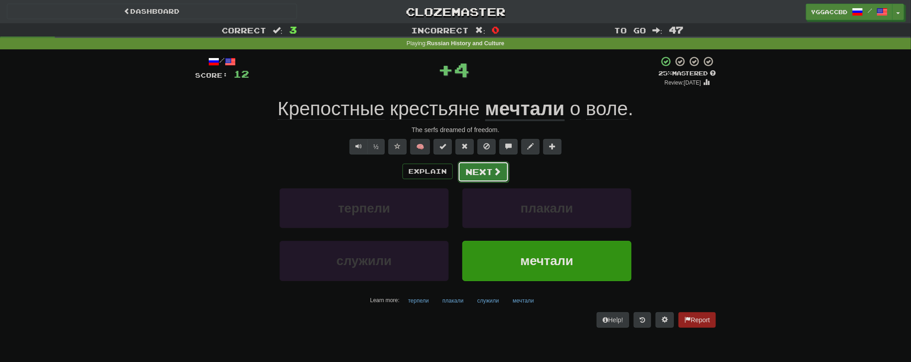
click at [493, 175] on span at bounding box center [497, 171] width 8 height 8
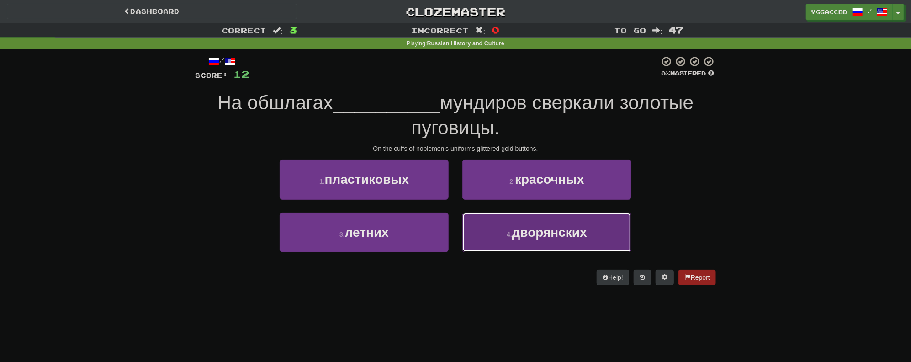
click at [552, 239] on button "4 . дворянских" at bounding box center [546, 232] width 169 height 40
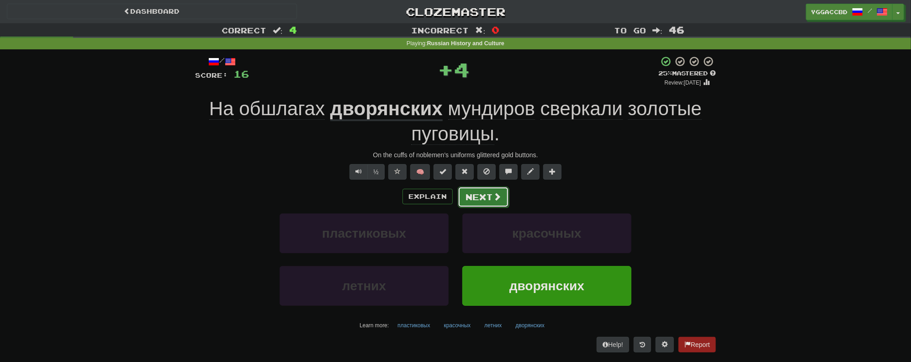
click at [492, 202] on button "Next" at bounding box center [483, 196] width 51 height 21
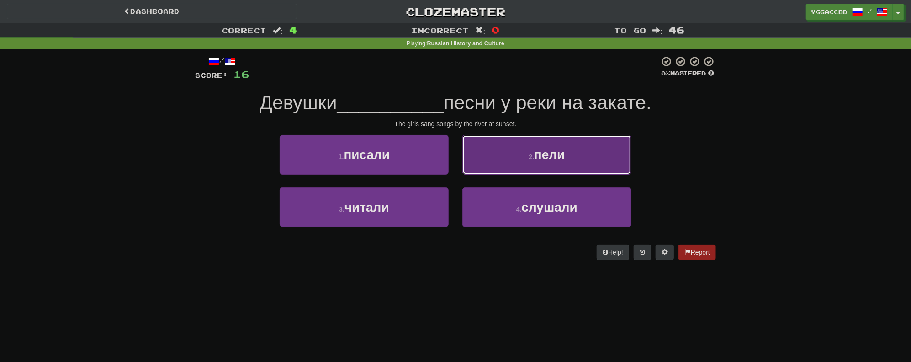
click at [535, 165] on button "2 . пели" at bounding box center [546, 155] width 169 height 40
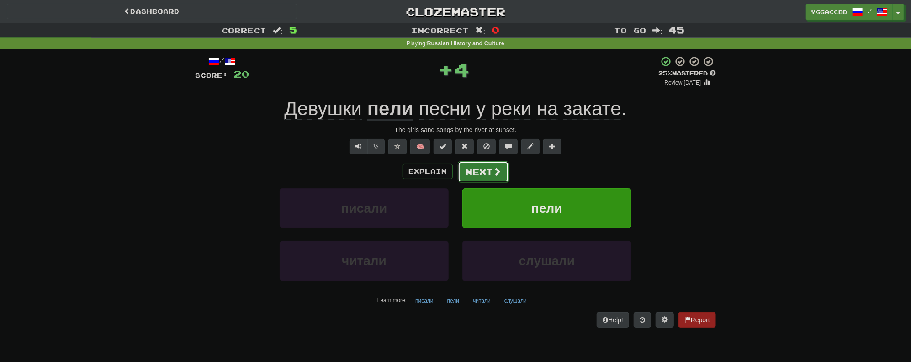
click at [480, 167] on button "Next" at bounding box center [483, 171] width 51 height 21
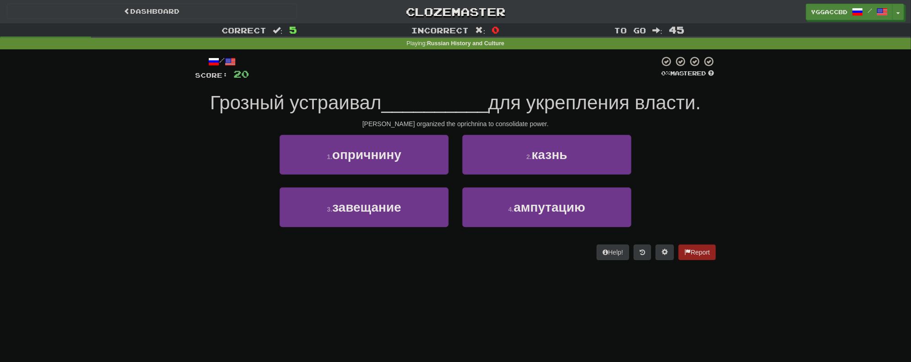
click at [449, 121] on div "Grozny organized the oprichnina to consolidate power." at bounding box center [455, 123] width 521 height 9
click at [449, 120] on div "Grozny organized the oprichnina to consolidate power." at bounding box center [455, 123] width 521 height 9
click at [454, 124] on div "Grozny organized the oprichnina to consolidate power." at bounding box center [455, 123] width 521 height 9
click at [734, 141] on div "Correct : 5 Incorrect : 0 To go : 45 Playing : Russian History and Culture / Sc…" at bounding box center [455, 147] width 911 height 249
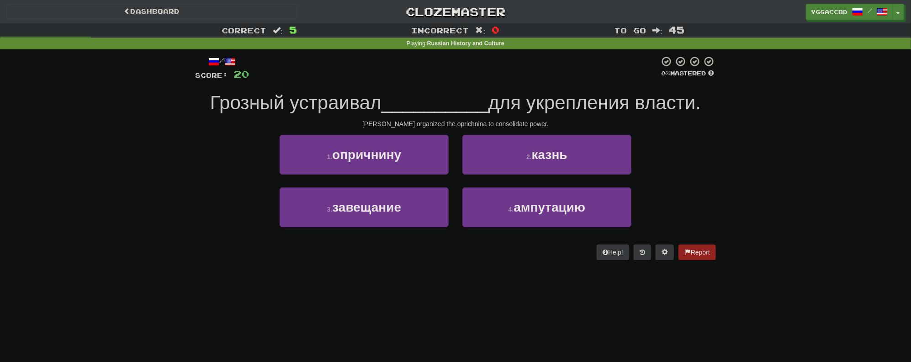
click at [453, 126] on div "Grozny organized the oprichnina to consolidate power." at bounding box center [455, 123] width 521 height 9
copy div "oprichnina"
click at [793, 149] on div "Correct : 5 Incorrect : 0 To go : 45 Playing : Russian History and Culture / Sc…" at bounding box center [455, 147] width 911 height 249
click at [381, 147] on span "опричнину" at bounding box center [366, 154] width 69 height 14
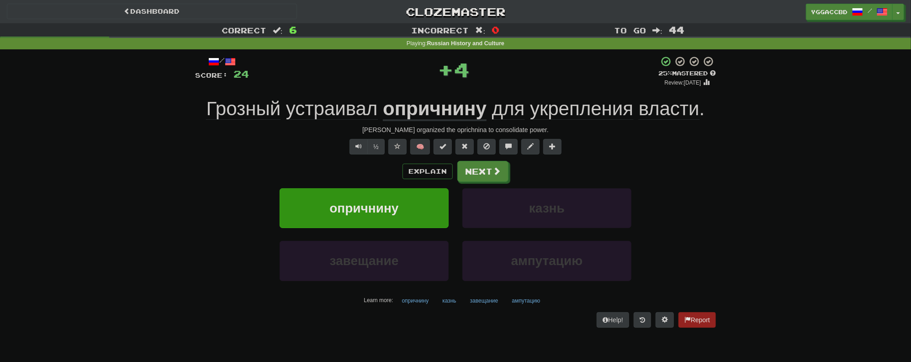
click at [424, 113] on u "опричнину" at bounding box center [435, 109] width 104 height 23
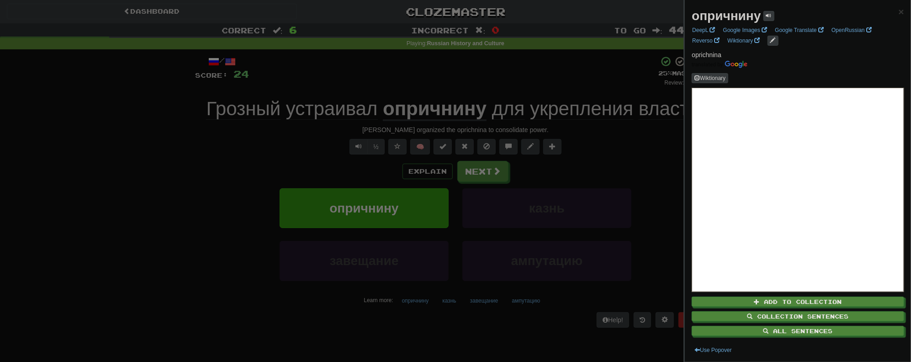
click at [731, 16] on strong "опричнину" at bounding box center [725, 16] width 69 height 14
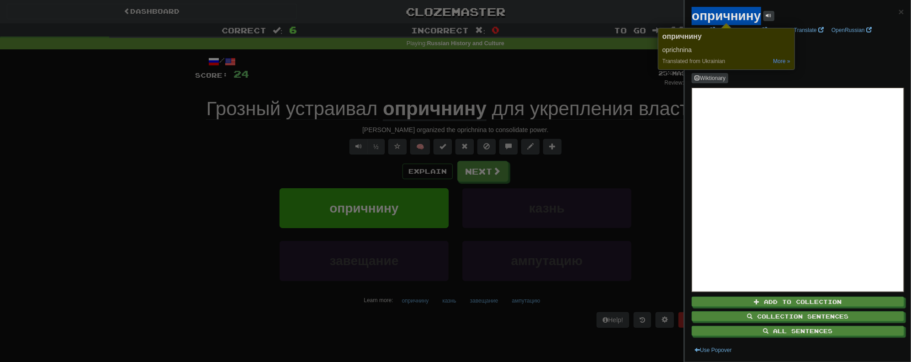
copy strong "опричнину"
click at [163, 178] on div at bounding box center [455, 181] width 911 height 362
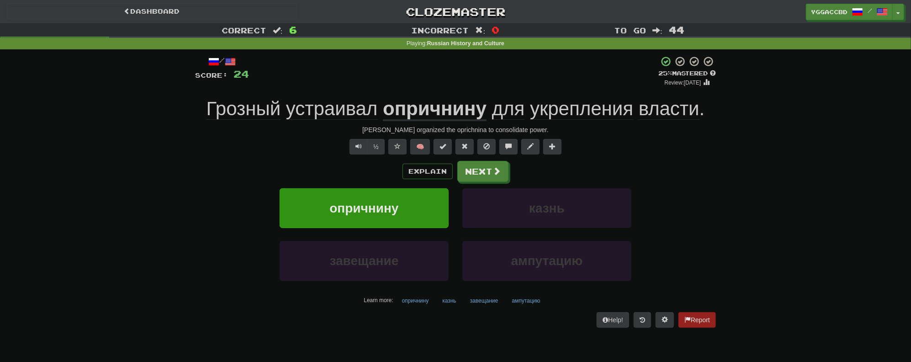
click at [682, 192] on div "опричнину казнь" at bounding box center [455, 214] width 548 height 53
click at [382, 128] on div "Grozny organized the oprichnina to consolidate power." at bounding box center [455, 129] width 521 height 9
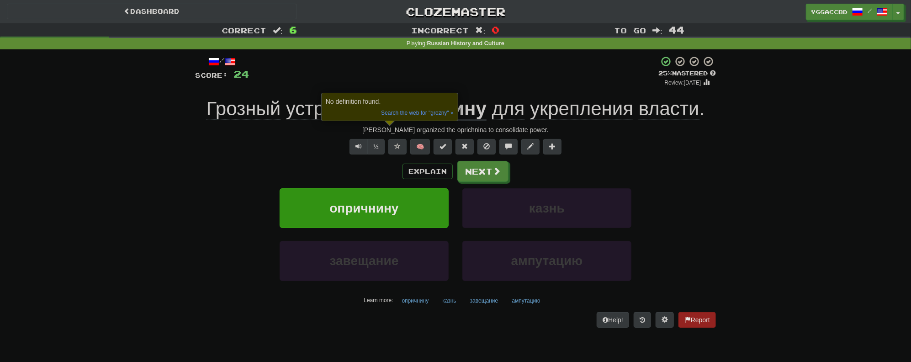
click at [780, 219] on div "Correct : 6 Incorrect : 0 To go : 44 Playing : Russian History and Culture / Sc…" at bounding box center [455, 181] width 911 height 317
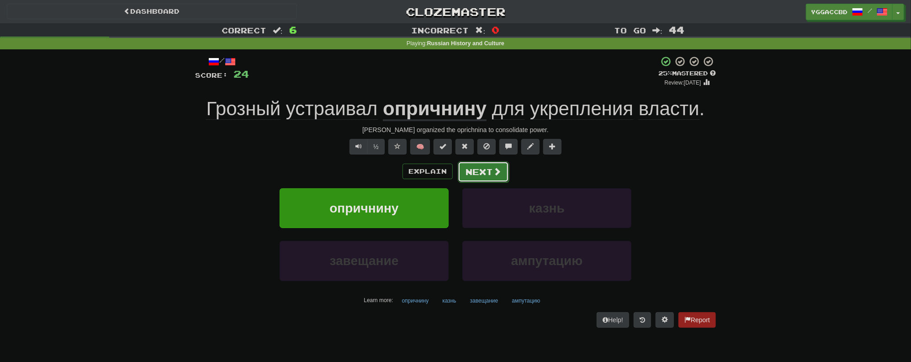
click at [473, 168] on button "Next" at bounding box center [483, 171] width 51 height 21
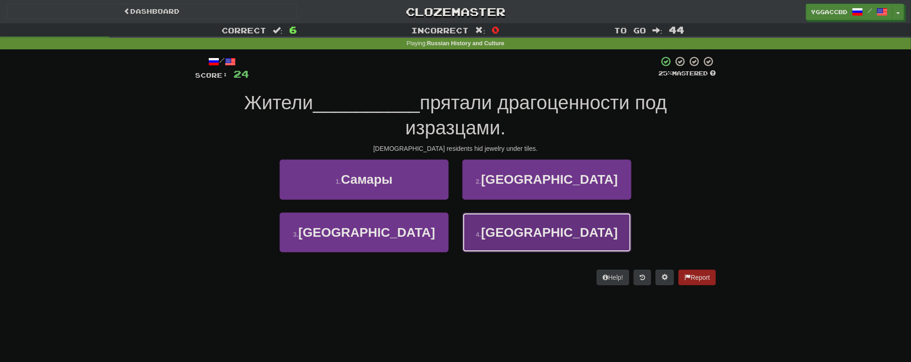
click at [548, 241] on button "4 . Санкт-петербурга" at bounding box center [546, 232] width 169 height 40
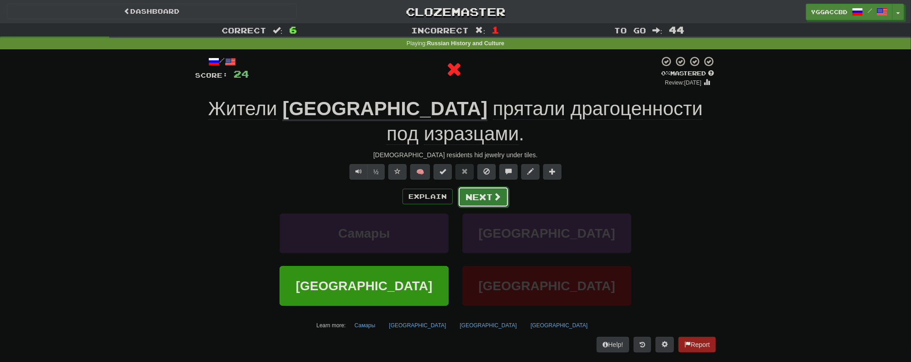
click at [460, 186] on button "Next" at bounding box center [483, 196] width 51 height 21
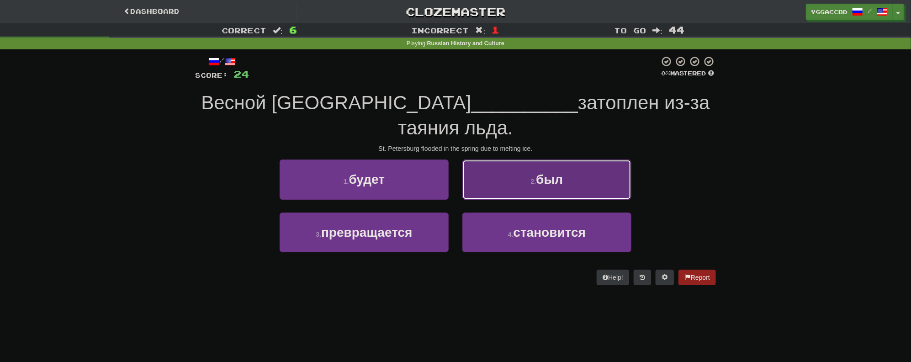
click at [536, 185] on button "2 . был" at bounding box center [546, 179] width 169 height 40
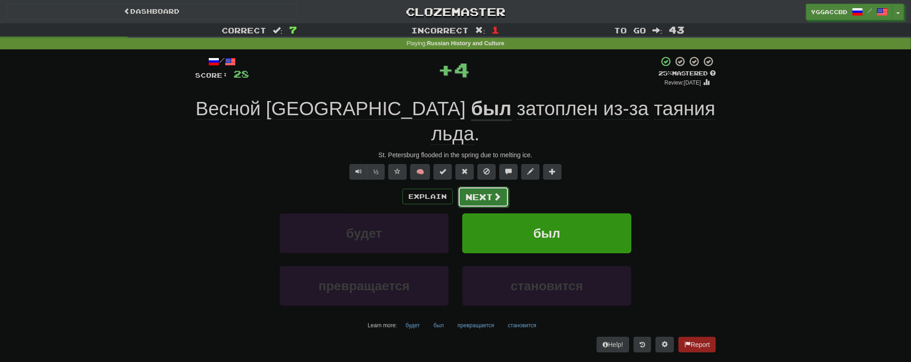
click at [482, 193] on button "Next" at bounding box center [483, 196] width 51 height 21
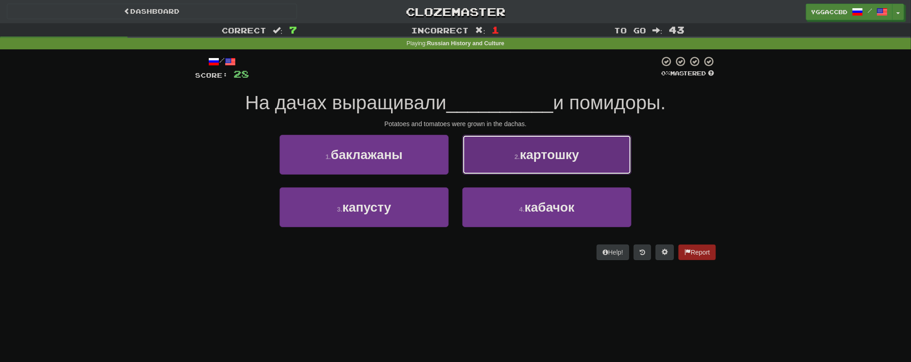
click at [511, 165] on button "2 . картошку" at bounding box center [546, 155] width 169 height 40
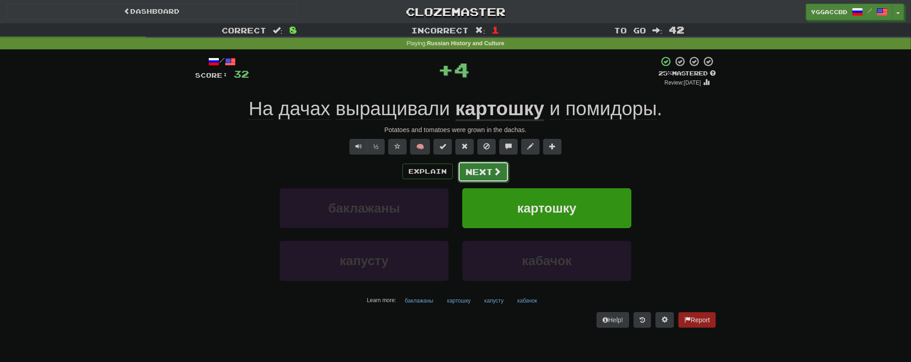
click at [487, 174] on button "Next" at bounding box center [483, 171] width 51 height 21
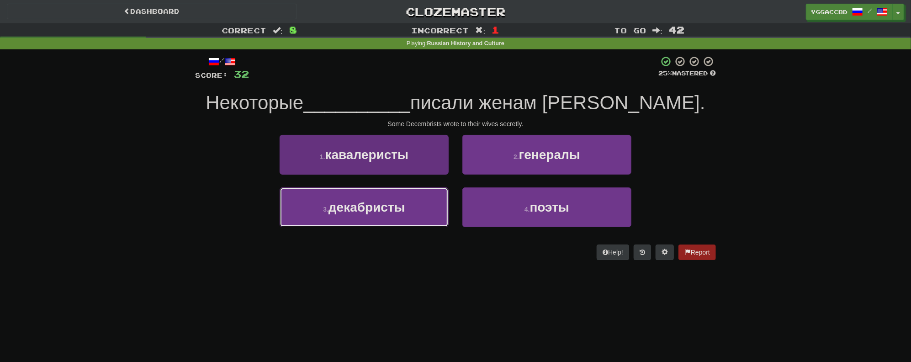
click at [395, 208] on span "декабристы" at bounding box center [366, 207] width 77 height 14
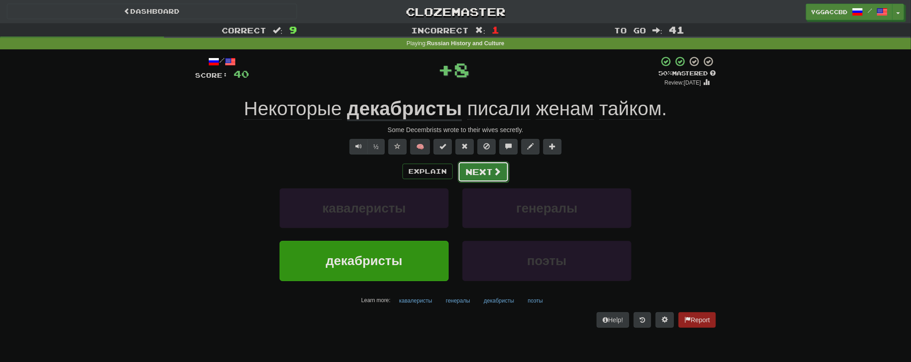
click at [467, 177] on button "Next" at bounding box center [483, 171] width 51 height 21
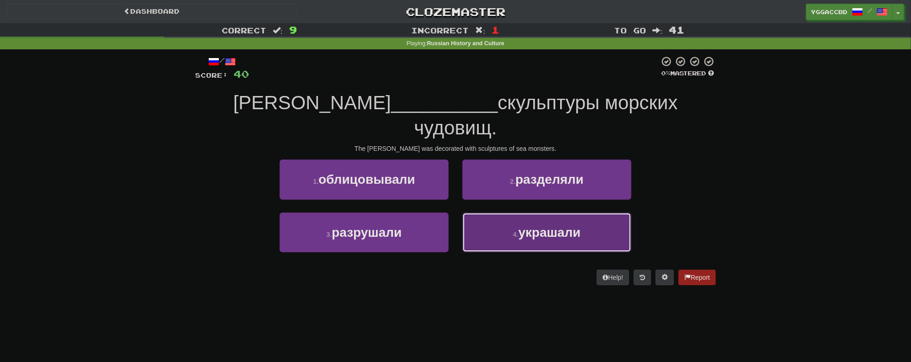
click at [526, 225] on span "украшали" at bounding box center [549, 232] width 62 height 14
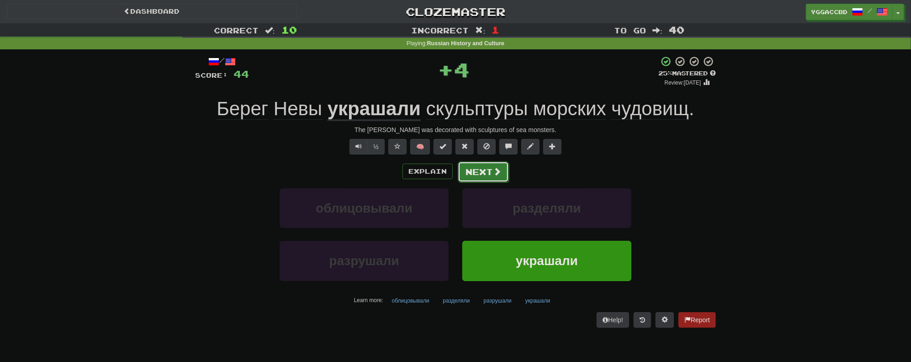
click at [463, 170] on button "Next" at bounding box center [483, 171] width 51 height 21
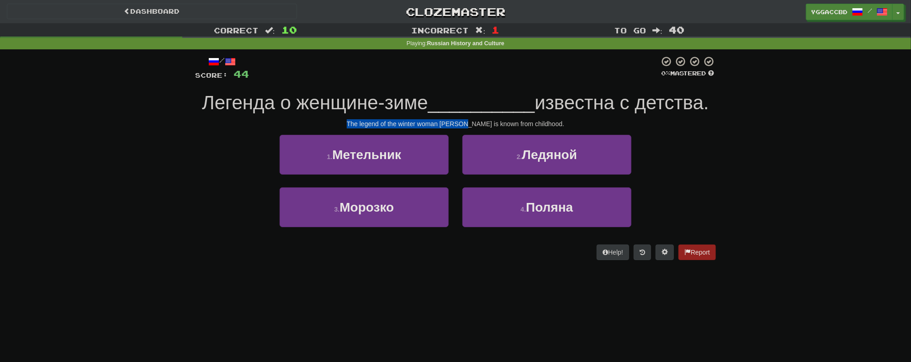
drag, startPoint x: 361, startPoint y: 123, endPoint x: 478, endPoint y: 122, distance: 116.9
click at [478, 122] on div "The legend of the winter woman Morozko is known from childhood." at bounding box center [455, 123] width 521 height 9
copy div "The legend of the winter woman Morozko"
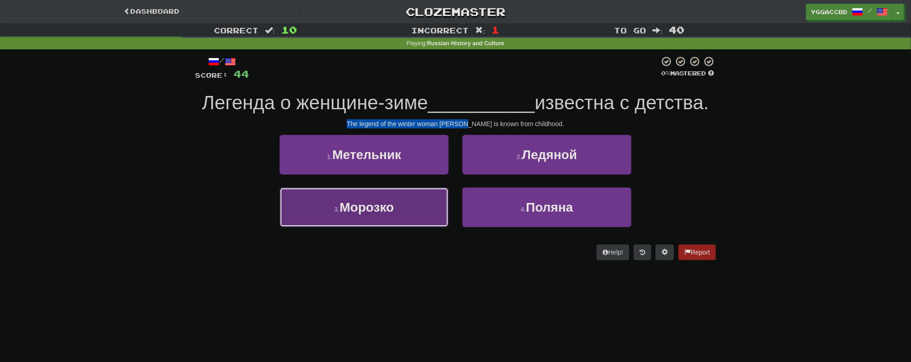
click at [383, 210] on span "Морозко" at bounding box center [366, 207] width 54 height 14
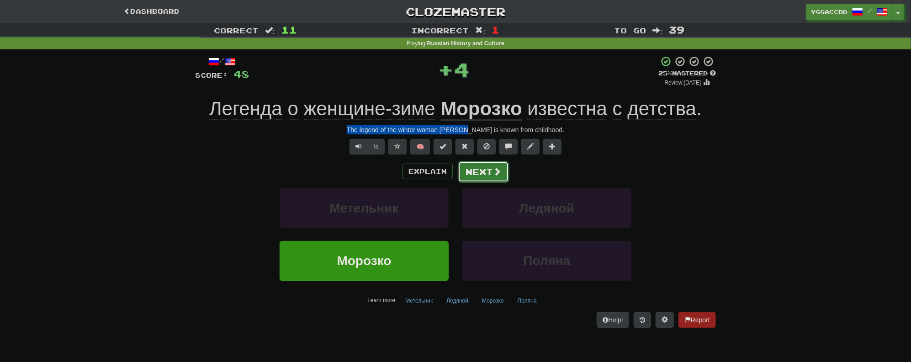
click at [474, 169] on button "Next" at bounding box center [483, 171] width 51 height 21
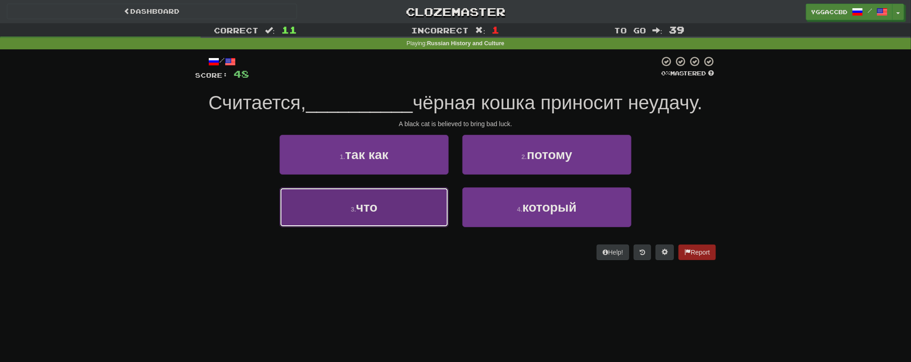
click at [376, 206] on span "что" at bounding box center [366, 207] width 21 height 14
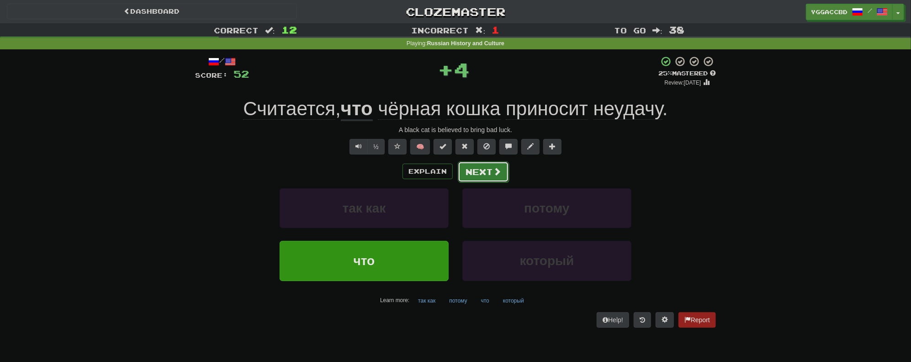
click at [488, 177] on button "Next" at bounding box center [483, 171] width 51 height 21
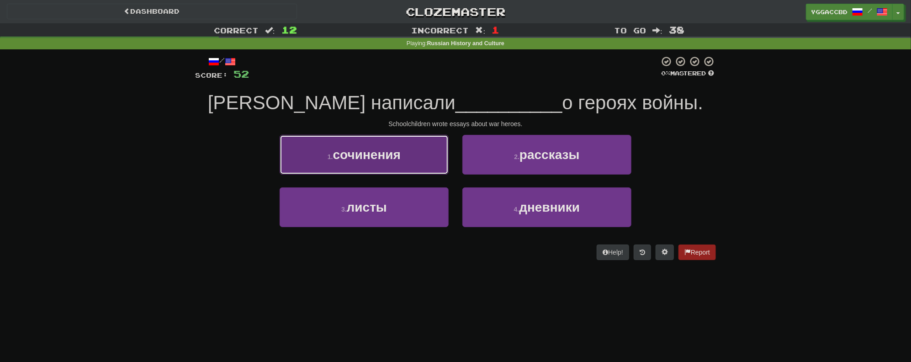
click at [416, 164] on button "1 . сочинения" at bounding box center [363, 155] width 169 height 40
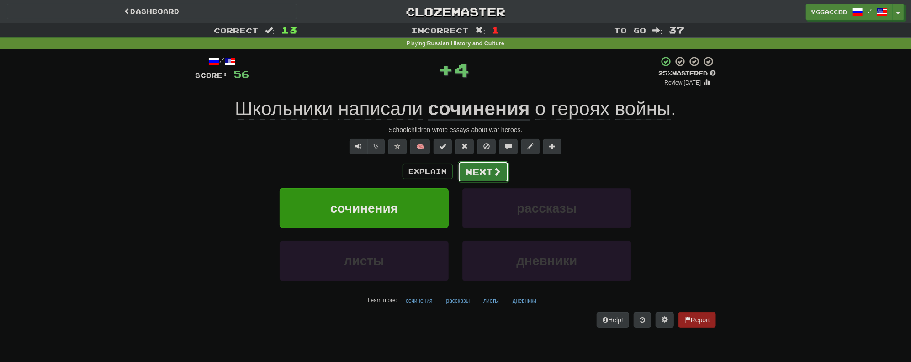
click at [478, 174] on button "Next" at bounding box center [483, 171] width 51 height 21
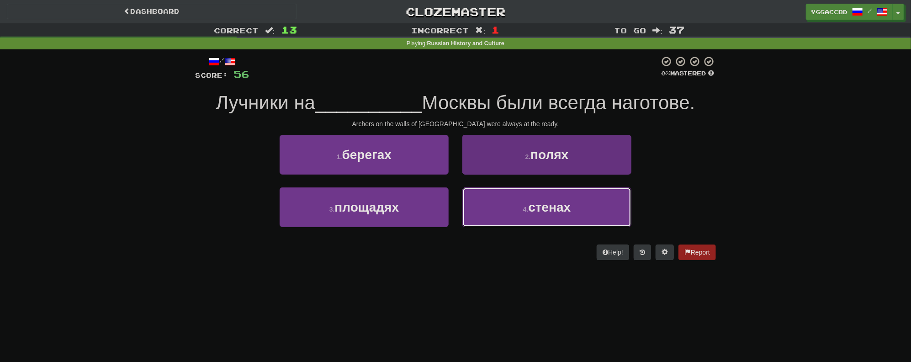
click at [548, 203] on span "стенах" at bounding box center [549, 207] width 42 height 14
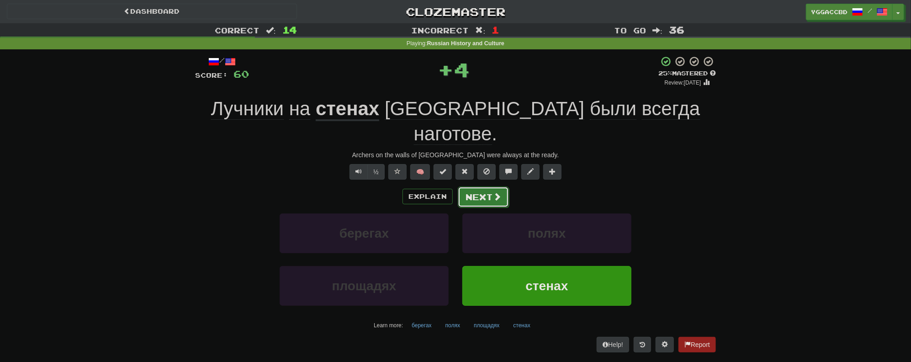
click at [495, 192] on span at bounding box center [497, 196] width 8 height 8
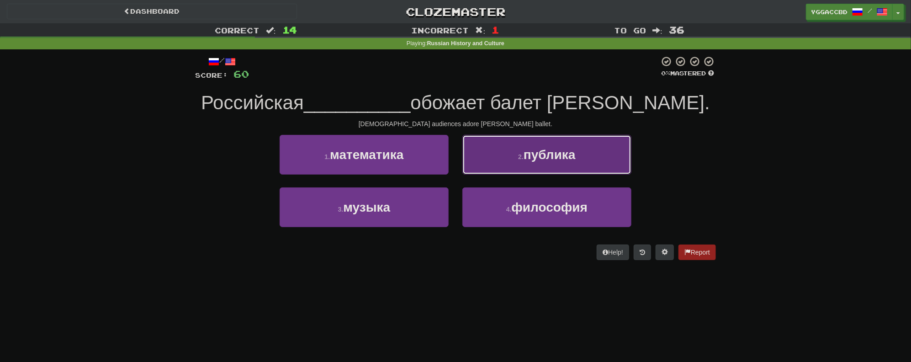
click at [563, 169] on button "2 . публика" at bounding box center [546, 155] width 169 height 40
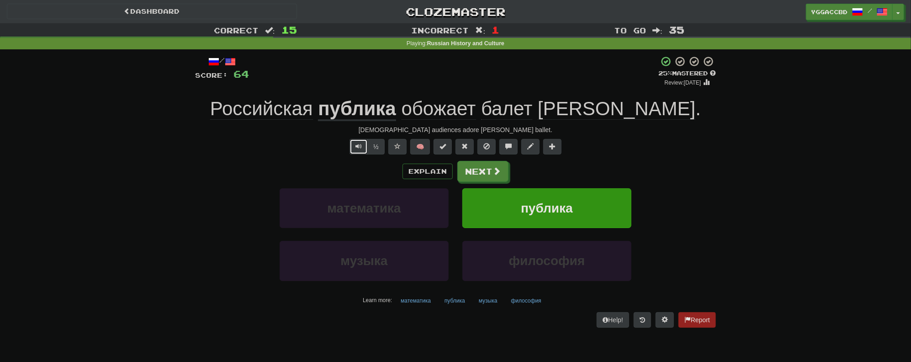
click at [358, 145] on span "Text-to-speech controls" at bounding box center [358, 146] width 6 height 6
click at [479, 174] on button "Next" at bounding box center [483, 171] width 51 height 21
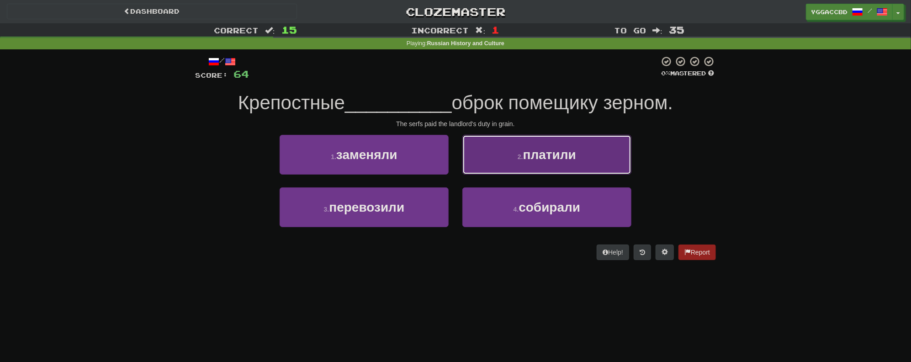
click at [600, 161] on button "2 . платили" at bounding box center [546, 155] width 169 height 40
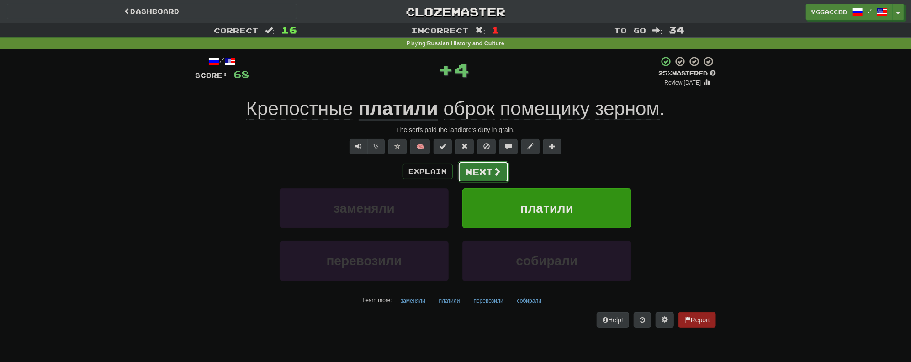
click at [481, 170] on button "Next" at bounding box center [483, 171] width 51 height 21
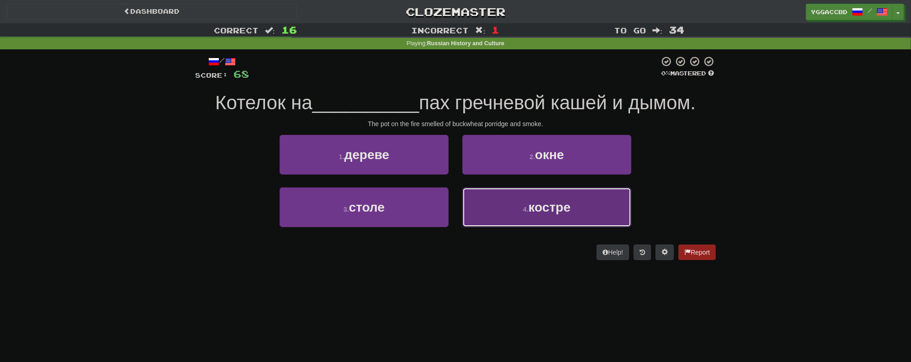
click at [538, 204] on span "костре" at bounding box center [549, 207] width 42 height 14
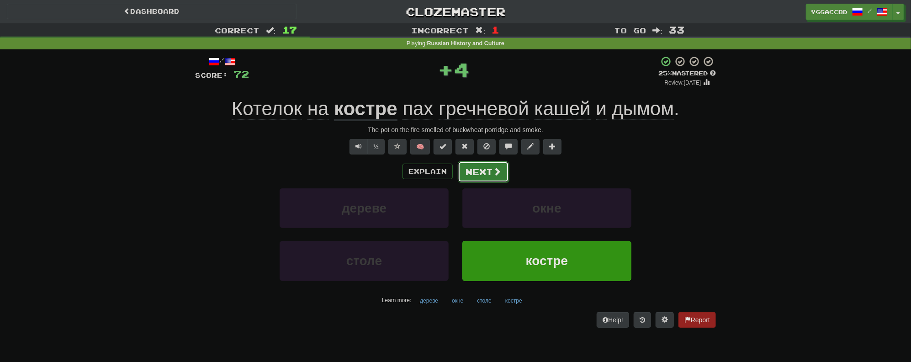
click at [480, 174] on button "Next" at bounding box center [483, 171] width 51 height 21
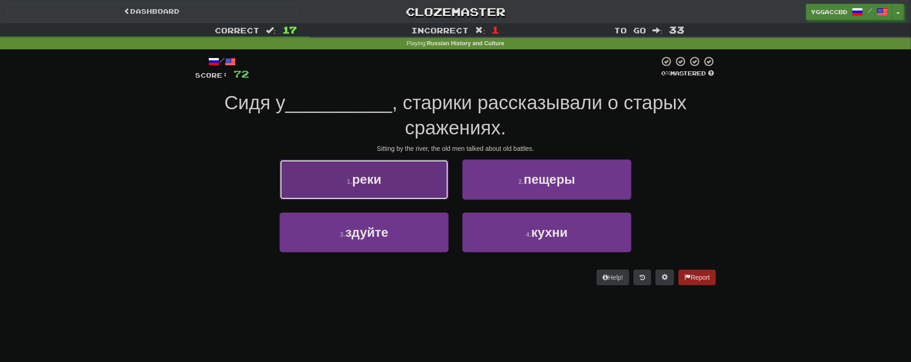
click at [361, 186] on span "реки" at bounding box center [366, 179] width 29 height 14
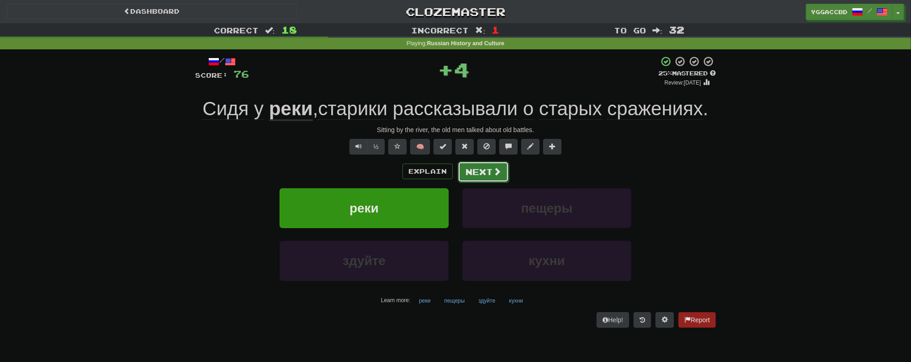
click at [471, 175] on button "Next" at bounding box center [483, 171] width 51 height 21
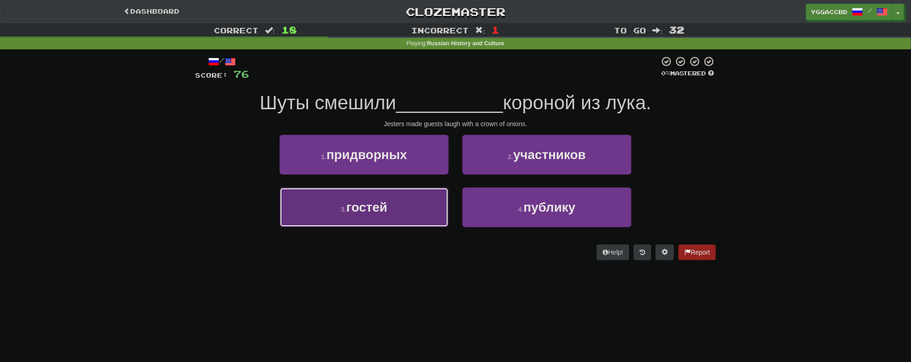
click at [382, 210] on span "гостей" at bounding box center [366, 207] width 41 height 14
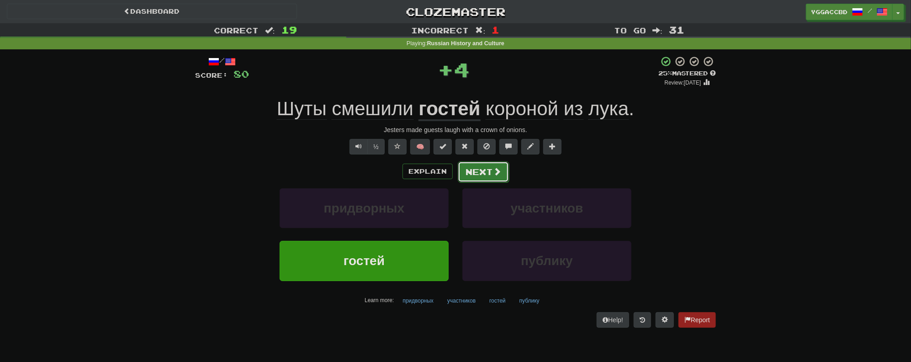
click at [478, 168] on button "Next" at bounding box center [483, 171] width 51 height 21
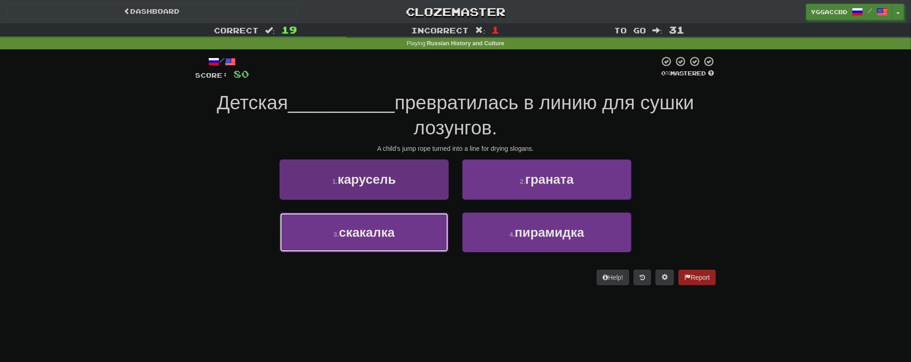
drag, startPoint x: 396, startPoint y: 230, endPoint x: 405, endPoint y: 228, distance: 8.9
click at [401, 229] on button "3 . скакалка" at bounding box center [363, 232] width 169 height 40
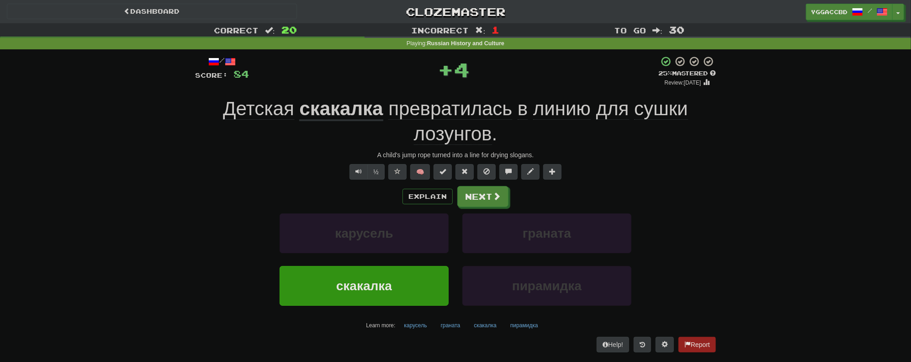
click at [354, 105] on u "скакалка" at bounding box center [341, 109] width 84 height 23
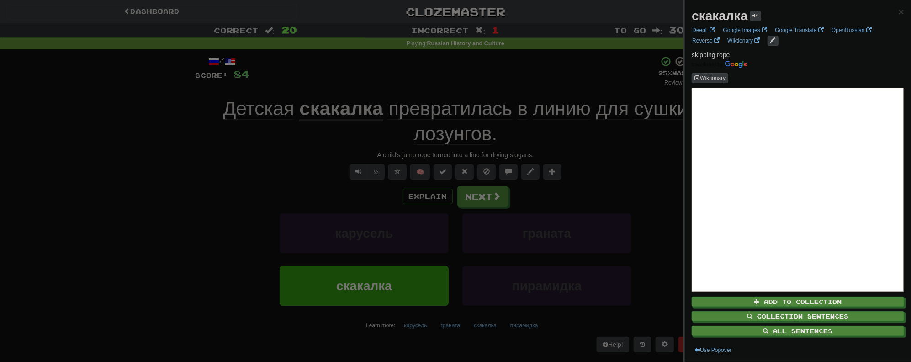
click at [588, 174] on div at bounding box center [455, 181] width 911 height 362
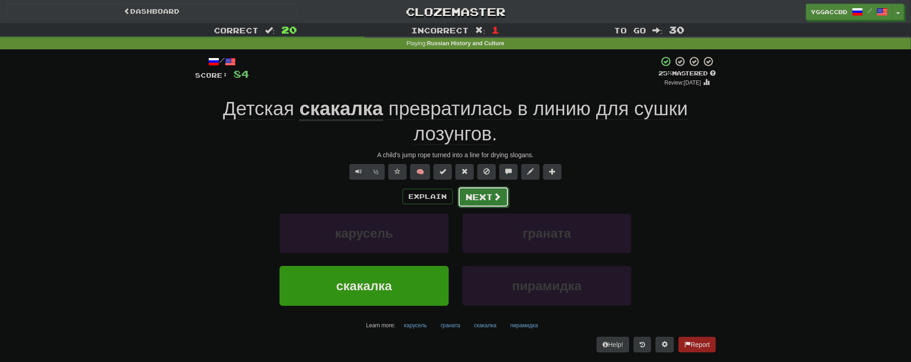
click at [480, 198] on button "Next" at bounding box center [483, 196] width 51 height 21
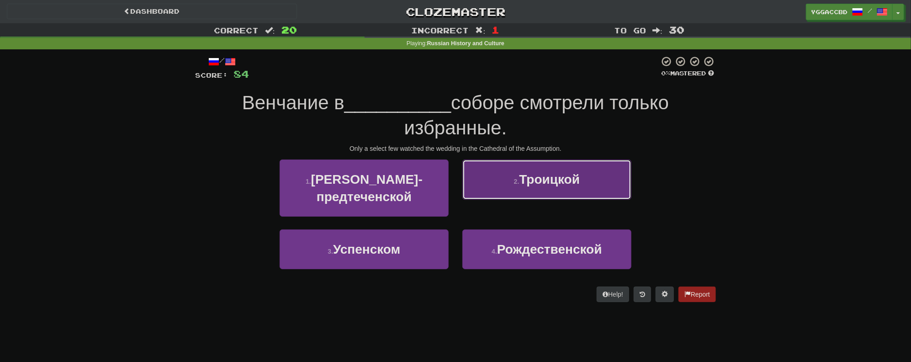
click at [515, 177] on button "2 . Троицкой" at bounding box center [546, 179] width 169 height 40
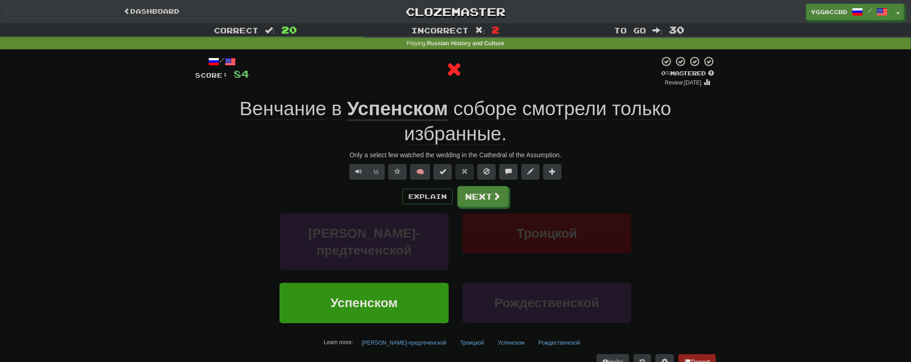
click at [378, 115] on u "Успенском" at bounding box center [397, 109] width 101 height 23
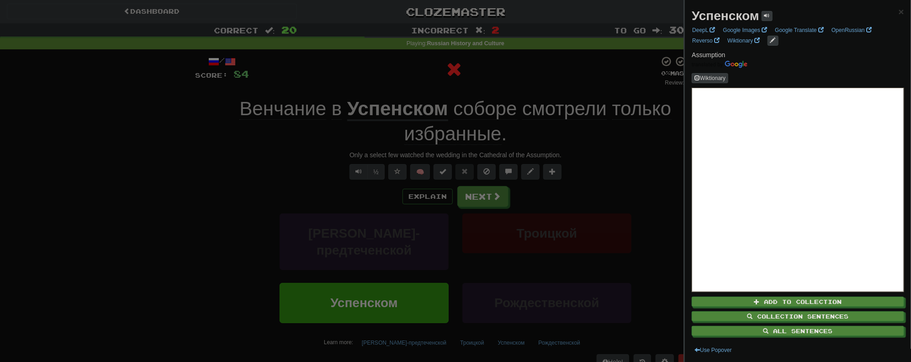
click at [632, 160] on div at bounding box center [455, 181] width 911 height 362
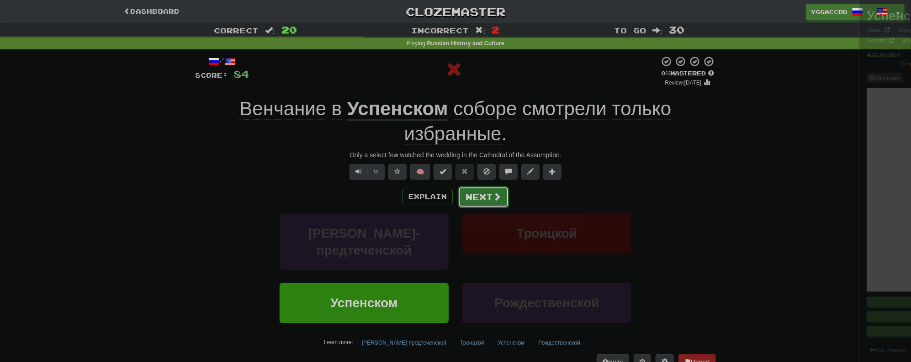
click at [494, 196] on span at bounding box center [497, 196] width 8 height 8
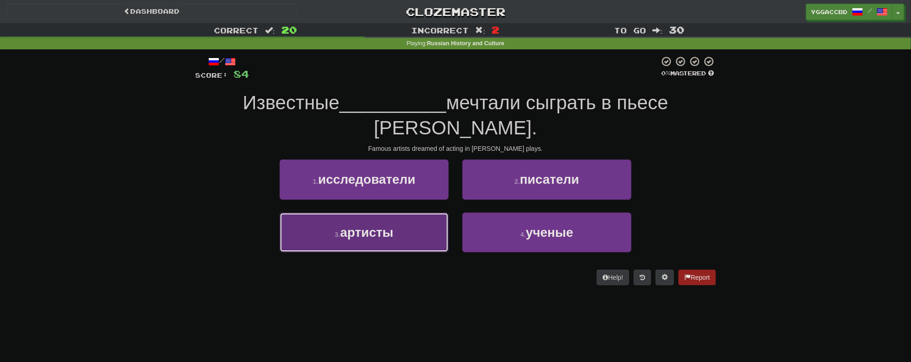
click at [367, 219] on button "3 . артисты" at bounding box center [363, 232] width 169 height 40
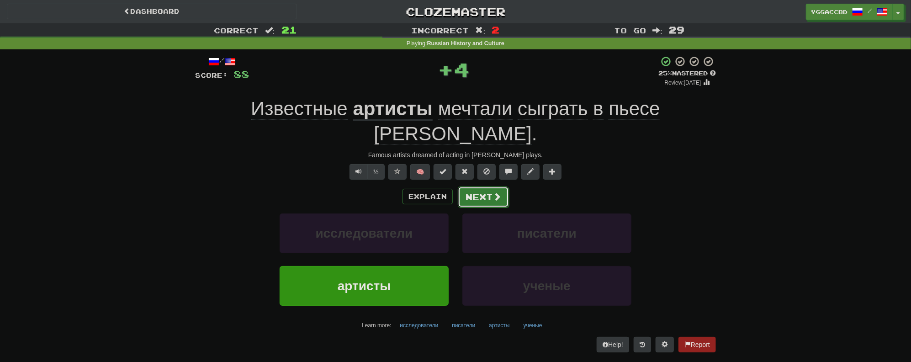
click at [489, 186] on button "Next" at bounding box center [483, 196] width 51 height 21
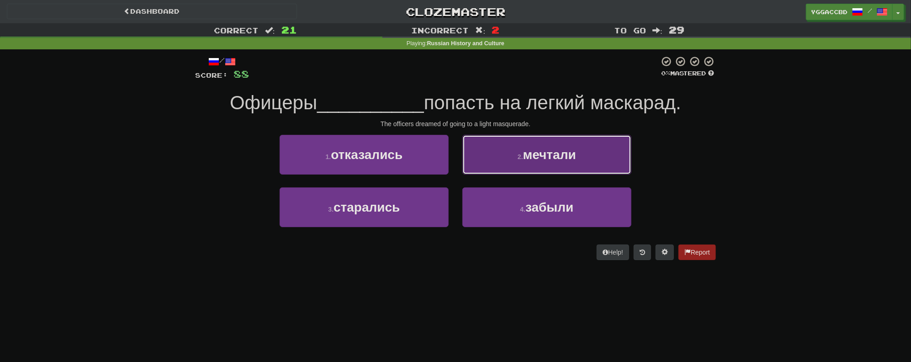
click at [529, 167] on button "2 . мечтали" at bounding box center [546, 155] width 169 height 40
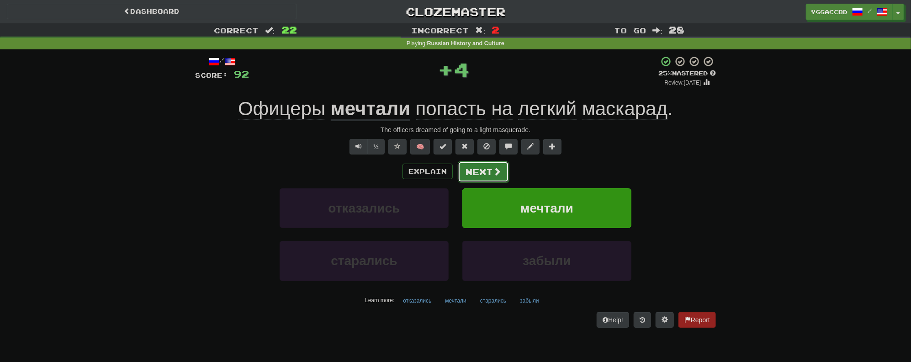
click at [469, 173] on button "Next" at bounding box center [483, 171] width 51 height 21
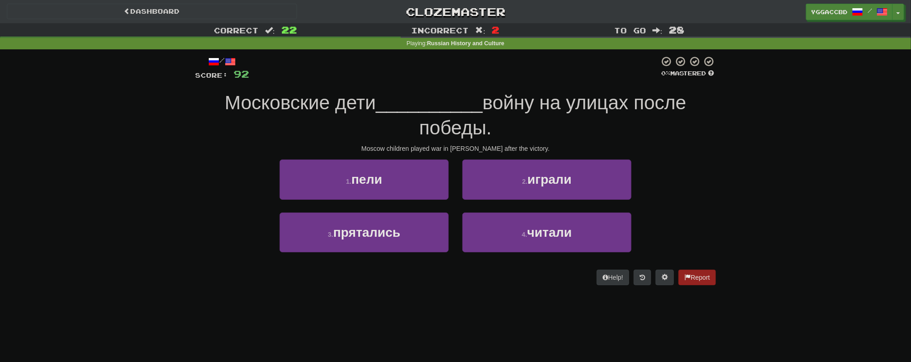
drag, startPoint x: 134, startPoint y: 170, endPoint x: 185, endPoint y: 164, distance: 51.5
click at [141, 169] on div "Correct : 22 Incorrect : 2 To go : 28 Playing : Russian History and Culture / S…" at bounding box center [455, 160] width 911 height 274
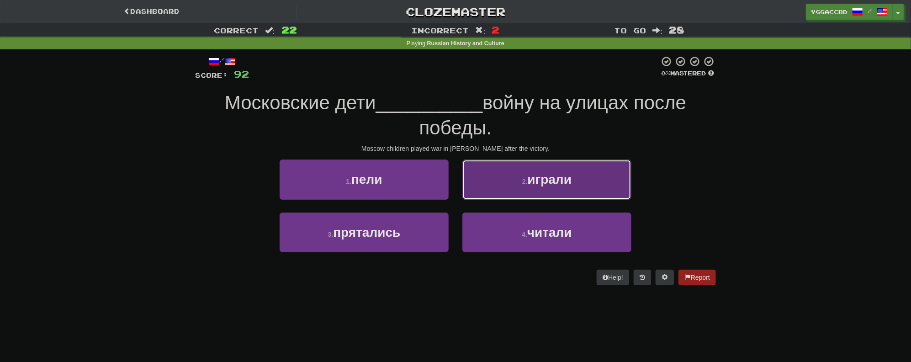
click at [585, 190] on button "2 . играли" at bounding box center [546, 179] width 169 height 40
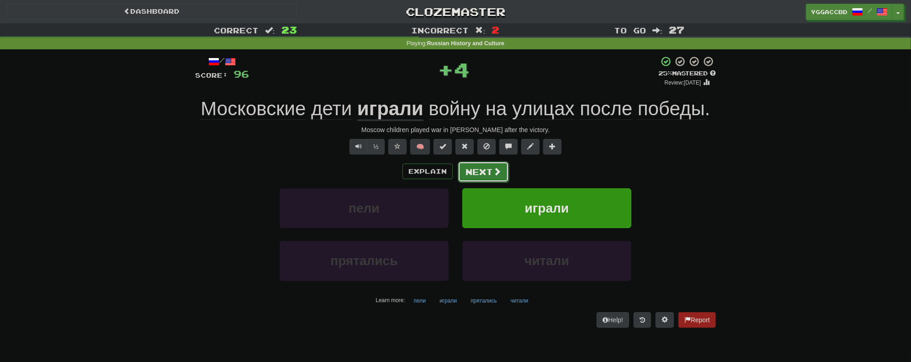
click at [480, 170] on button "Next" at bounding box center [483, 171] width 51 height 21
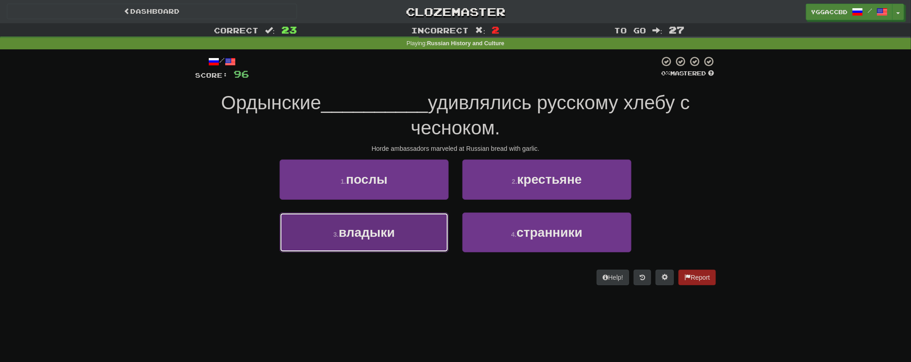
click at [405, 227] on button "3 . владыки" at bounding box center [363, 232] width 169 height 40
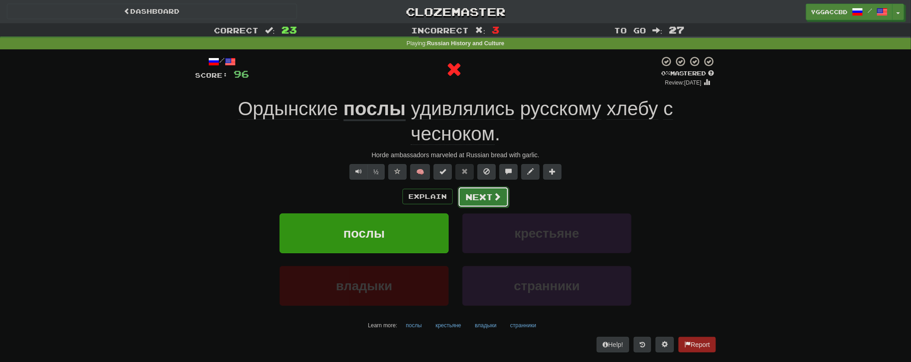
click at [481, 199] on button "Next" at bounding box center [483, 196] width 51 height 21
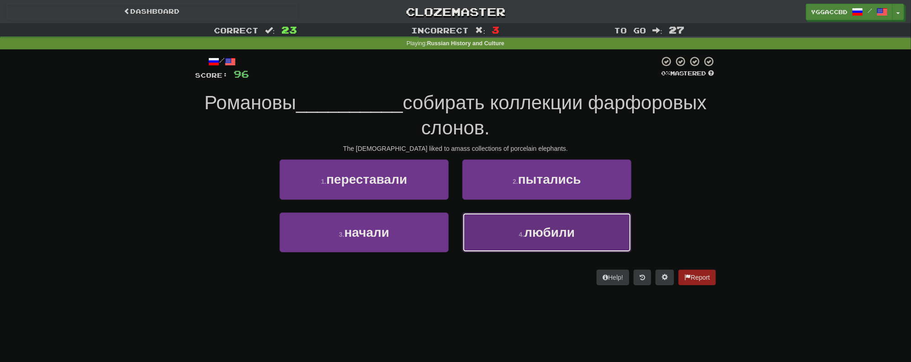
click at [546, 230] on span "любили" at bounding box center [549, 232] width 51 height 14
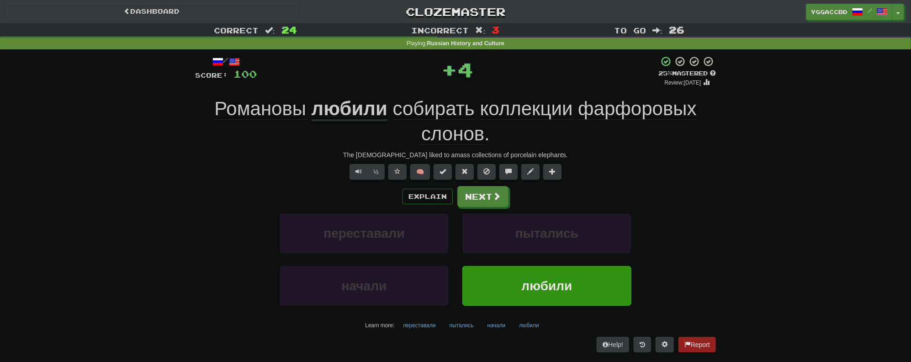
click at [468, 186] on div "Explain Next" at bounding box center [455, 196] width 521 height 21
click at [474, 190] on button "Next" at bounding box center [483, 196] width 51 height 21
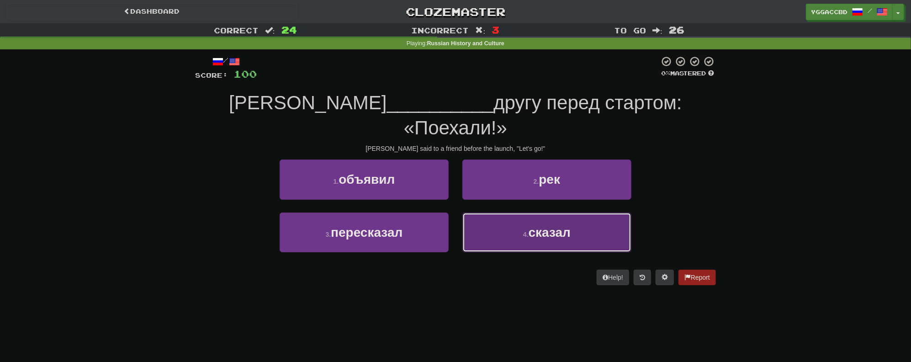
click at [532, 225] on span "сказал" at bounding box center [549, 232] width 42 height 14
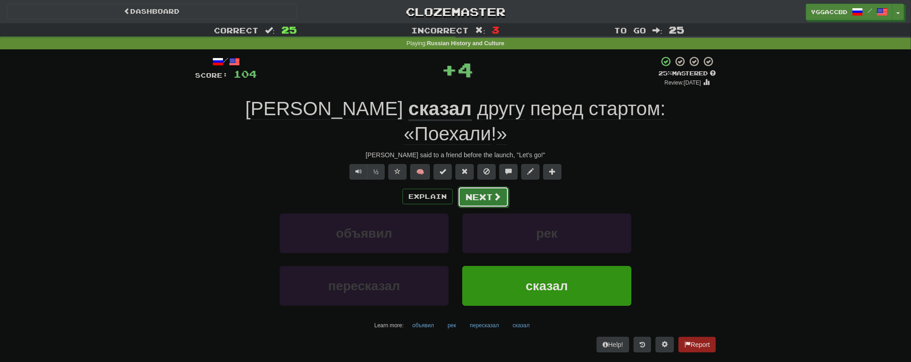
click at [481, 186] on button "Next" at bounding box center [483, 196] width 51 height 21
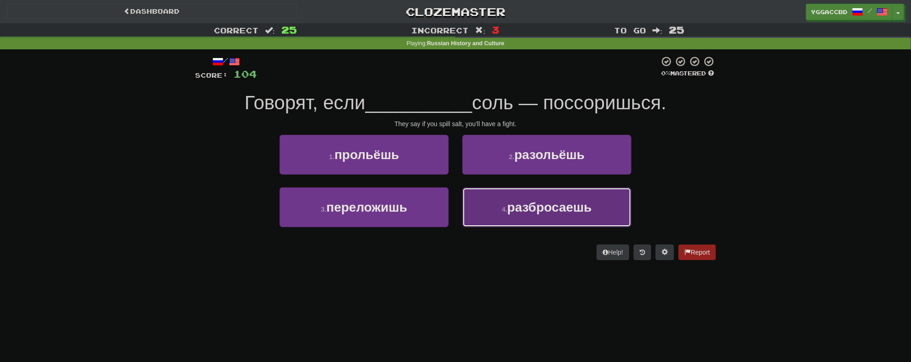
click at [579, 219] on button "4 . разбросаешь" at bounding box center [546, 207] width 169 height 40
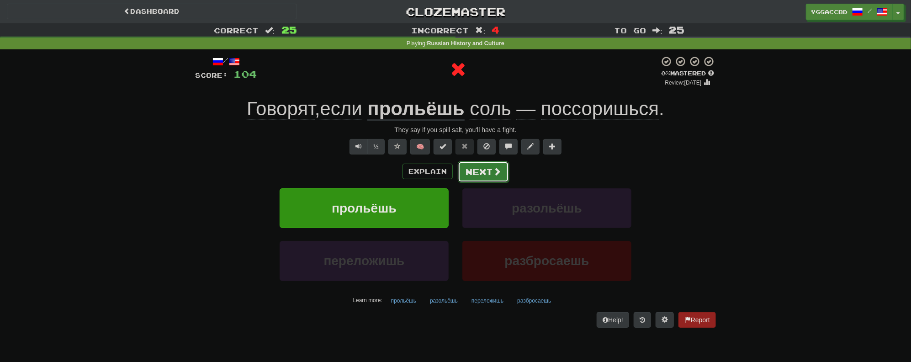
click at [491, 174] on button "Next" at bounding box center [483, 171] width 51 height 21
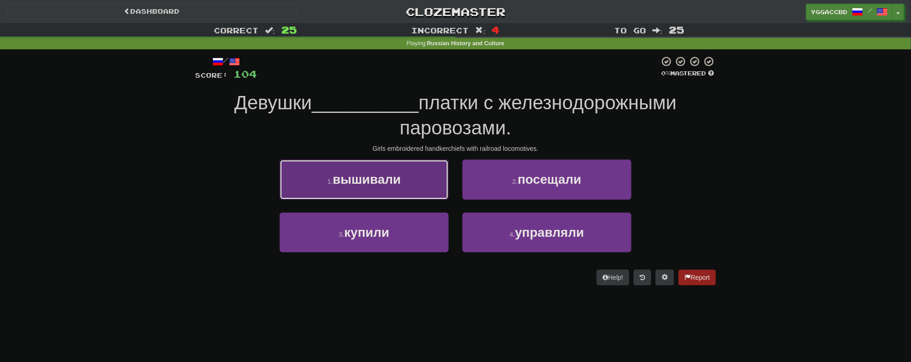
click at [421, 168] on button "1 . вышивали" at bounding box center [363, 179] width 169 height 40
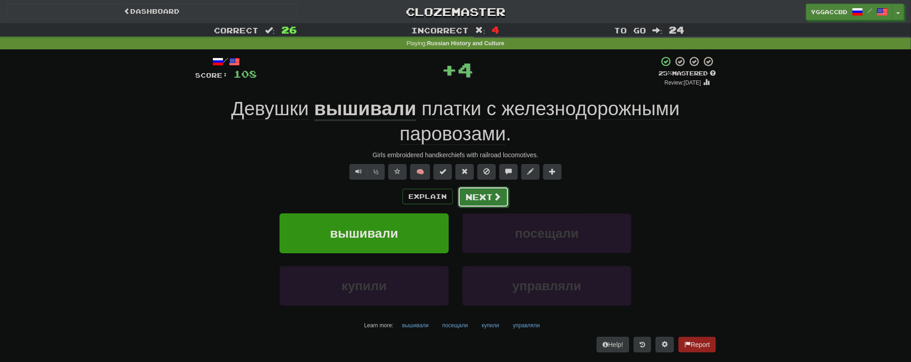
click at [484, 195] on button "Next" at bounding box center [483, 196] width 51 height 21
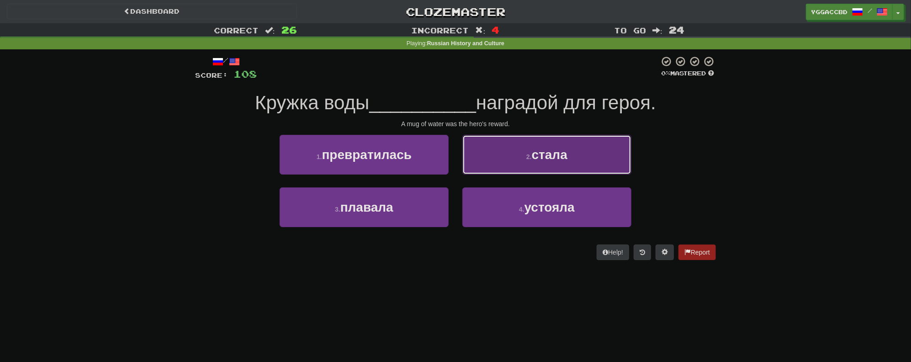
click at [537, 163] on button "2 . стала" at bounding box center [546, 155] width 169 height 40
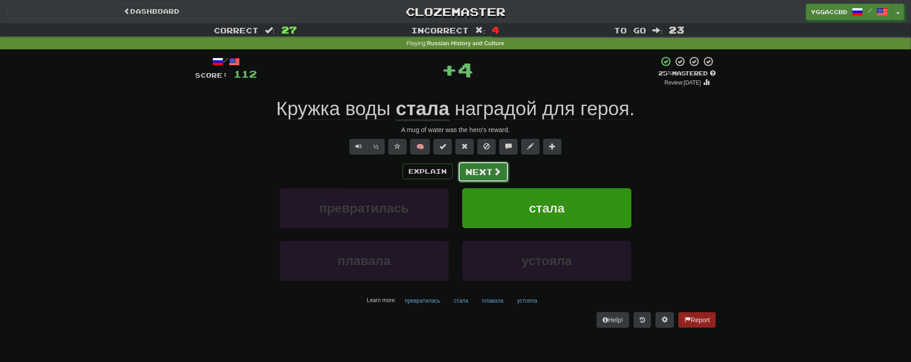
click at [477, 168] on button "Next" at bounding box center [483, 171] width 51 height 21
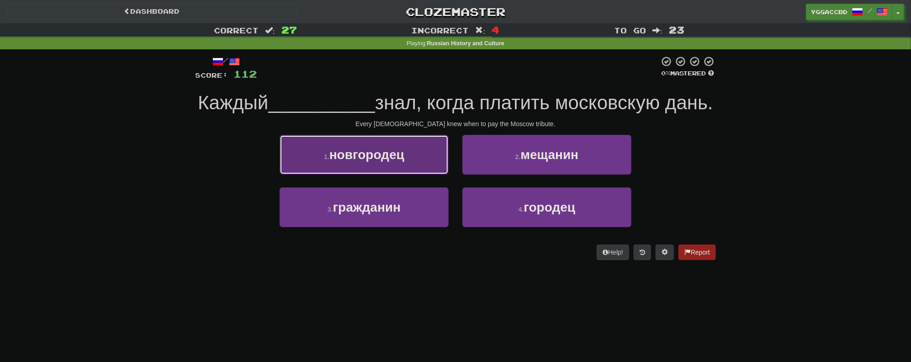
click at [371, 162] on span "новгородец" at bounding box center [366, 154] width 75 height 14
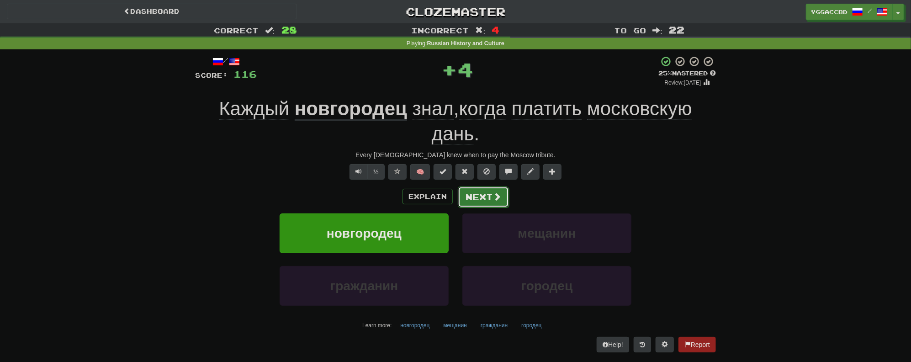
click at [488, 193] on button "Next" at bounding box center [483, 196] width 51 height 21
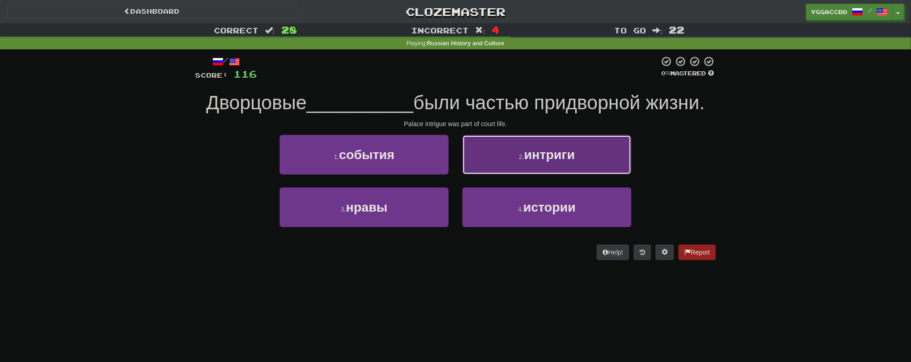
click at [526, 170] on button "2 . интриги" at bounding box center [546, 155] width 169 height 40
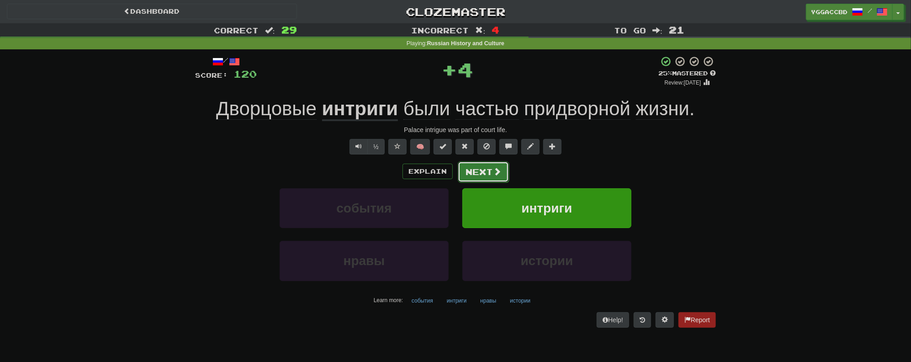
click at [478, 174] on button "Next" at bounding box center [483, 171] width 51 height 21
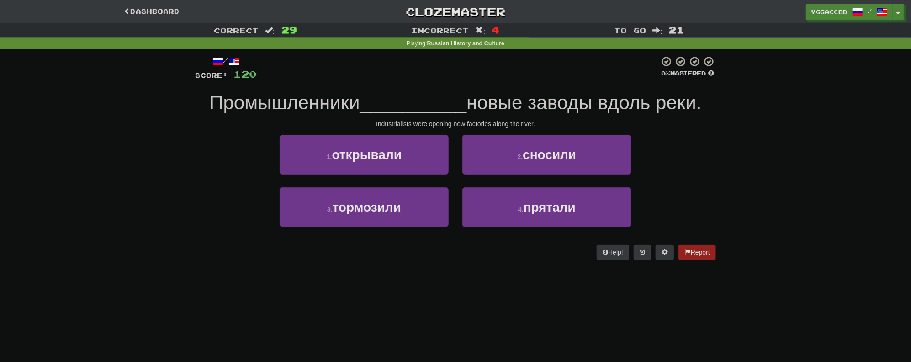
click at [221, 159] on div "1 . открывали 2 . сносили" at bounding box center [455, 161] width 548 height 53
drag, startPoint x: 336, startPoint y: 138, endPoint x: 407, endPoint y: 159, distance: 74.7
click at [336, 137] on button "1 . открывали" at bounding box center [363, 155] width 169 height 40
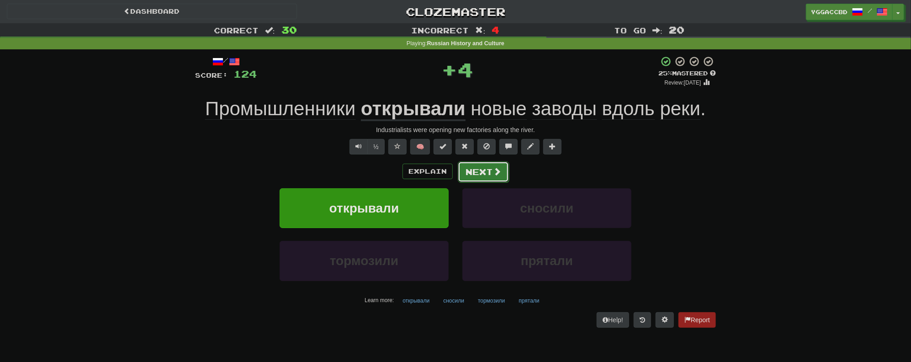
click at [503, 172] on button "Next" at bounding box center [483, 171] width 51 height 21
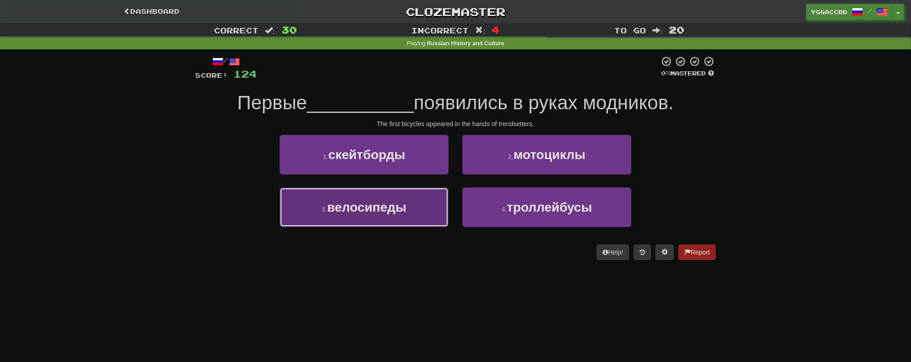
click at [395, 203] on span "велосипеды" at bounding box center [366, 207] width 79 height 14
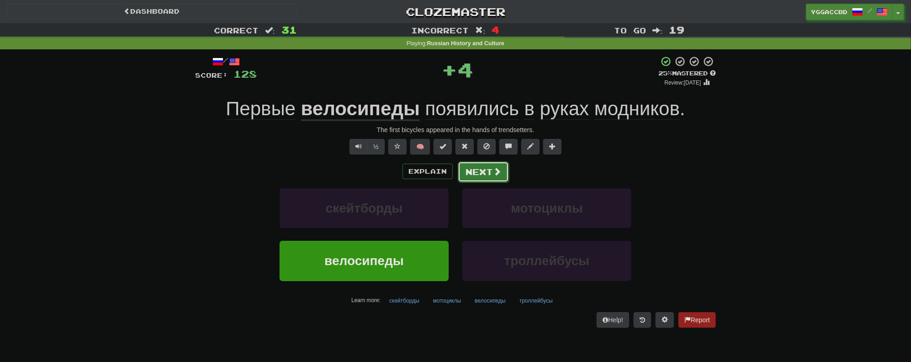
click at [464, 168] on button "Next" at bounding box center [483, 171] width 51 height 21
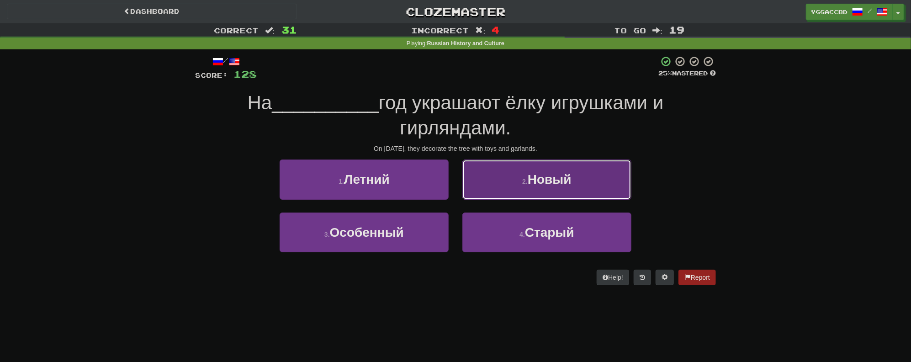
click at [529, 183] on span "Новый" at bounding box center [549, 179] width 44 height 14
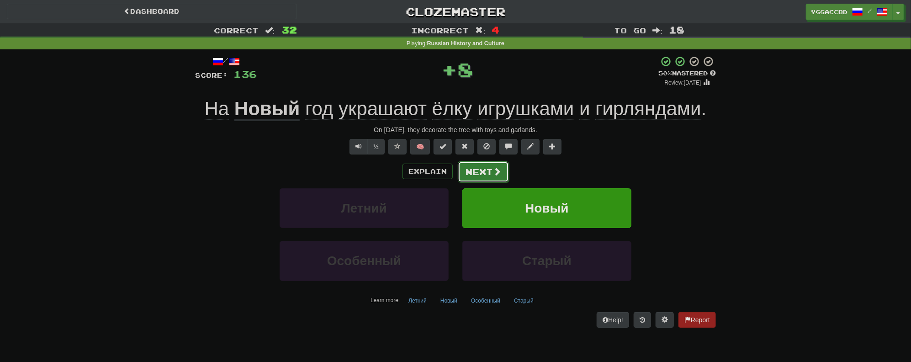
click at [499, 162] on button "Next" at bounding box center [483, 171] width 51 height 21
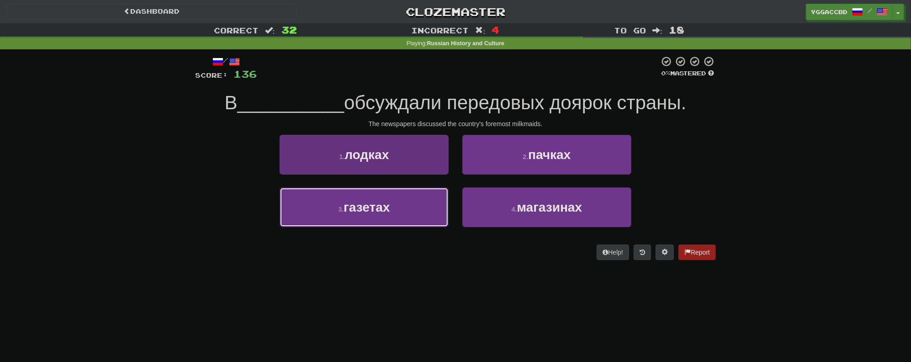
drag, startPoint x: 369, startPoint y: 214, endPoint x: 428, endPoint y: 199, distance: 61.1
click at [374, 212] on span "газетах" at bounding box center [366, 207] width 46 height 14
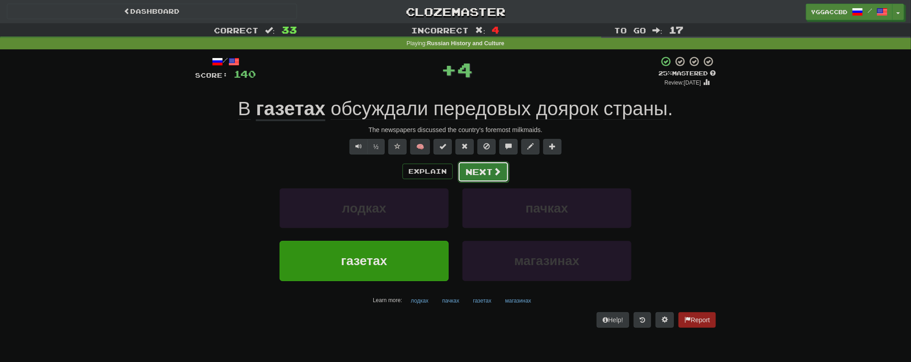
click at [495, 174] on span at bounding box center [497, 171] width 8 height 8
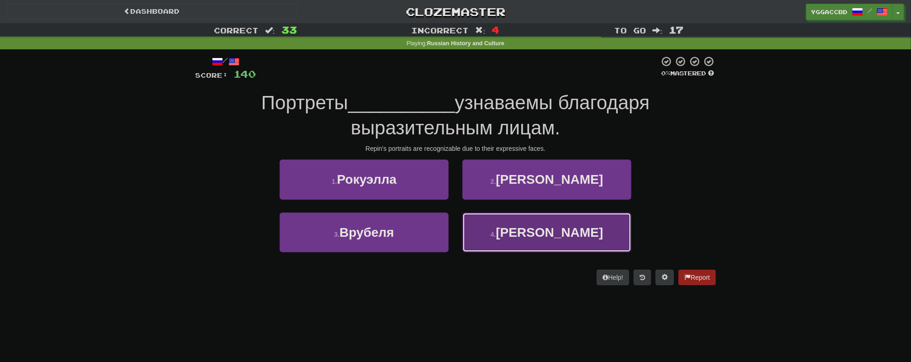
click at [496, 234] on small "4 ." at bounding box center [492, 234] width 5 height 7
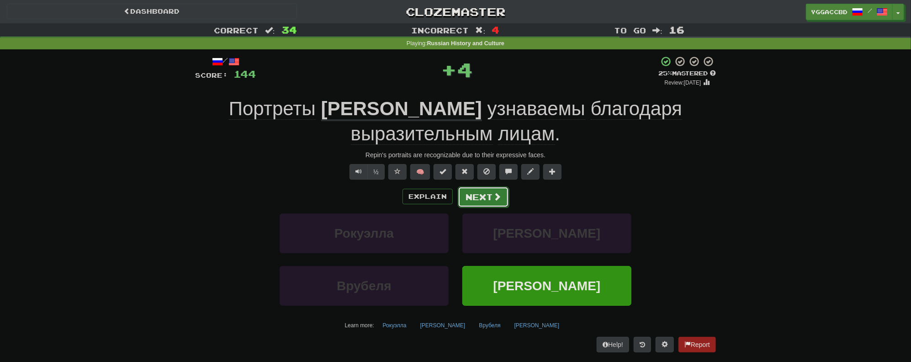
click at [486, 192] on button "Next" at bounding box center [483, 196] width 51 height 21
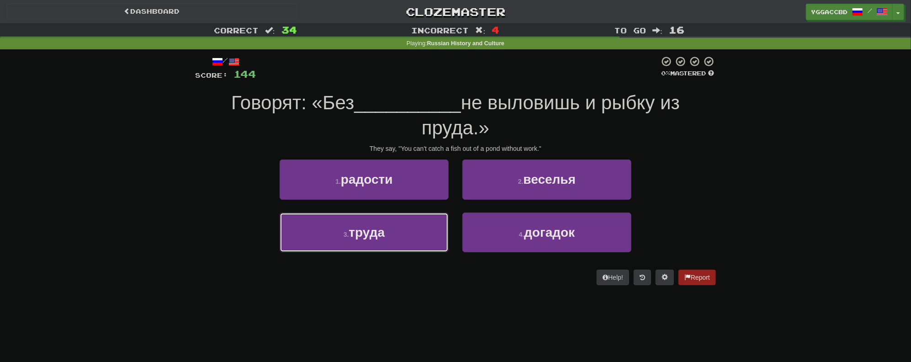
click at [387, 240] on button "3 . труда" at bounding box center [363, 232] width 169 height 40
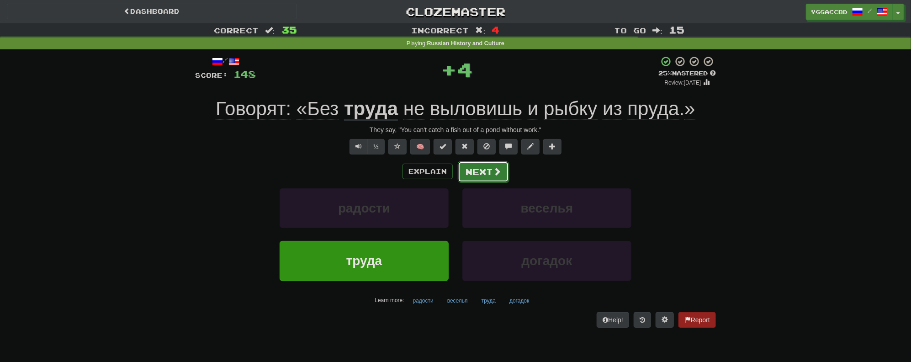
click at [497, 176] on button "Next" at bounding box center [483, 171] width 51 height 21
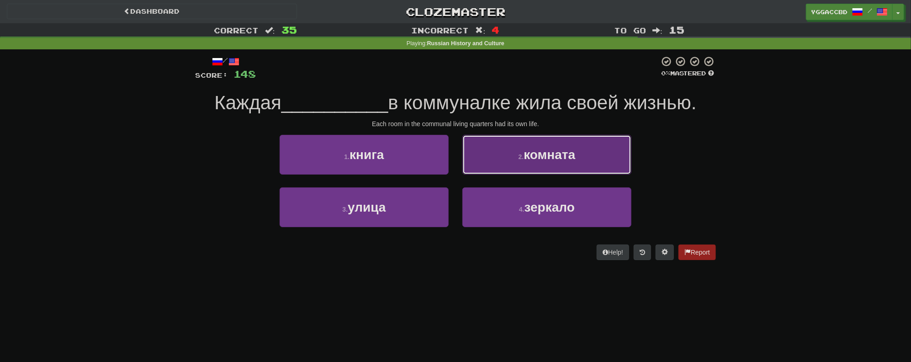
click at [537, 161] on span "комната" at bounding box center [549, 154] width 52 height 14
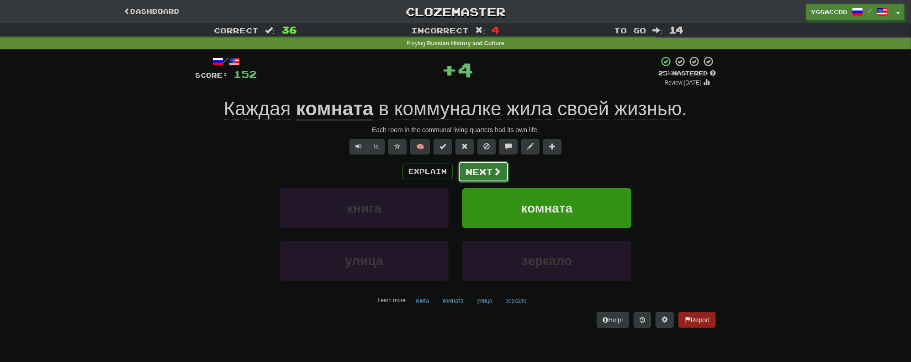
click at [480, 174] on button "Next" at bounding box center [483, 171] width 51 height 21
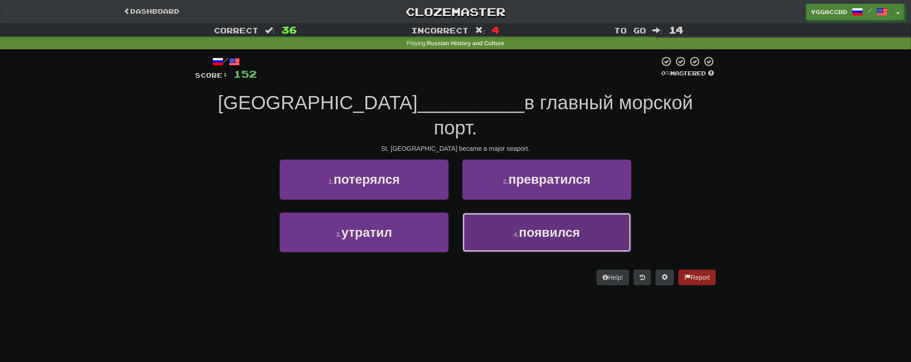
click at [521, 212] on button "4 . появился" at bounding box center [546, 232] width 169 height 40
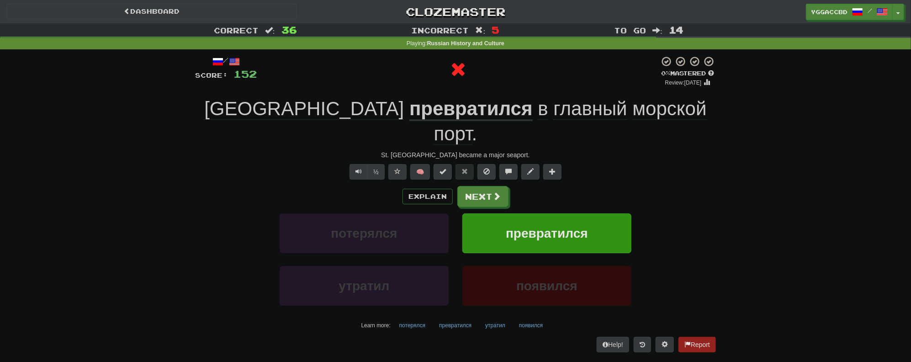
click at [445, 115] on u "превратился" at bounding box center [470, 109] width 123 height 23
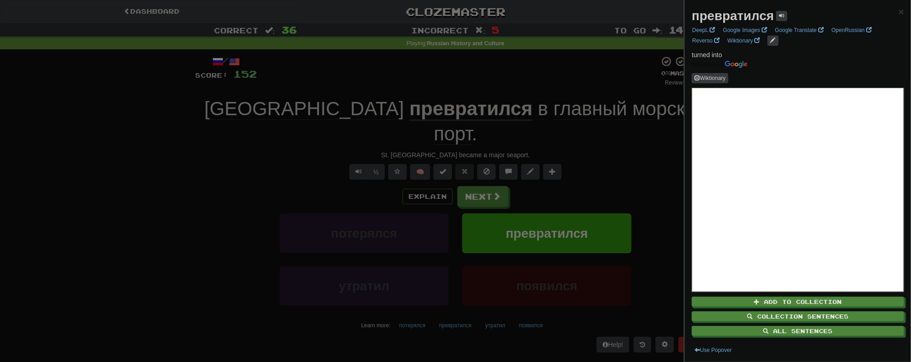
click at [595, 156] on div at bounding box center [455, 181] width 911 height 362
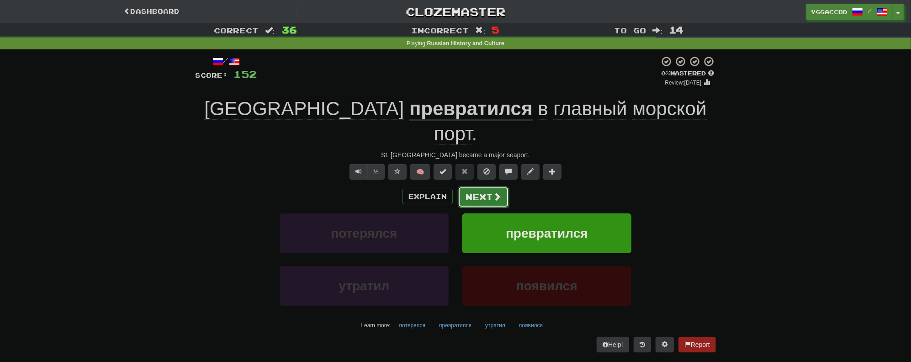
click at [480, 186] on button "Next" at bounding box center [483, 196] width 51 height 21
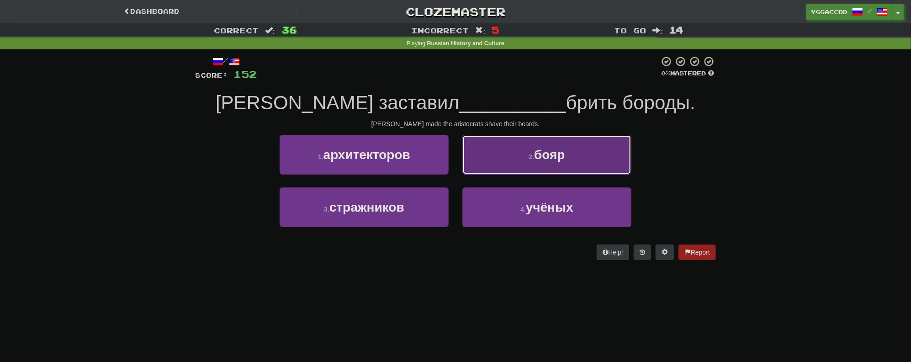
click at [542, 152] on span "бояр" at bounding box center [549, 154] width 31 height 14
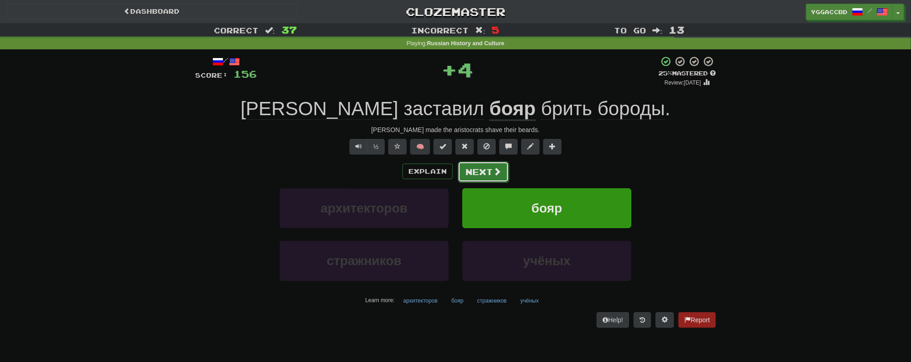
click at [481, 173] on button "Next" at bounding box center [483, 171] width 51 height 21
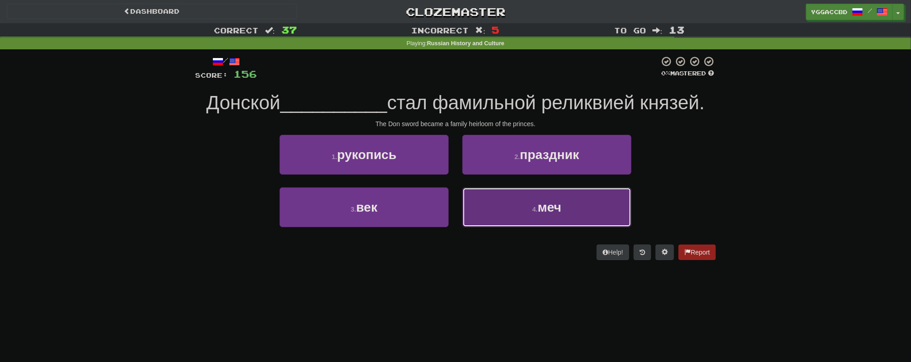
click at [538, 204] on span "меч" at bounding box center [549, 207] width 24 height 14
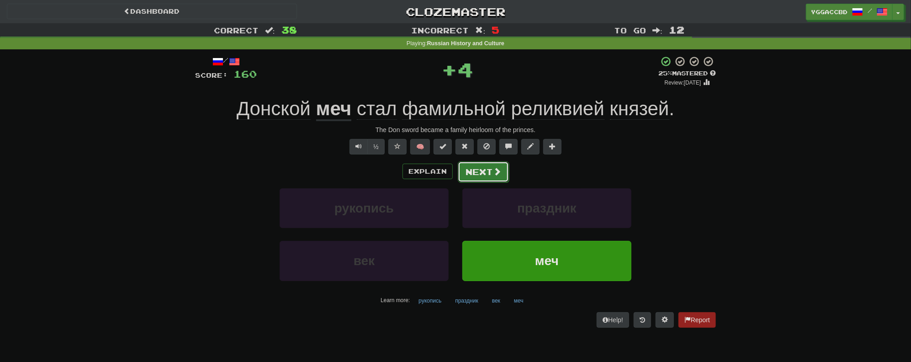
click at [491, 174] on button "Next" at bounding box center [483, 171] width 51 height 21
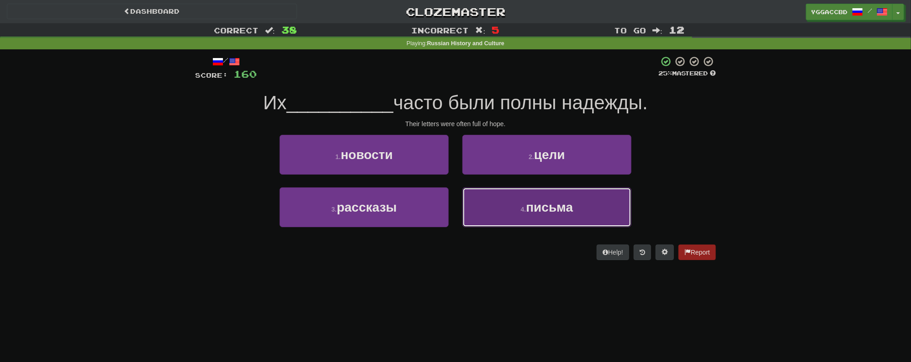
click at [518, 210] on button "4 . письма" at bounding box center [546, 207] width 169 height 40
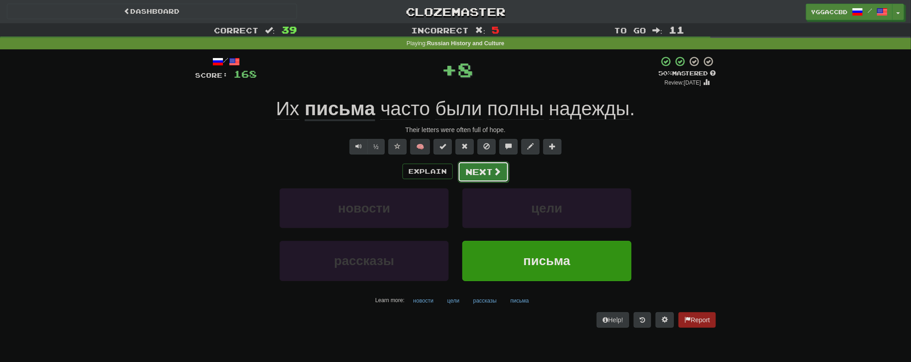
click at [482, 174] on button "Next" at bounding box center [483, 171] width 51 height 21
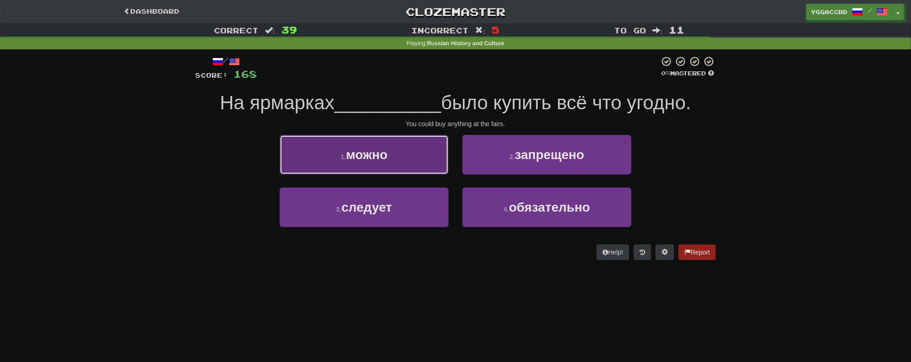
click at [415, 162] on button "1 . можно" at bounding box center [363, 155] width 169 height 40
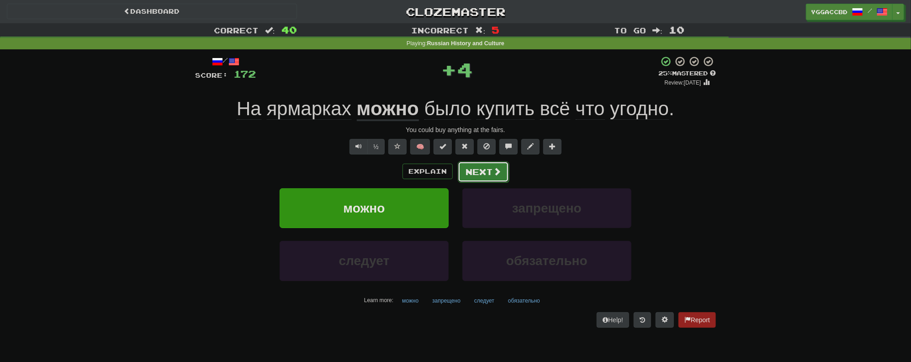
click at [479, 164] on button "Next" at bounding box center [483, 171] width 51 height 21
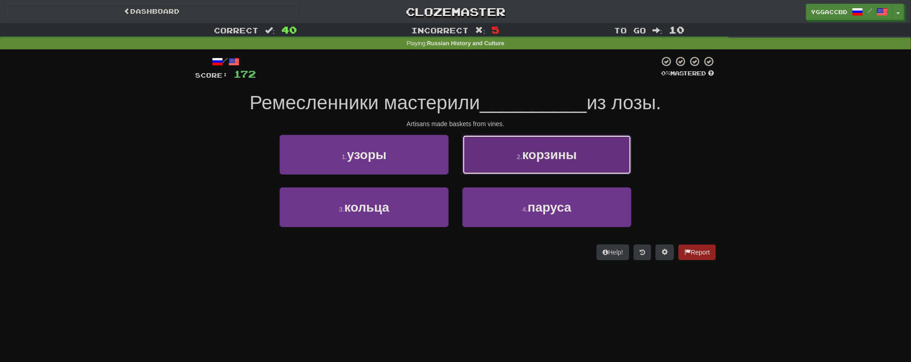
click at [528, 150] on span "корзины" at bounding box center [549, 154] width 54 height 14
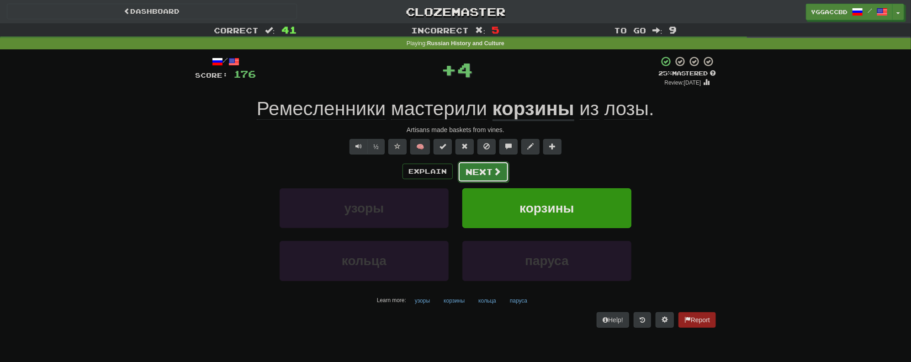
click at [482, 170] on button "Next" at bounding box center [483, 171] width 51 height 21
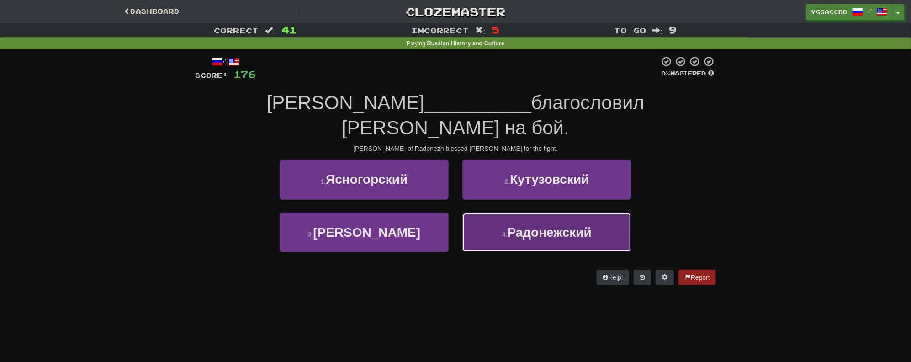
click at [535, 225] on span "Радонежский" at bounding box center [549, 232] width 84 height 14
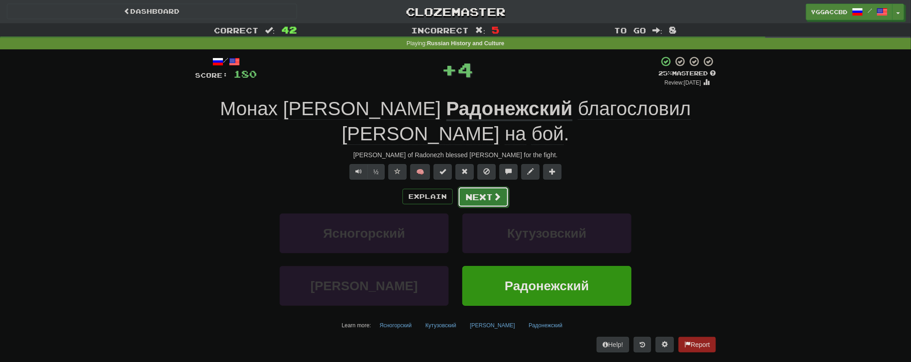
click at [485, 188] on button "Next" at bounding box center [483, 196] width 51 height 21
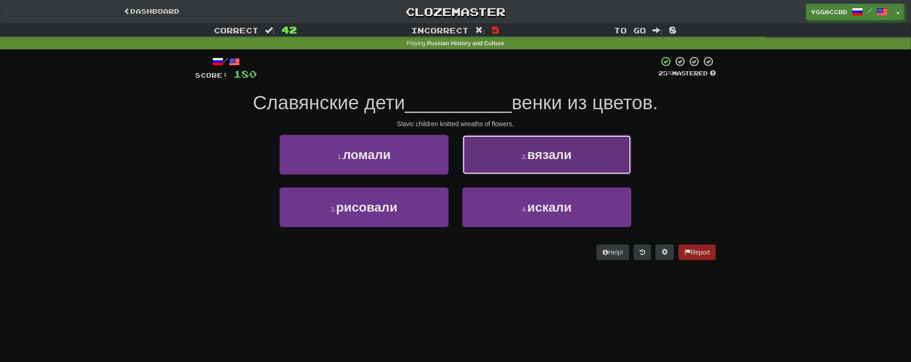
click at [555, 156] on span "вязали" at bounding box center [549, 154] width 44 height 14
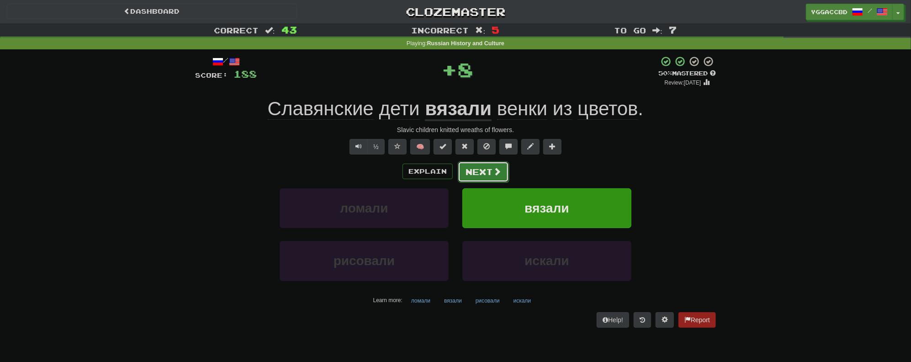
click at [469, 175] on button "Next" at bounding box center [483, 171] width 51 height 21
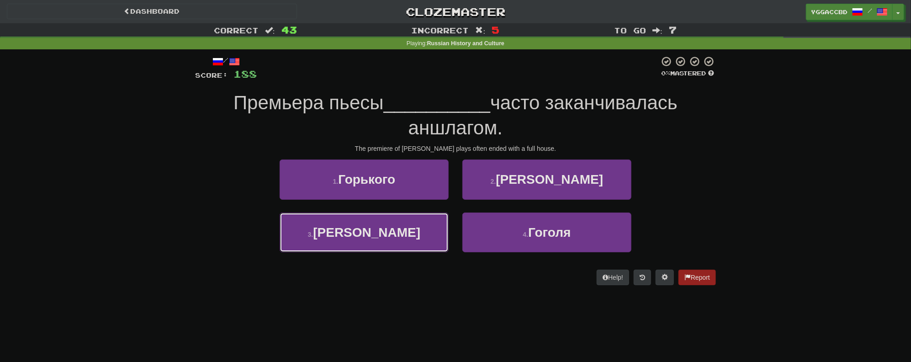
drag, startPoint x: 382, startPoint y: 234, endPoint x: 391, endPoint y: 227, distance: 11.4
click at [385, 232] on span "Чехова" at bounding box center [366, 232] width 107 height 14
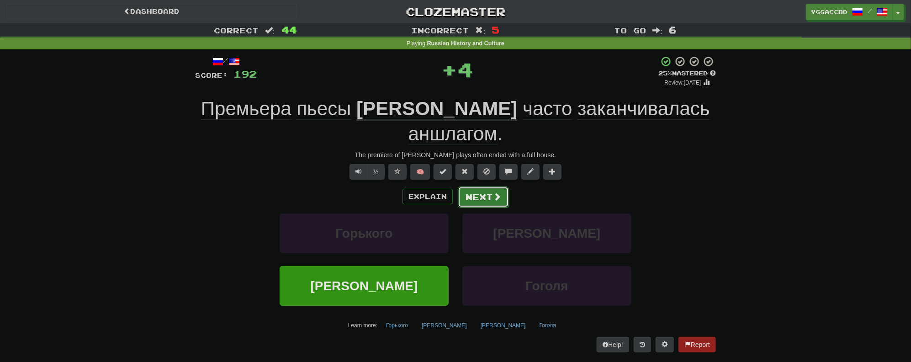
click at [479, 186] on button "Next" at bounding box center [483, 196] width 51 height 21
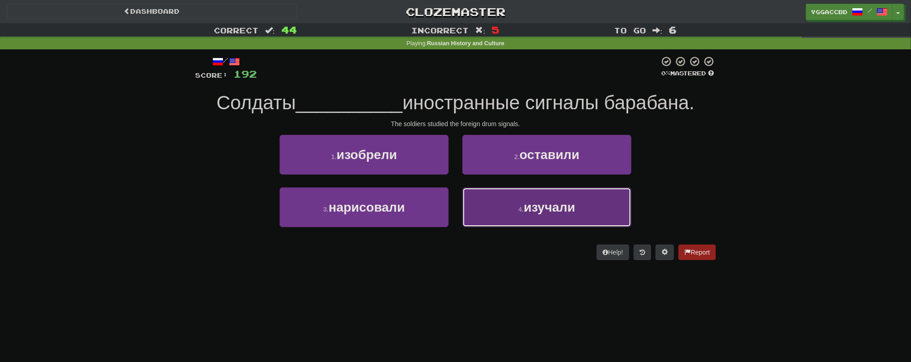
click at [529, 213] on span "изучали" at bounding box center [549, 207] width 52 height 14
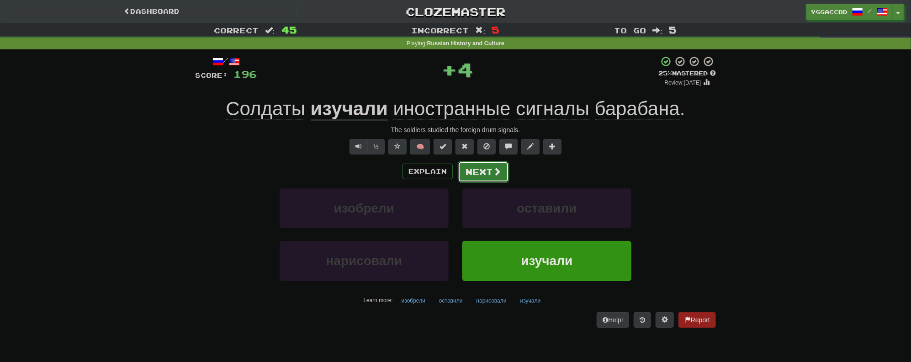
click at [486, 174] on button "Next" at bounding box center [483, 171] width 51 height 21
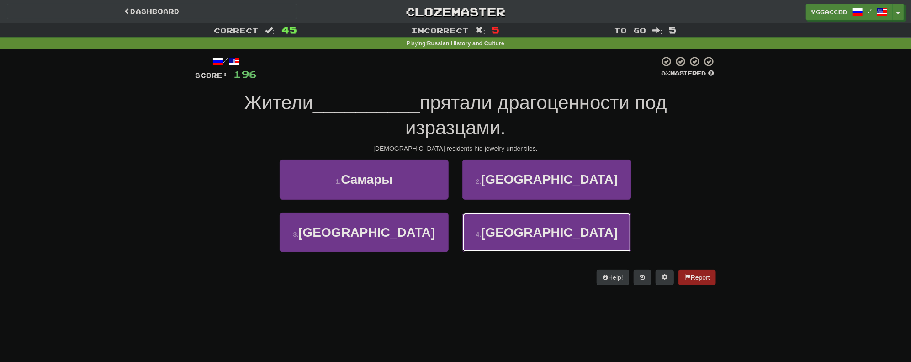
drag, startPoint x: 538, startPoint y: 237, endPoint x: 532, endPoint y: 231, distance: 8.8
click at [537, 236] on span "Москвы" at bounding box center [549, 232] width 137 height 14
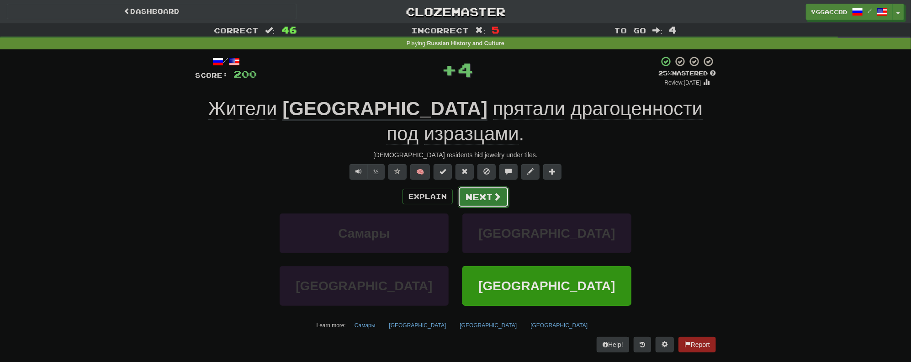
click at [490, 186] on button "Next" at bounding box center [483, 196] width 51 height 21
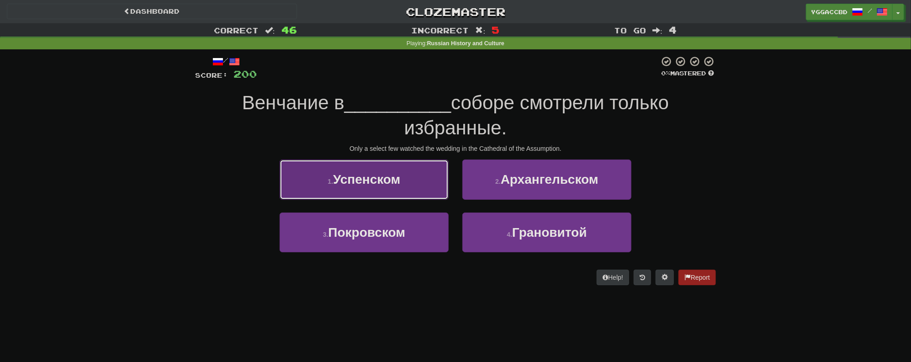
click at [382, 191] on button "1 . Успенском" at bounding box center [363, 179] width 169 height 40
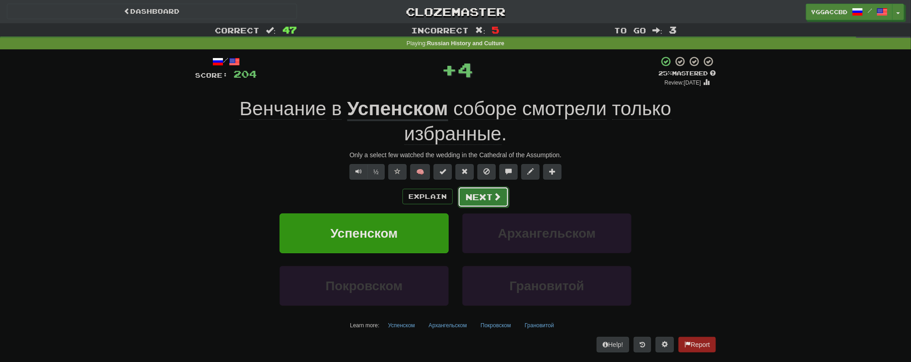
click at [487, 195] on button "Next" at bounding box center [483, 196] width 51 height 21
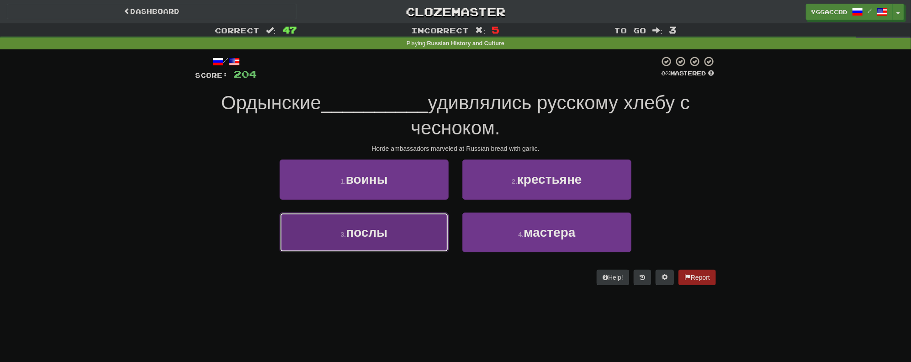
click at [391, 245] on button "3 . послы" at bounding box center [363, 232] width 169 height 40
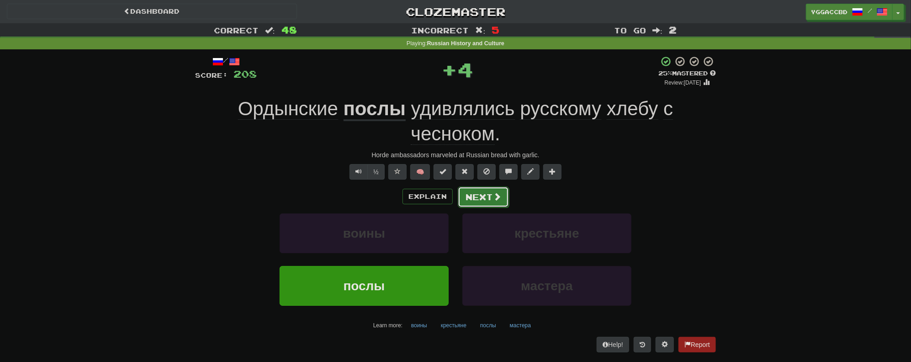
click at [476, 192] on button "Next" at bounding box center [483, 196] width 51 height 21
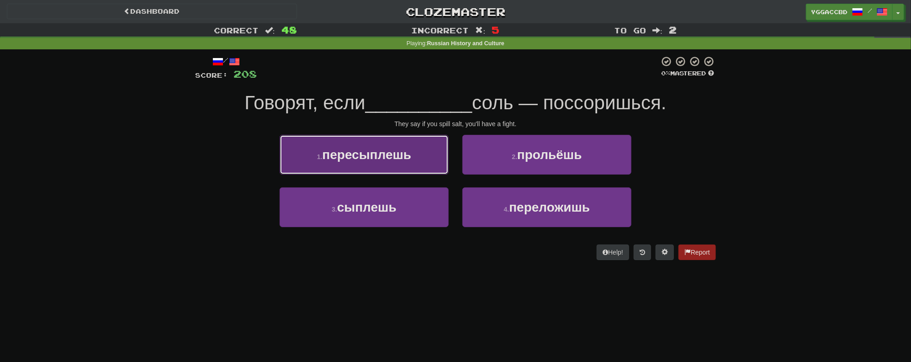
click at [378, 168] on button "1 . пересыплешь" at bounding box center [363, 155] width 169 height 40
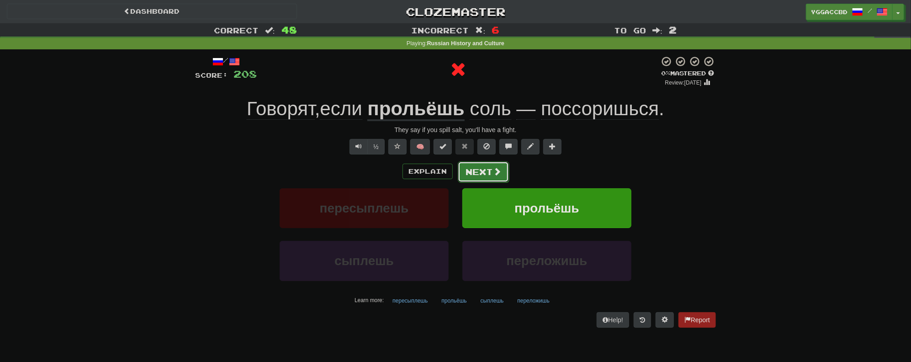
click at [495, 169] on span at bounding box center [497, 171] width 8 height 8
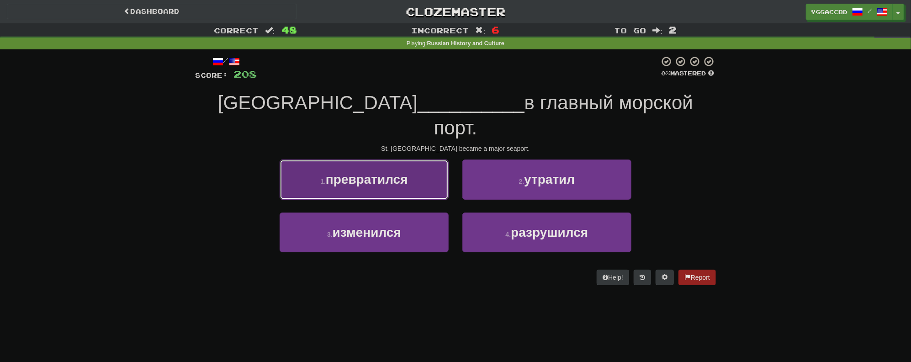
click at [398, 163] on button "1 . превратился" at bounding box center [363, 179] width 169 height 40
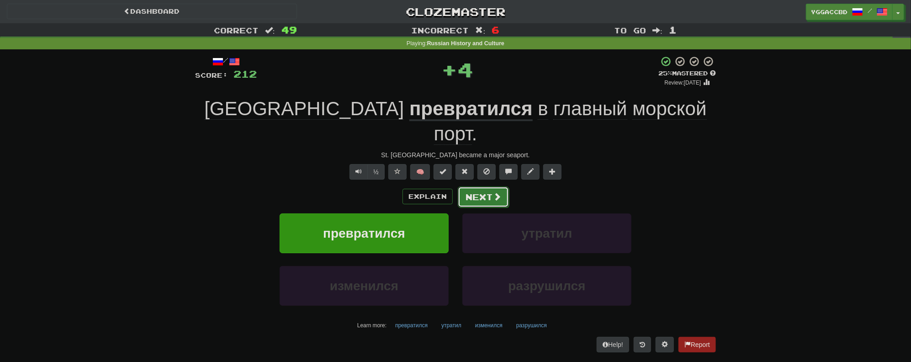
click at [500, 192] on span at bounding box center [497, 196] width 8 height 8
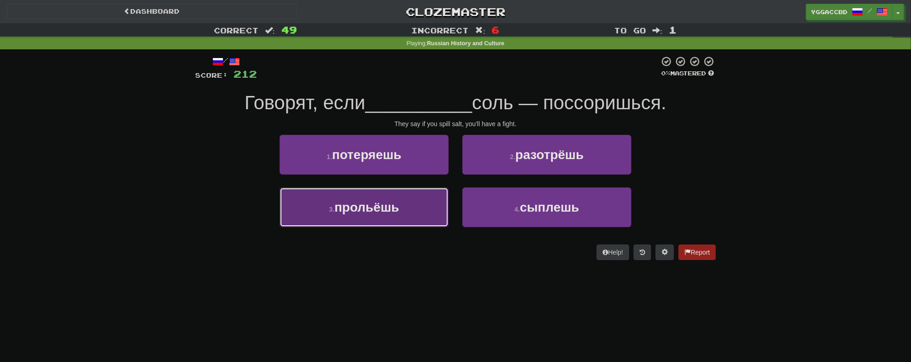
click at [358, 208] on span "прольёшь" at bounding box center [366, 207] width 65 height 14
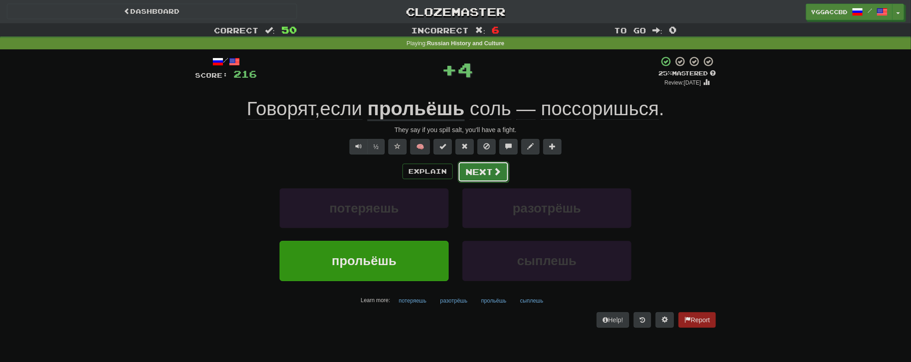
click at [471, 173] on button "Next" at bounding box center [483, 171] width 51 height 21
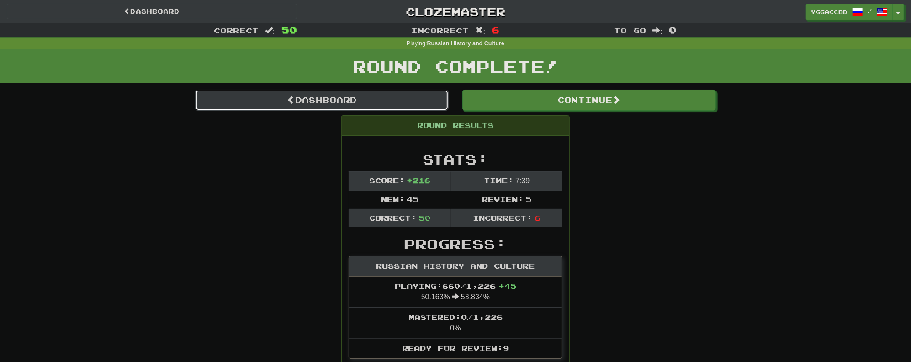
click at [326, 104] on link "Dashboard" at bounding box center [321, 100] width 253 height 21
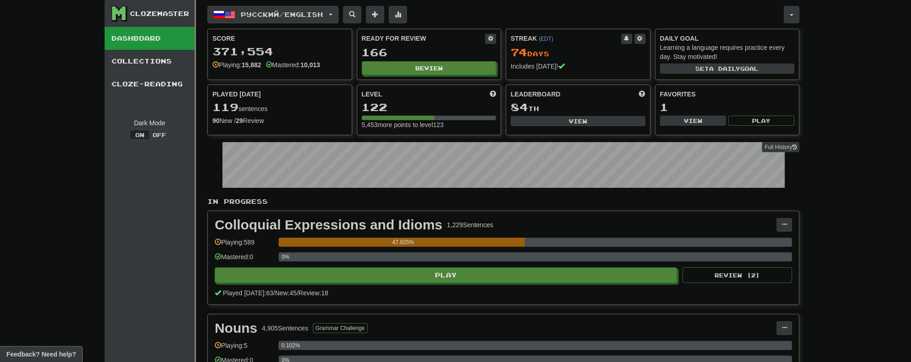
click at [332, 13] on button "Русский / English" at bounding box center [272, 14] width 131 height 17
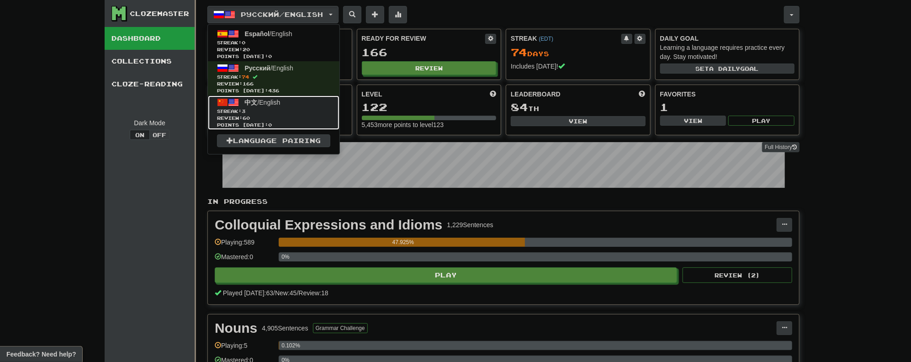
click at [251, 106] on link "中文 / English Streak: 3 Review: 60 Points [DATE]: 0" at bounding box center [274, 112] width 132 height 34
